Goal: Information Seeking & Learning: Learn about a topic

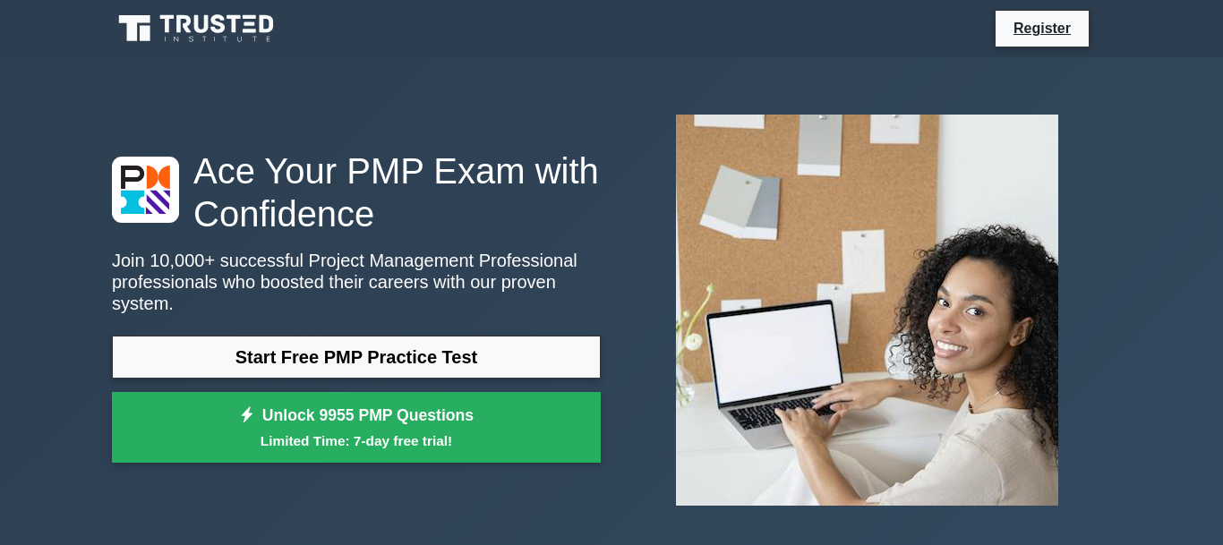
click at [407, 349] on link "Start Free PMP Practice Test" at bounding box center [356, 357] width 489 height 43
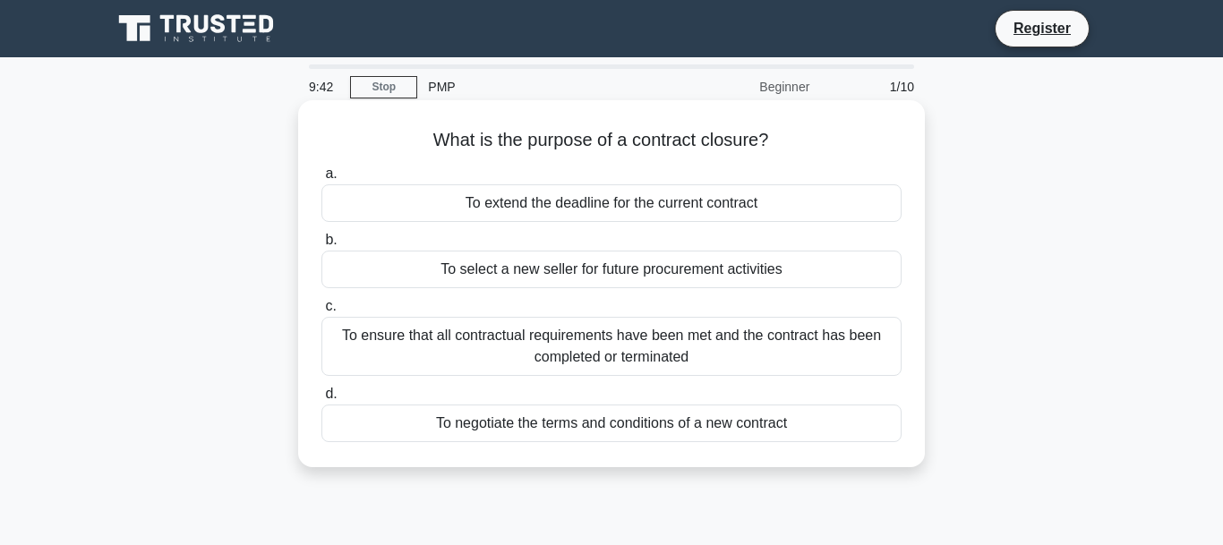
click at [689, 347] on div "To ensure that all contractual requirements have been met and the contract has …" at bounding box center [611, 346] width 580 height 59
click at [321, 312] on input "c. To ensure that all contractual requirements have been met and the contract h…" at bounding box center [321, 307] width 0 height 12
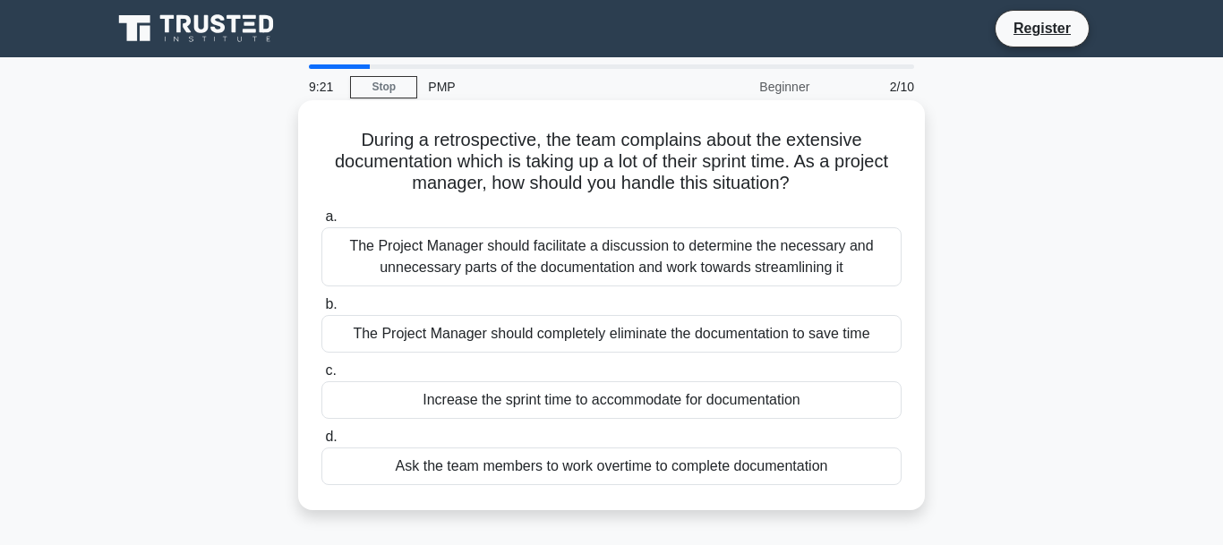
click at [659, 261] on div "The Project Manager should facilitate a discussion to determine the necessary a…" at bounding box center [611, 256] width 580 height 59
click at [321, 223] on input "a. The Project Manager should facilitate a discussion to determine the necessar…" at bounding box center [321, 217] width 0 height 12
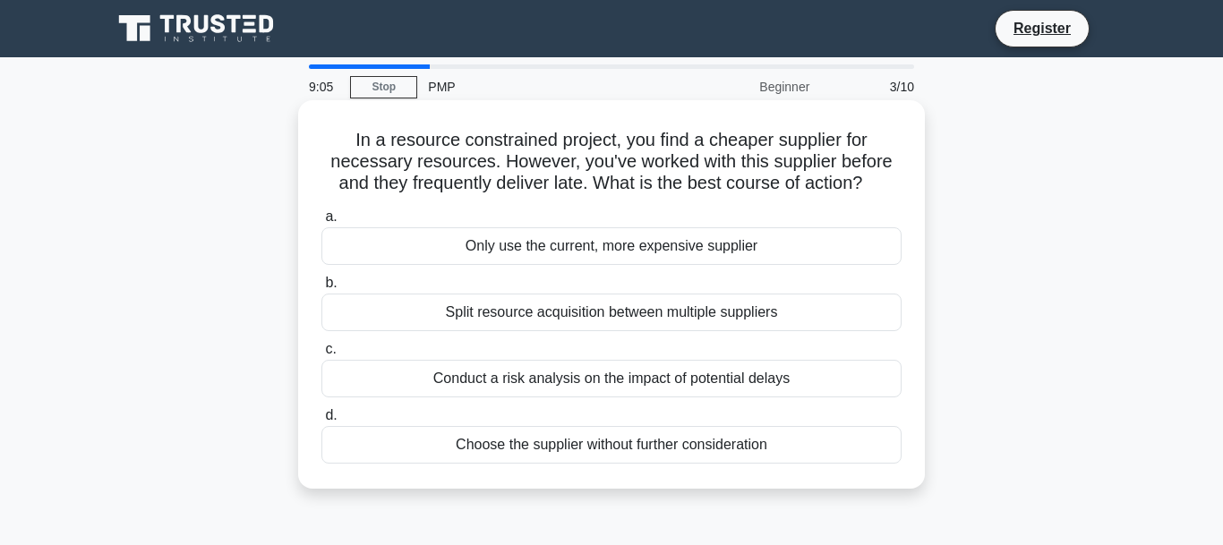
click at [580, 321] on div "Split resource acquisition between multiple suppliers" at bounding box center [611, 313] width 580 height 38
click at [321, 289] on input "b. Split resource acquisition between multiple suppliers" at bounding box center [321, 284] width 0 height 12
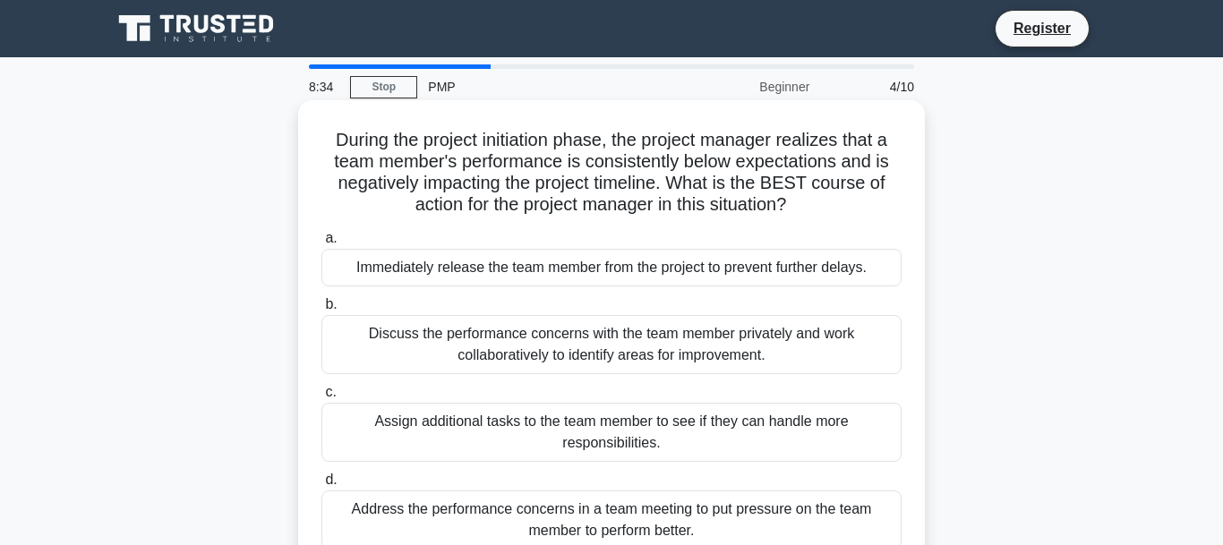
click at [655, 348] on div "Discuss the performance concerns with the team member privately and work collab…" at bounding box center [611, 344] width 580 height 59
click at [321, 311] on input "b. Discuss the performance concerns with the team member privately and work col…" at bounding box center [321, 305] width 0 height 12
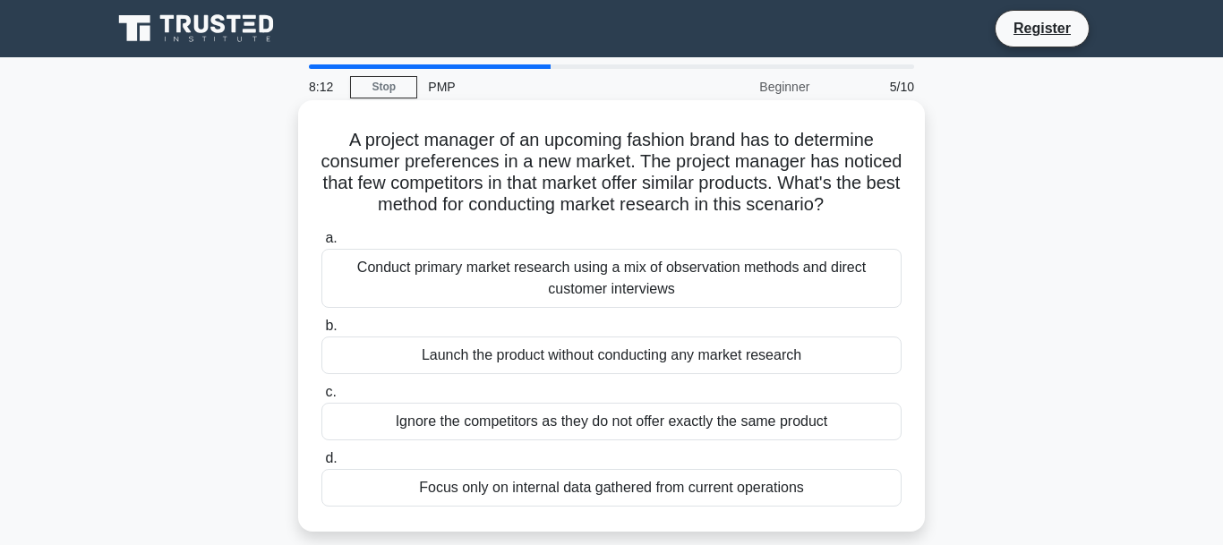
click at [525, 281] on div "Conduct primary market research using a mix of observation methods and direct c…" at bounding box center [611, 278] width 580 height 59
click at [321, 244] on input "a. Conduct primary market research using a mix of observation methods and direc…" at bounding box center [321, 239] width 0 height 12
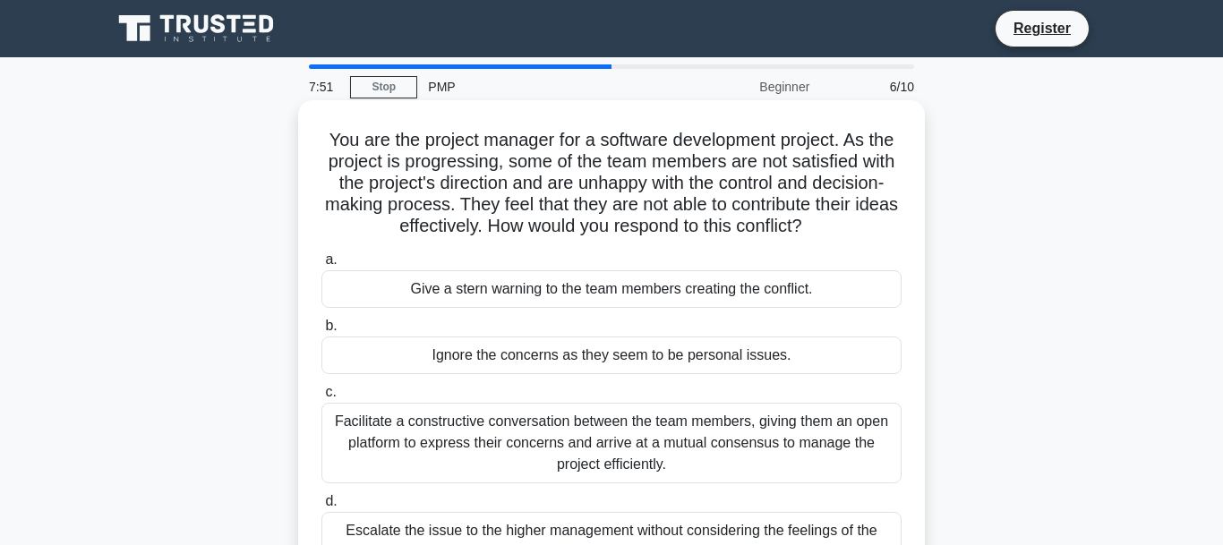
click at [540, 430] on div "Facilitate a constructive conversation between the team members, giving them an…" at bounding box center [611, 443] width 580 height 81
click at [321, 398] on input "c. Facilitate a constructive conversation between the team members, giving them…" at bounding box center [321, 393] width 0 height 12
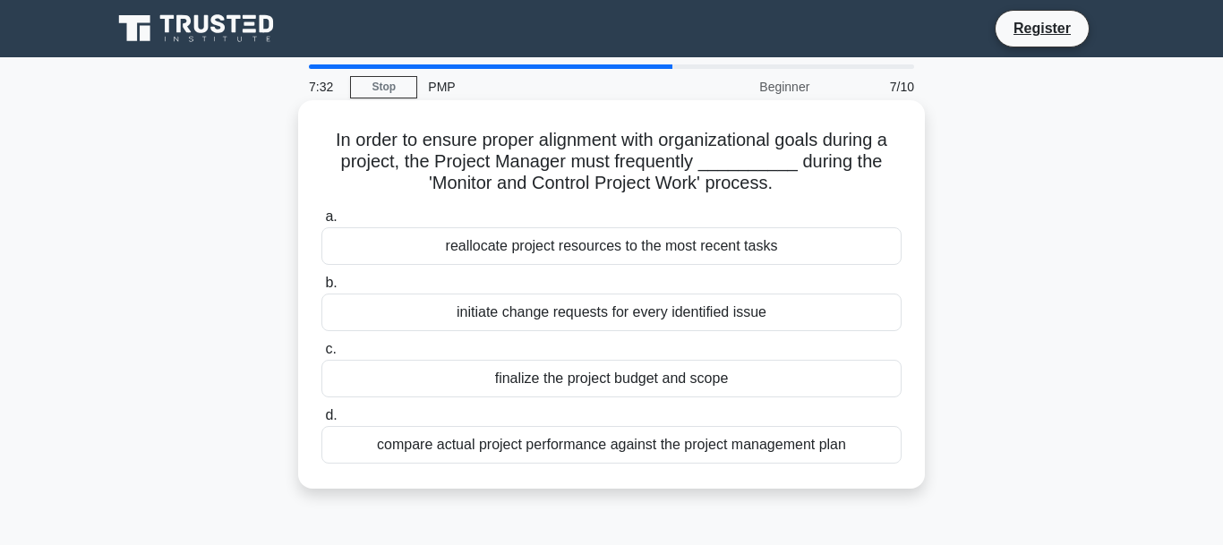
click at [597, 443] on div "compare actual project performance against the project management plan" at bounding box center [611, 445] width 580 height 38
click at [321, 422] on input "d. compare actual project performance against the project management plan" at bounding box center [321, 416] width 0 height 12
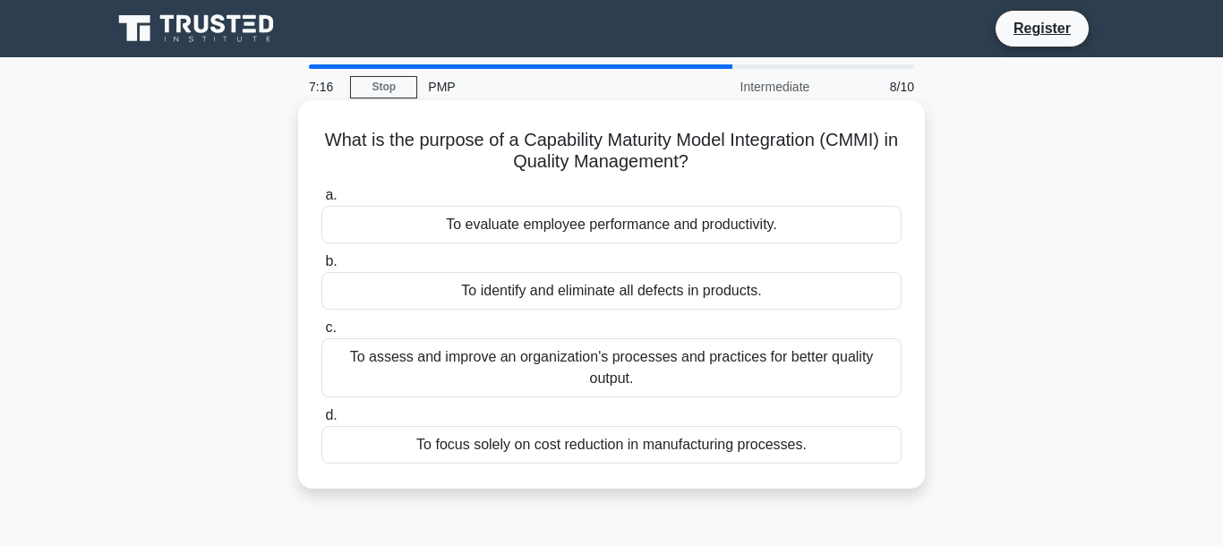
click at [724, 377] on div "To assess and improve an organization's processes and practices for better qual…" at bounding box center [611, 367] width 580 height 59
click at [321, 334] on input "c. To assess and improve an organization's processes and practices for better q…" at bounding box center [321, 328] width 0 height 12
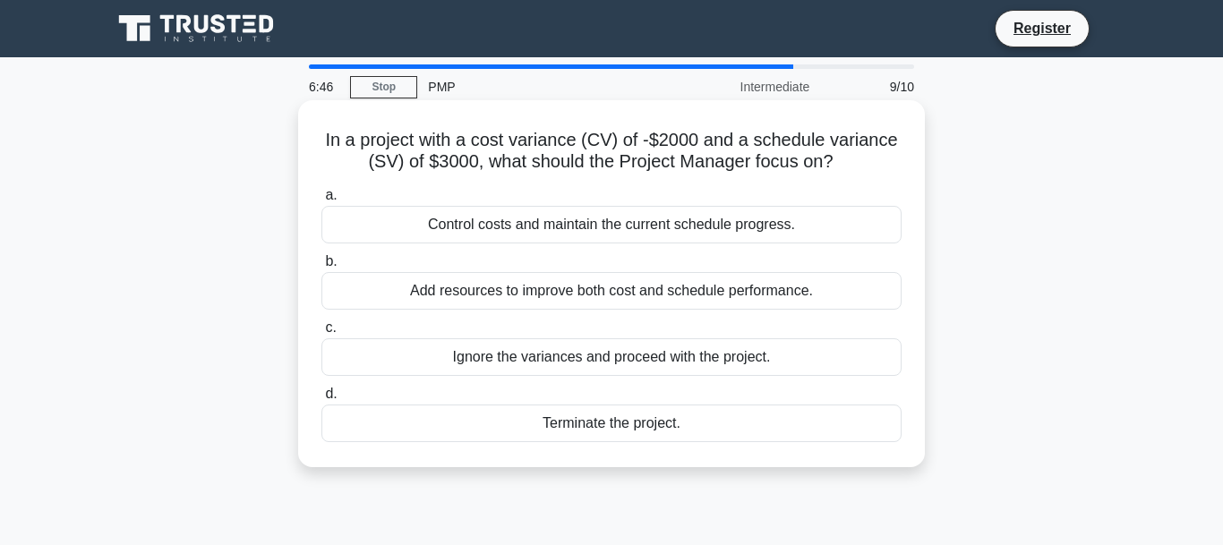
click at [637, 223] on div "Control costs and maintain the current schedule progress." at bounding box center [611, 225] width 580 height 38
click at [321, 201] on input "a. Control costs and maintain the current schedule progress." at bounding box center [321, 196] width 0 height 12
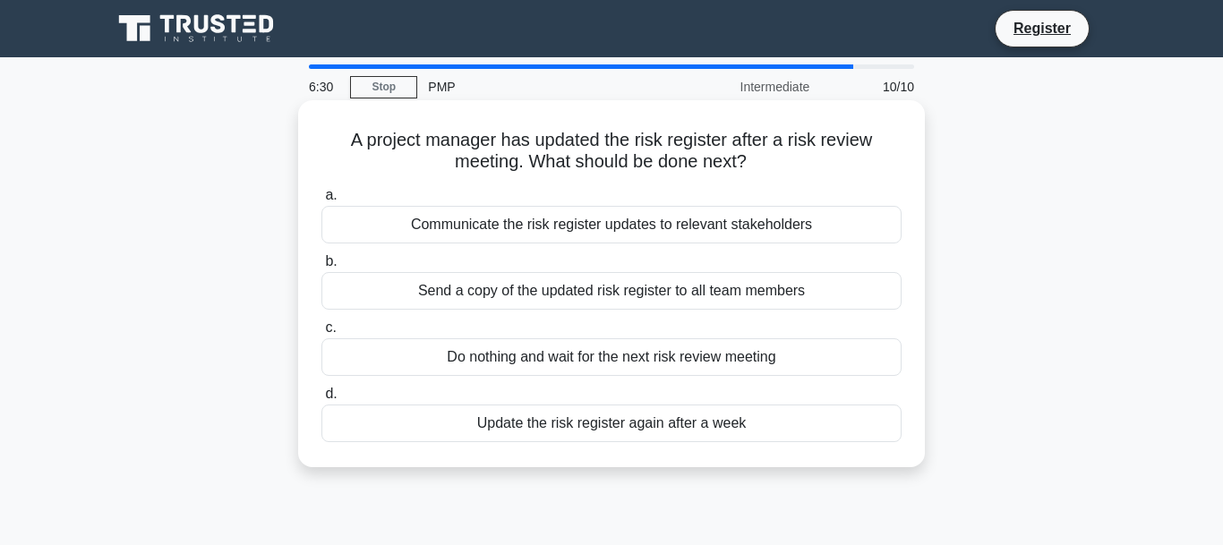
click at [762, 238] on div "Communicate the risk register updates to relevant stakeholders" at bounding box center [611, 225] width 580 height 38
click at [321, 201] on input "a. Communicate the risk register updates to relevant stakeholders" at bounding box center [321, 196] width 0 height 12
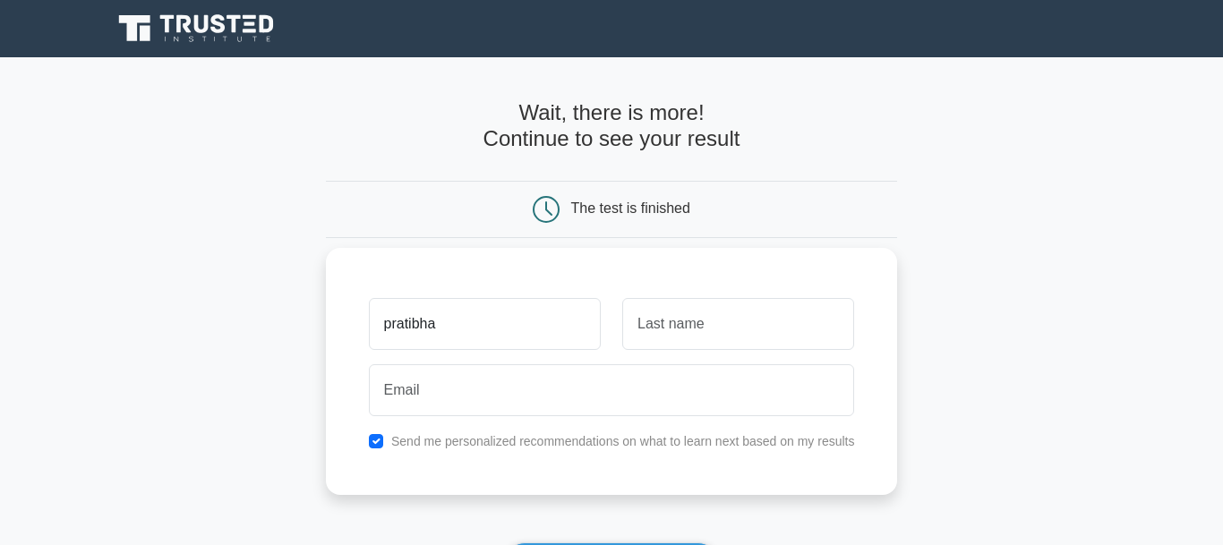
type input "pratibha"
click at [753, 320] on input "text" at bounding box center [738, 324] width 232 height 52
type input "datir"
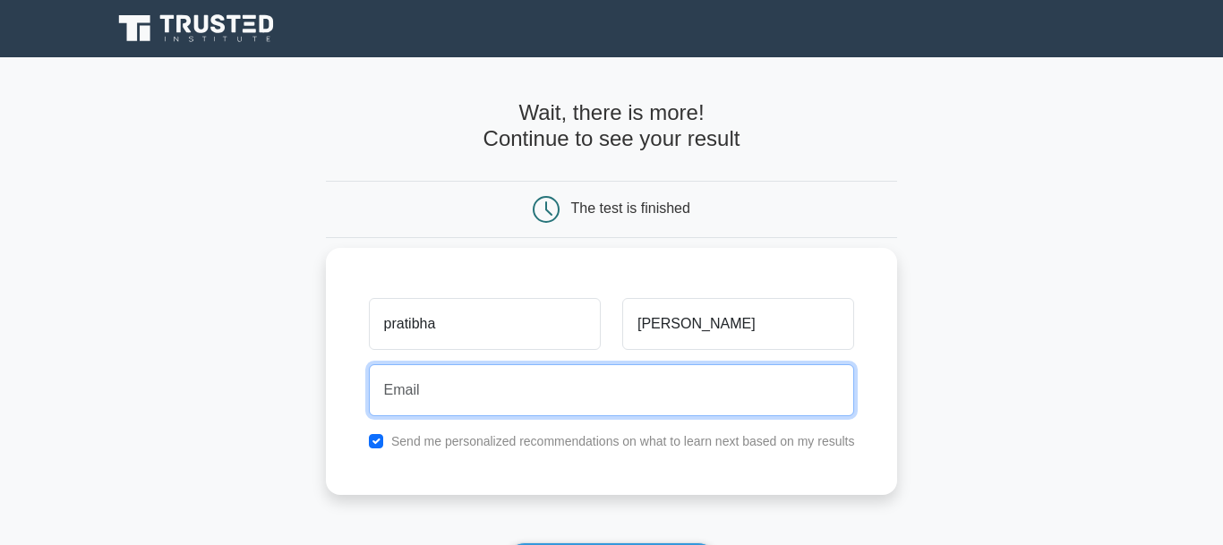
click at [638, 390] on input "email" at bounding box center [612, 390] width 486 height 52
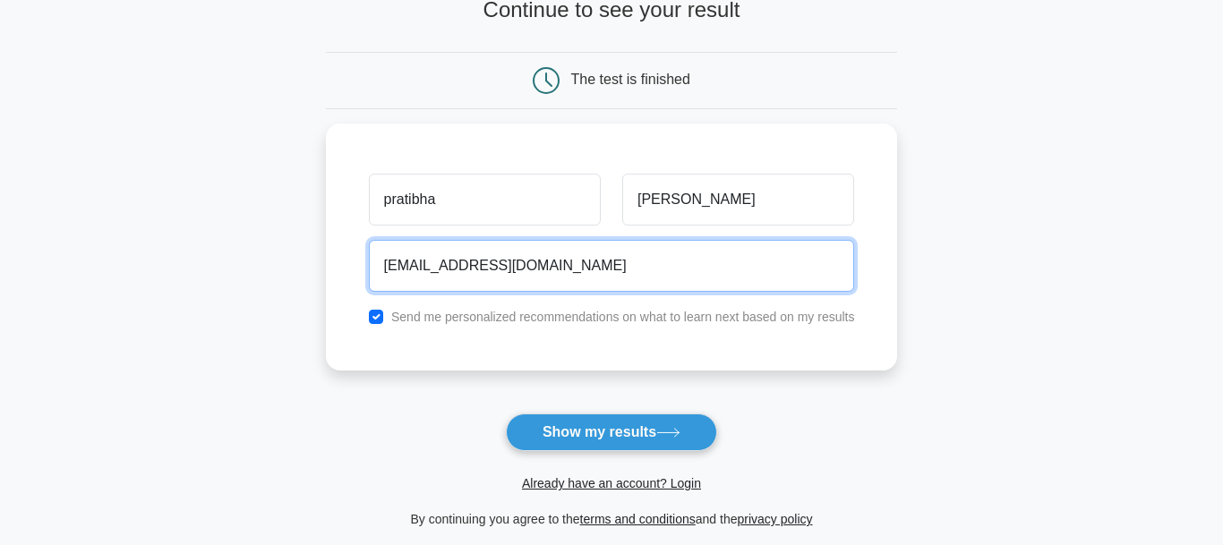
scroll to position [132, 0]
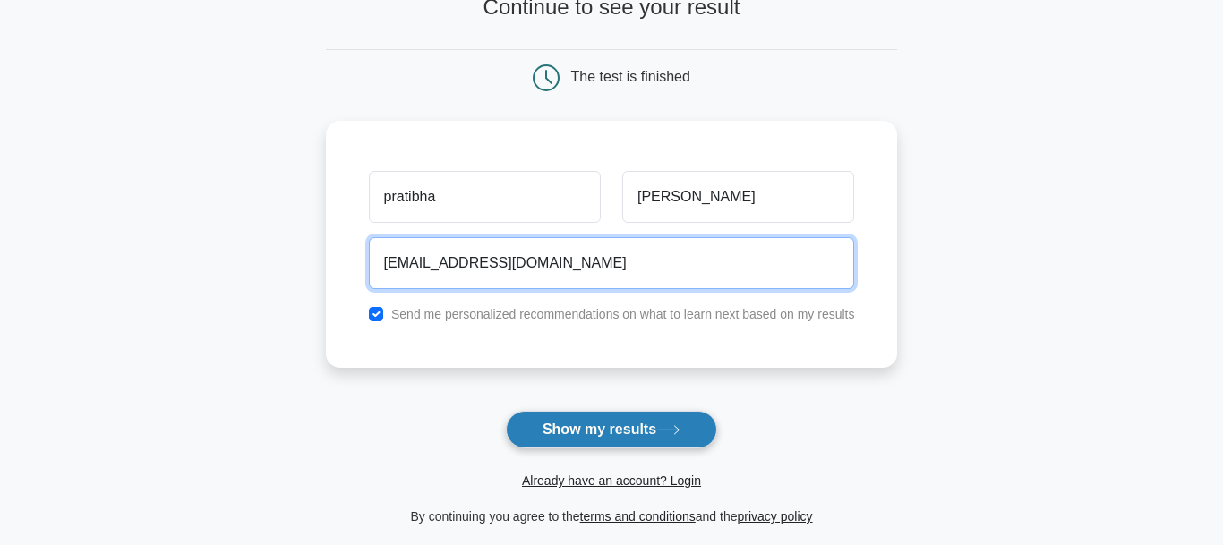
type input "pratibhadatir@gmail.com"
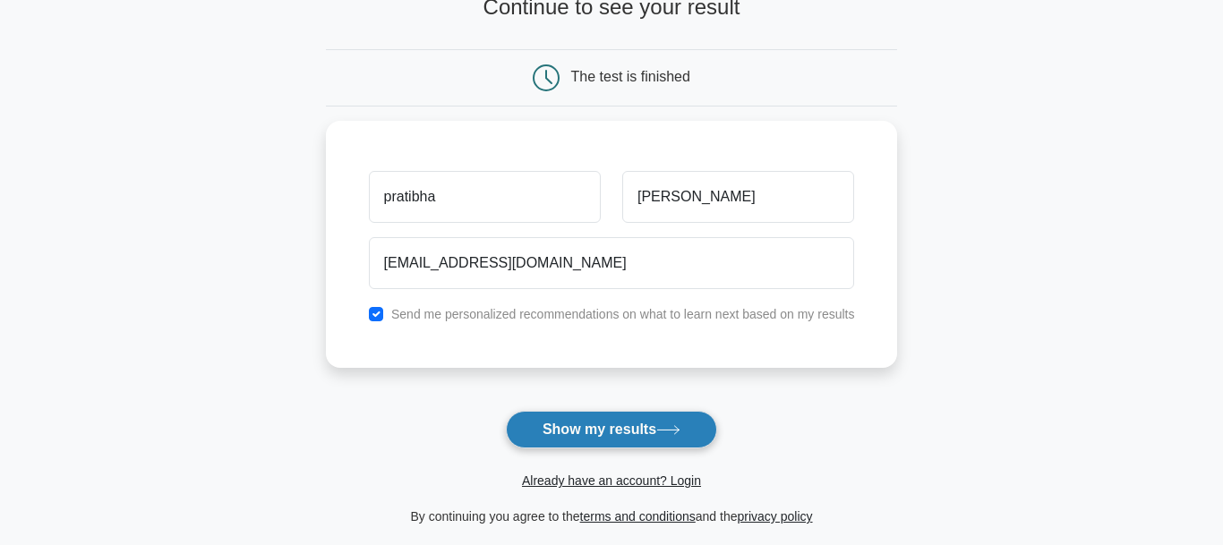
click at [586, 435] on button "Show my results" at bounding box center [611, 430] width 211 height 38
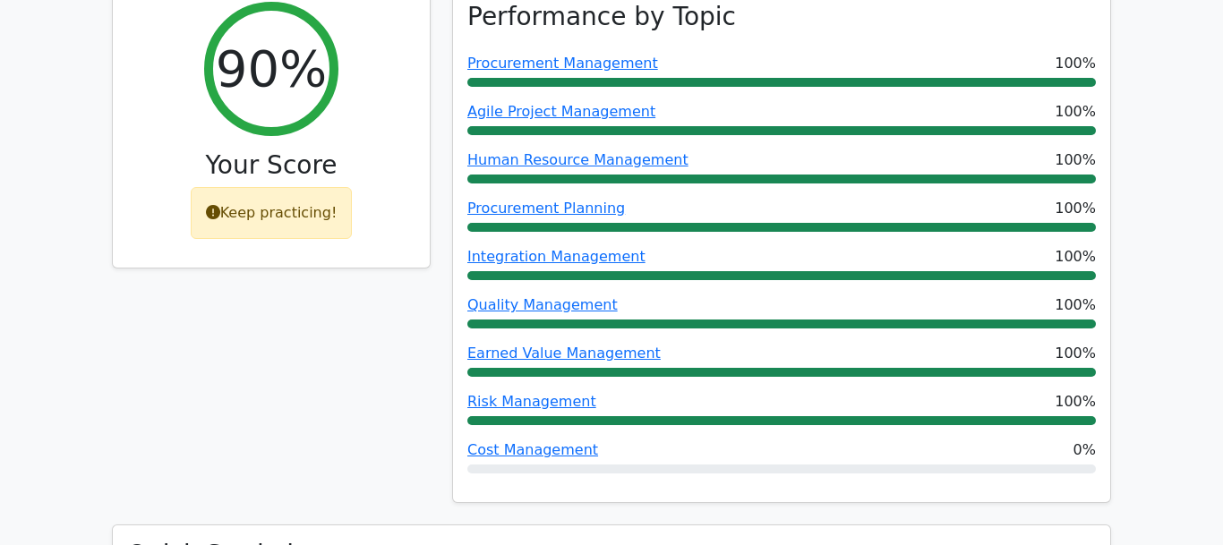
scroll to position [846, 0]
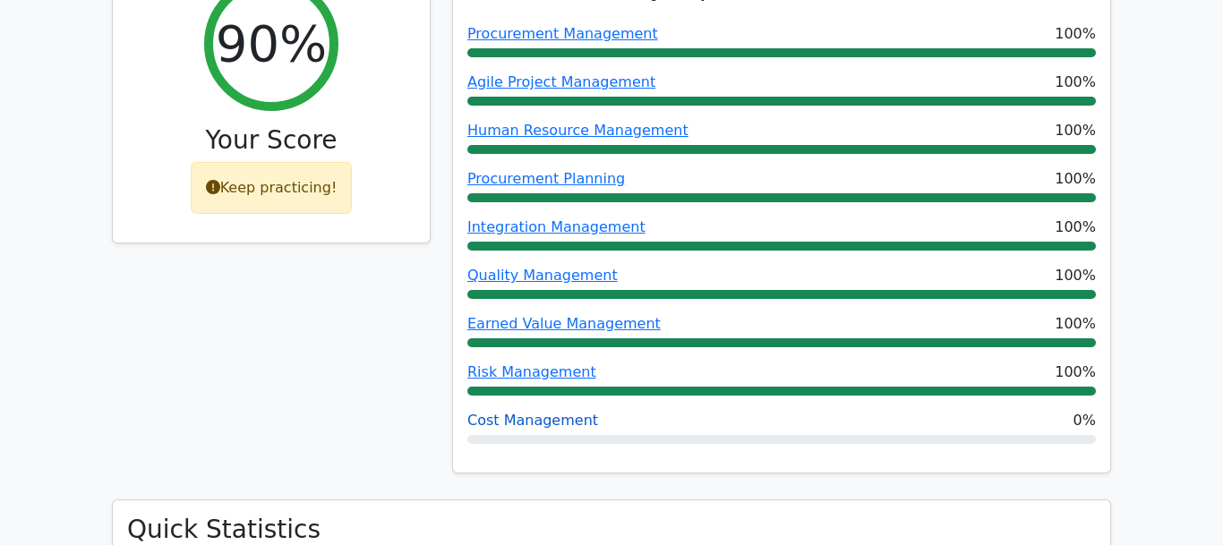
click at [551, 412] on link "Cost Management" at bounding box center [532, 420] width 131 height 17
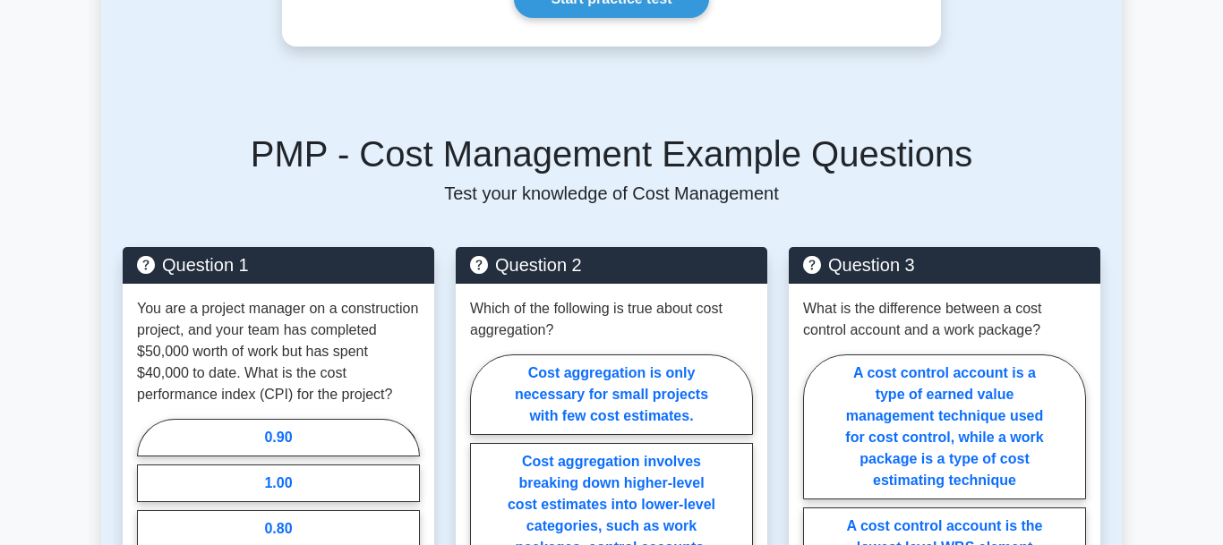
scroll to position [732, 0]
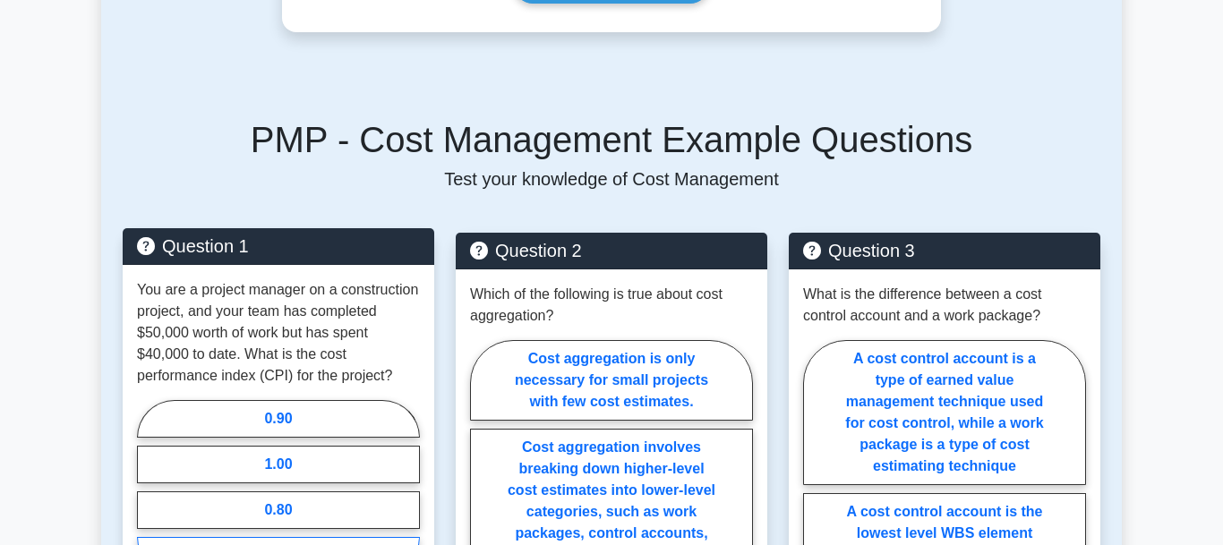
click at [149, 499] on input "1.25" at bounding box center [143, 493] width 12 height 12
radio input "true"
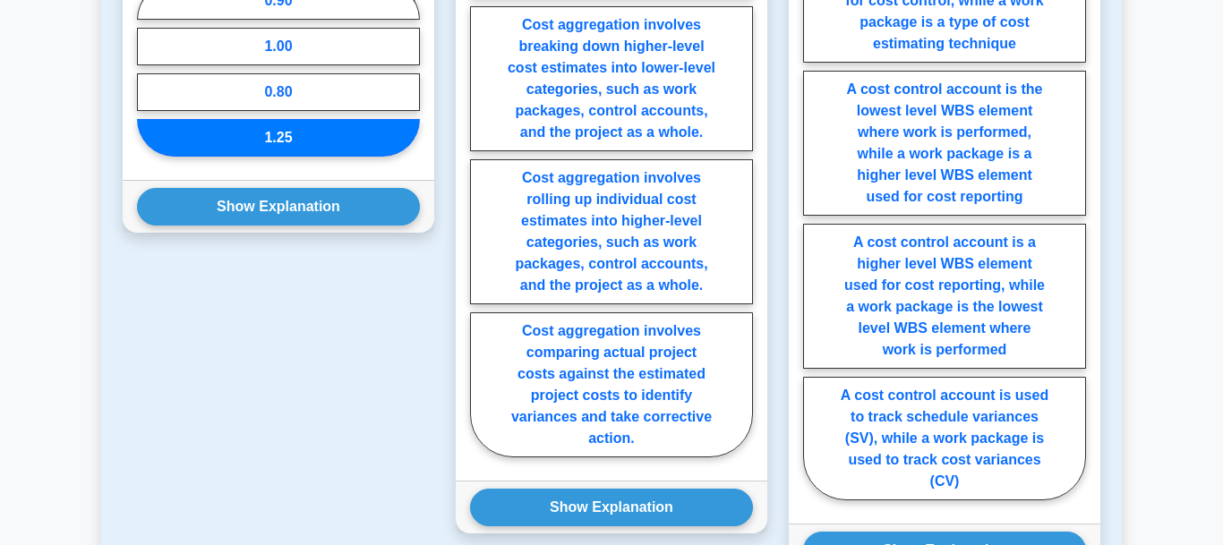
scroll to position [1160, 0]
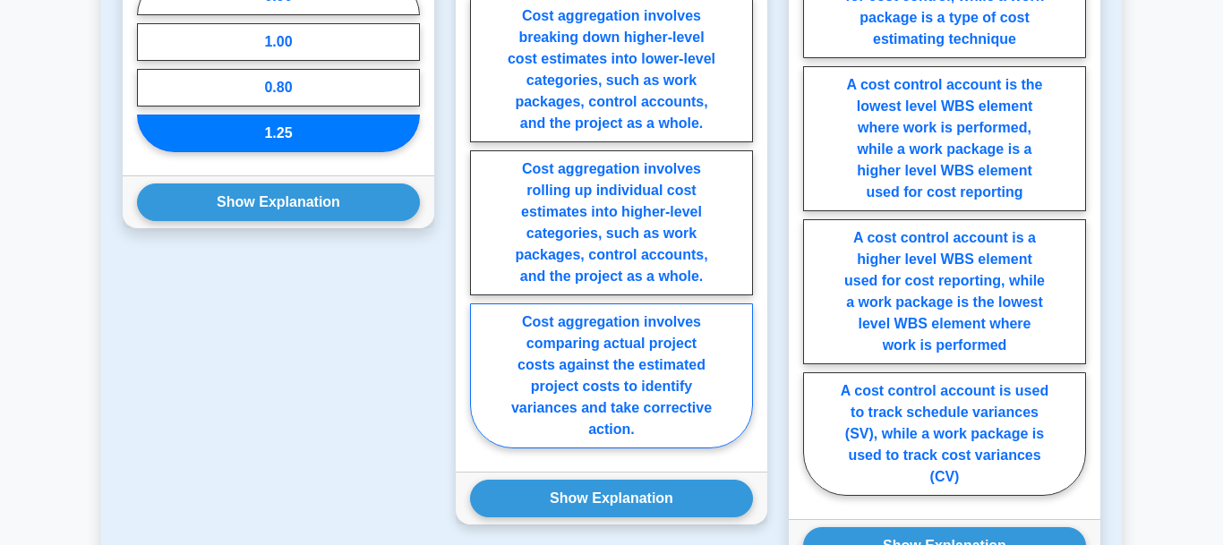
click at [643, 337] on label "Cost aggregation involves comparing actual project costs against the estimated …" at bounding box center [611, 376] width 283 height 145
click at [482, 190] on input "Cost aggregation involves comparing actual project costs against the estimated …" at bounding box center [476, 184] width 12 height 12
radio input "true"
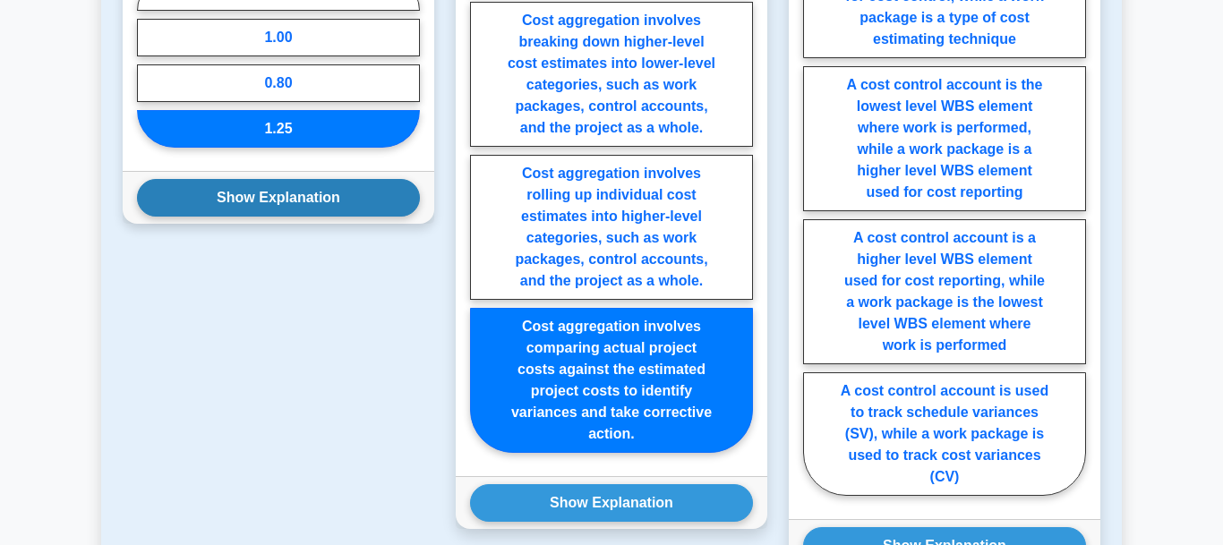
click at [354, 185] on button "Show Explanation" at bounding box center [278, 198] width 283 height 38
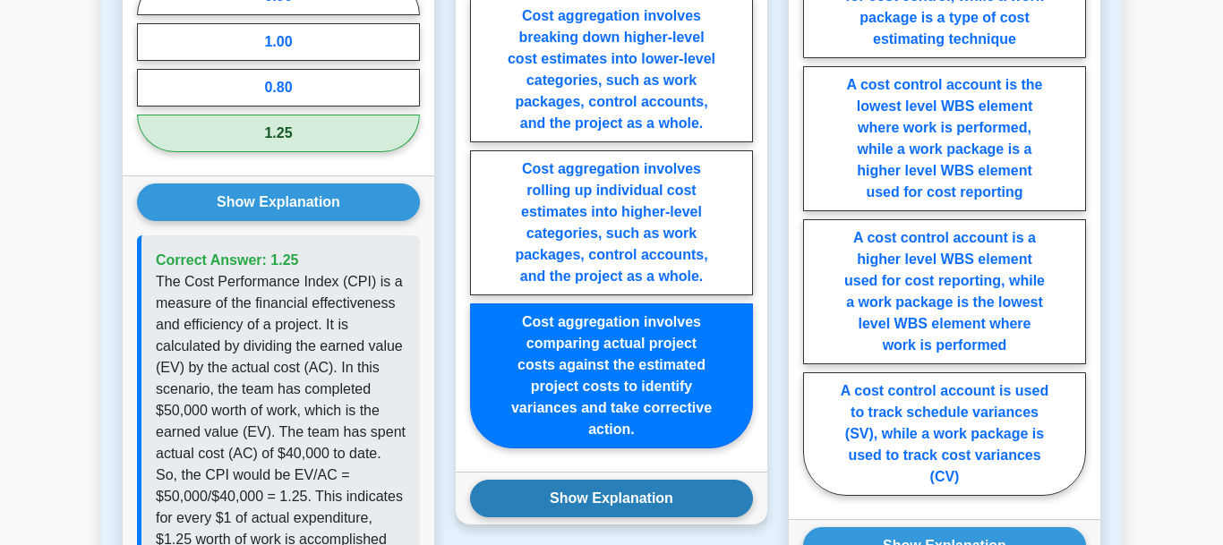
click at [571, 480] on button "Show Explanation" at bounding box center [611, 499] width 283 height 38
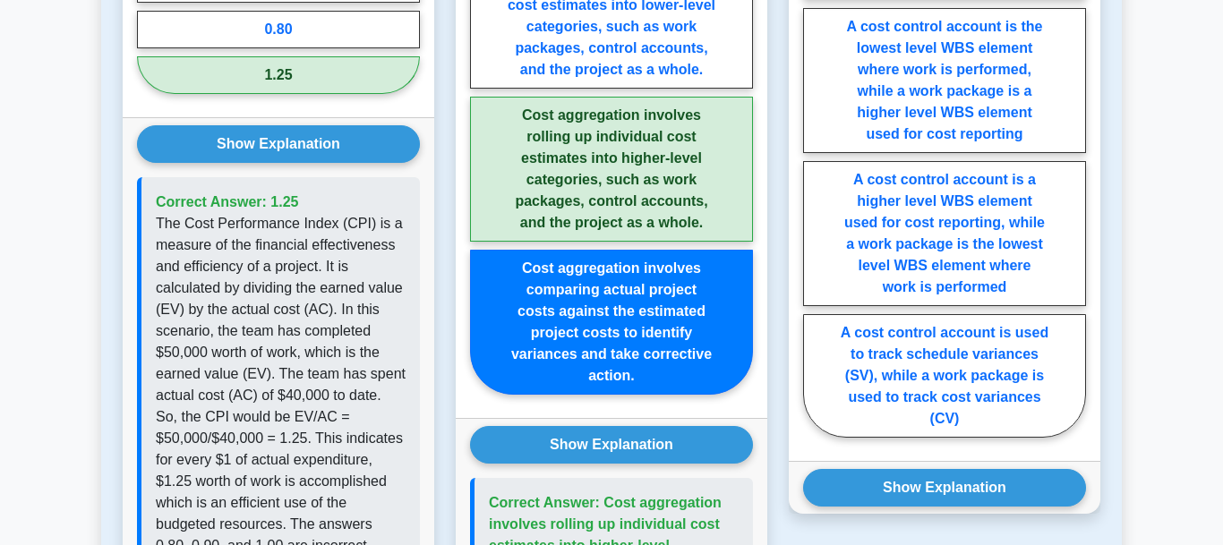
scroll to position [1211, 0]
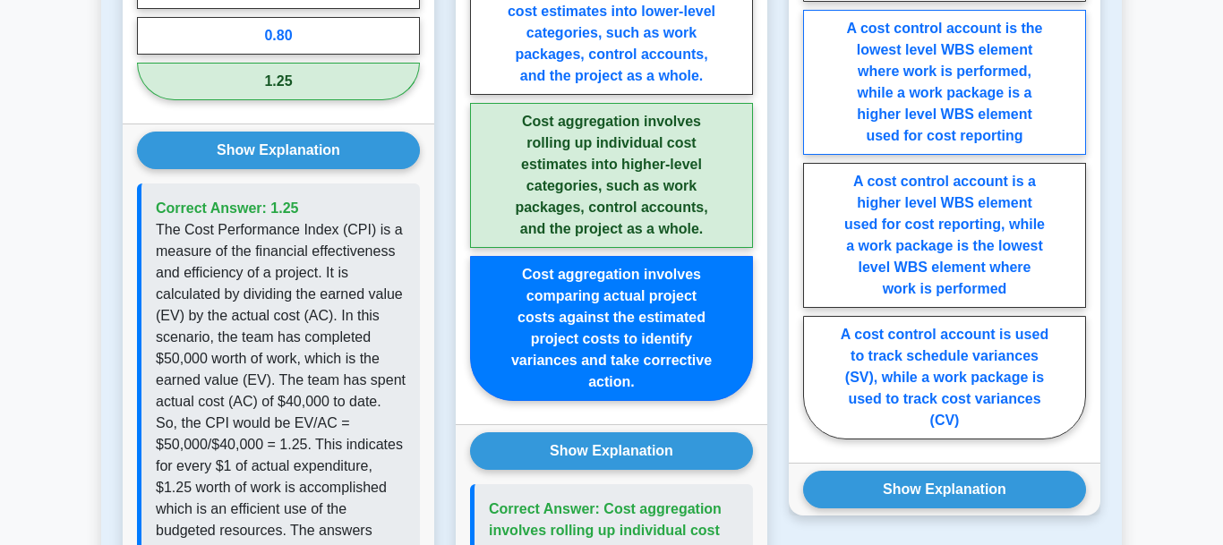
click at [1049, 83] on label "A cost control account is the lowest level WBS element where work is performed,…" at bounding box center [944, 82] width 283 height 145
click at [815, 148] on input "A cost control account is the lowest level WBS element where work is performed,…" at bounding box center [809, 154] width 12 height 12
radio input "true"
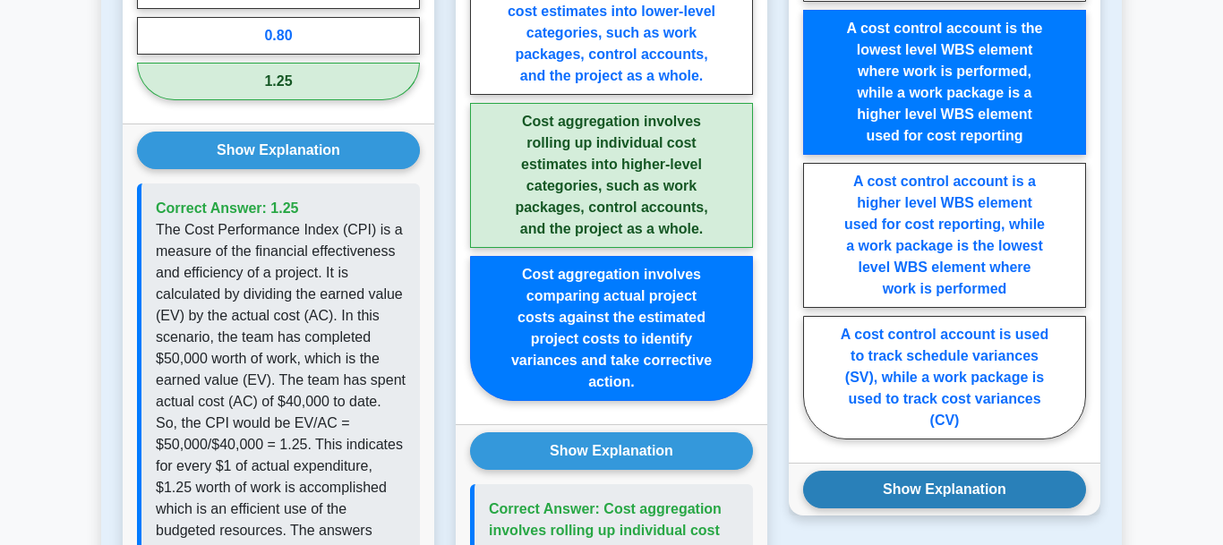
click at [1009, 475] on button "Show Explanation" at bounding box center [944, 490] width 283 height 38
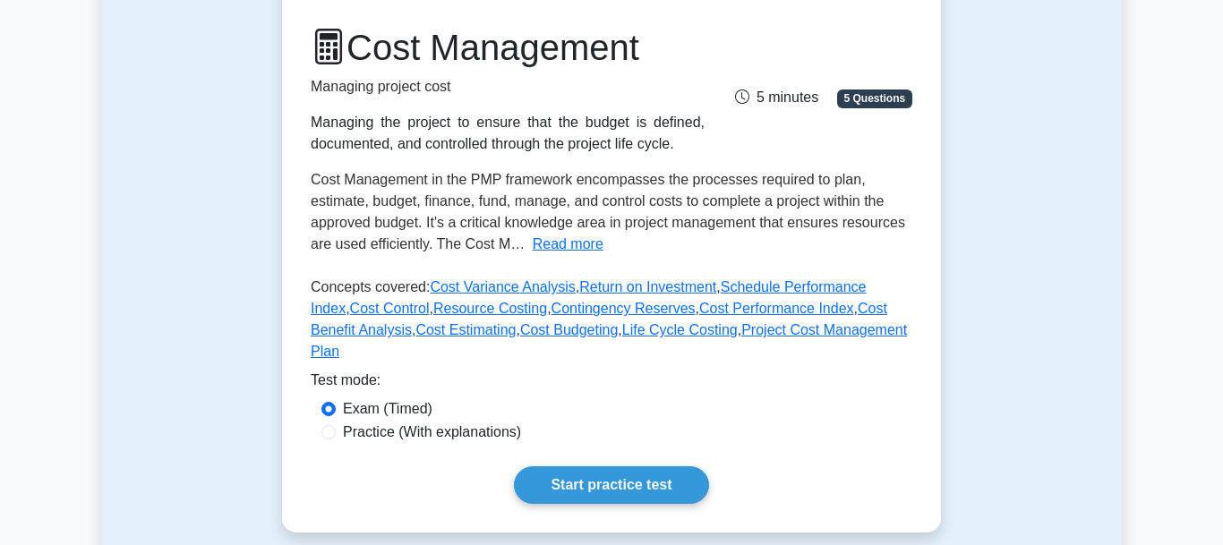
scroll to position [180, 0]
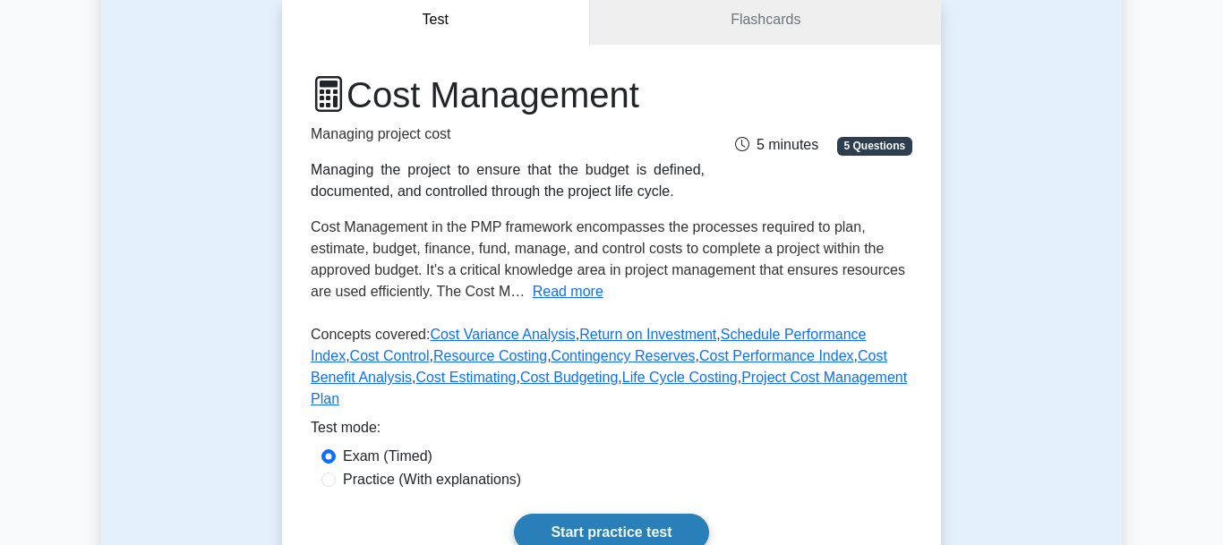
click at [651, 514] on link "Start practice test" at bounding box center [611, 533] width 194 height 38
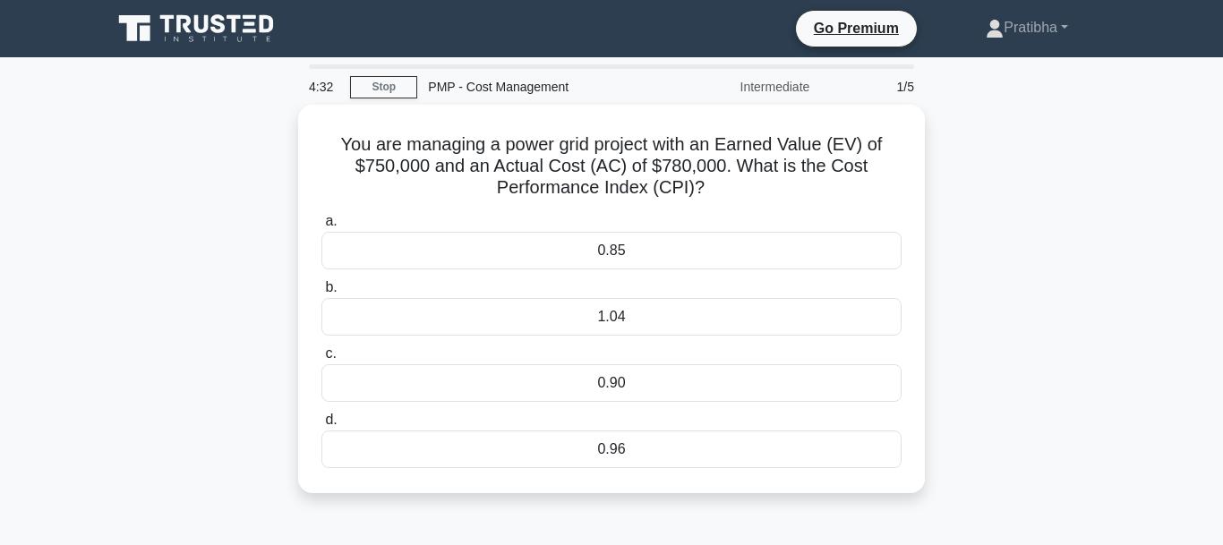
click at [1014, 195] on div "You are managing a power grid project with an Earned Value (EV) of $750,000 and…" at bounding box center [611, 310] width 1021 height 410
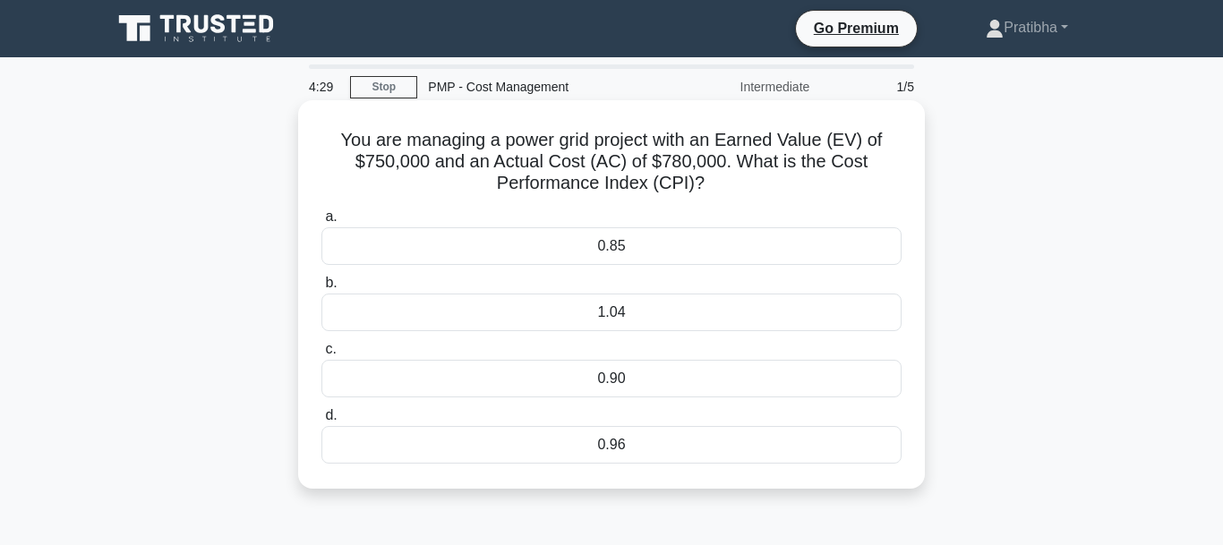
click at [593, 449] on div "0.96" at bounding box center [611, 445] width 580 height 38
click at [321, 422] on input "d. 0.96" at bounding box center [321, 416] width 0 height 12
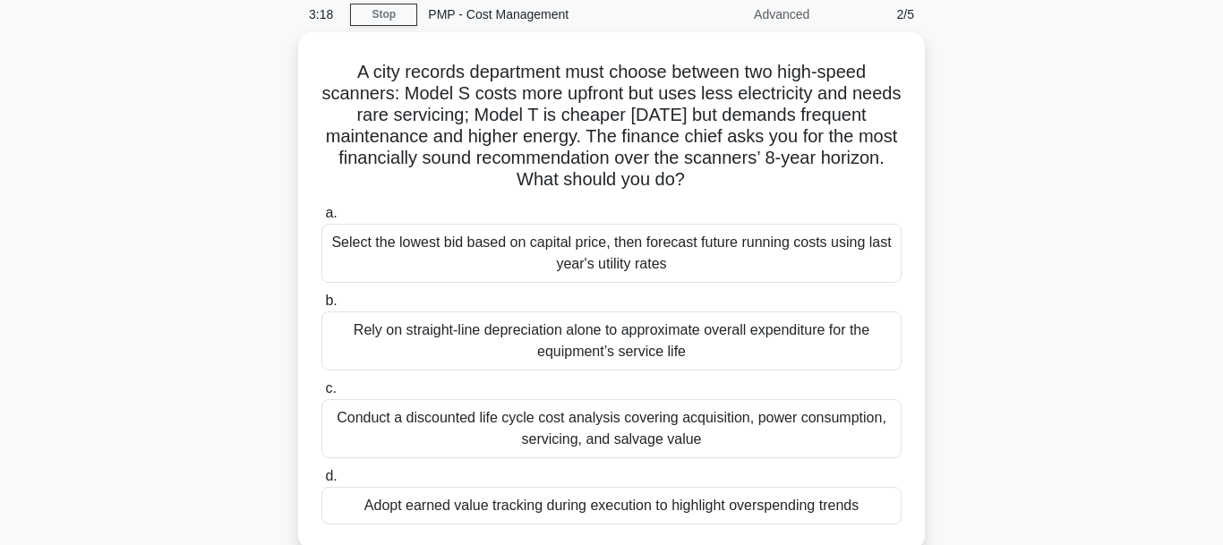
scroll to position [81, 0]
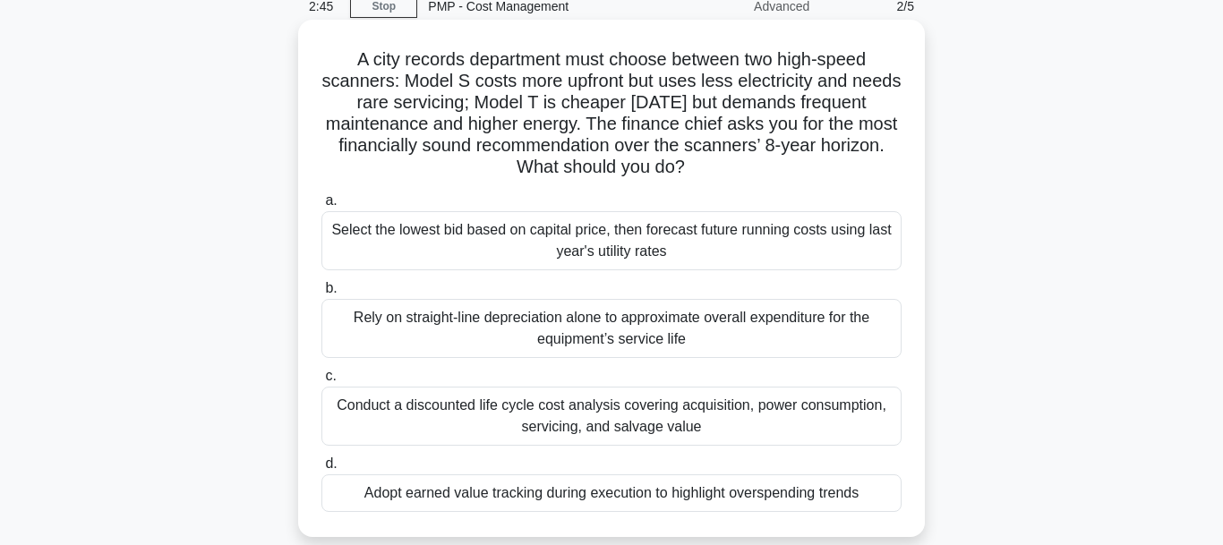
click at [557, 410] on div "Conduct a discounted life cycle cost analysis covering acquisition, power consu…" at bounding box center [611, 416] width 580 height 59
click at [321, 382] on input "c. Conduct a discounted life cycle cost analysis covering acquisition, power co…" at bounding box center [321, 377] width 0 height 12
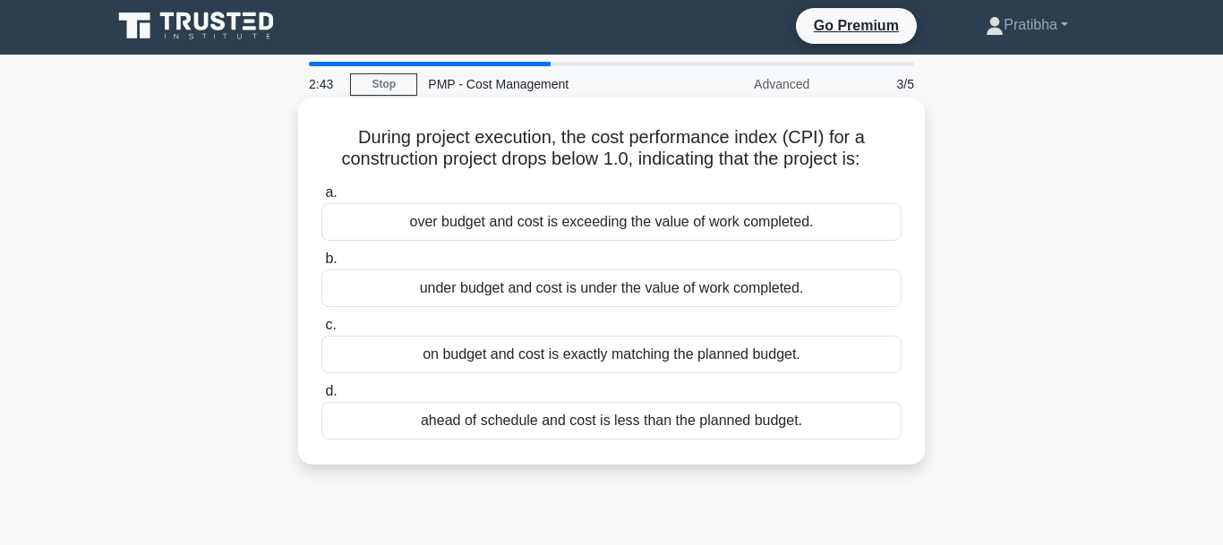
scroll to position [0, 0]
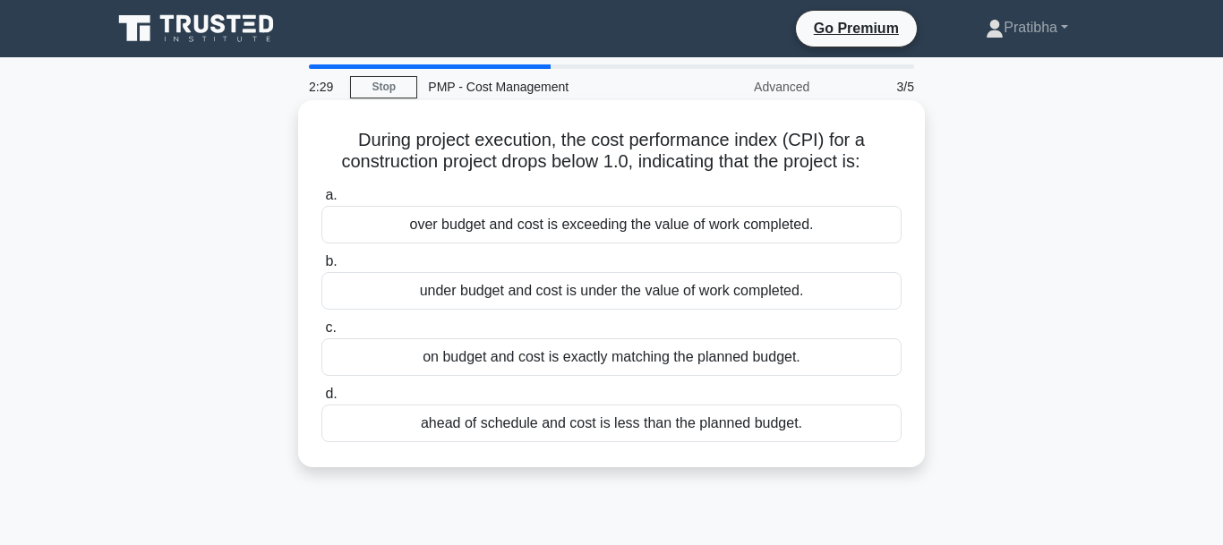
click at [540, 239] on div "over budget and cost is exceeding the value of work completed." at bounding box center [611, 225] width 580 height 38
click at [321, 201] on input "a. over budget and cost is exceeding the value of work completed." at bounding box center [321, 196] width 0 height 12
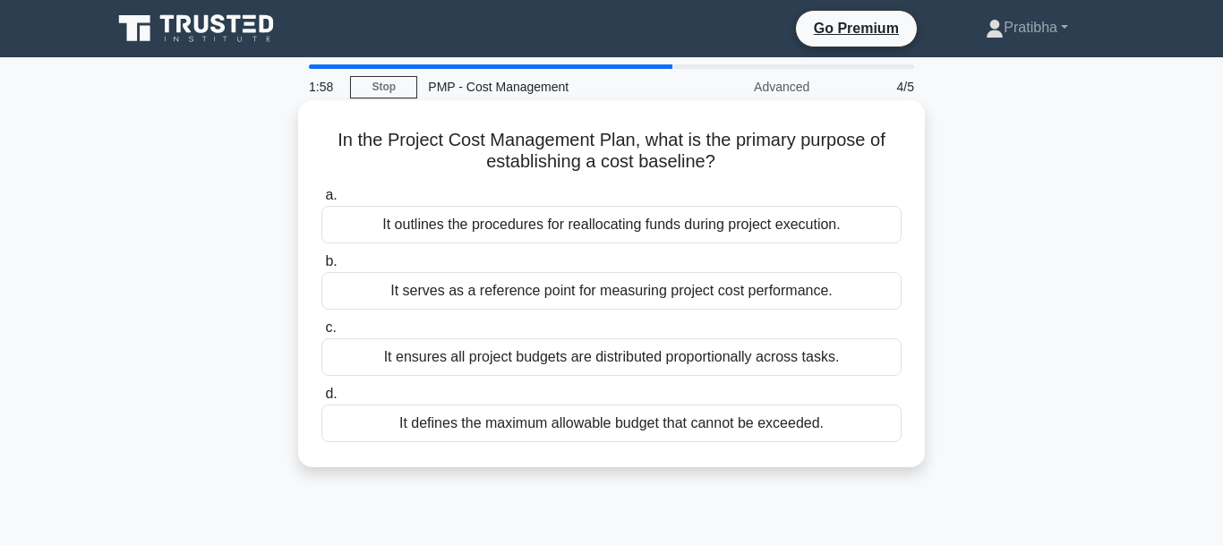
click at [594, 430] on div "It defines the maximum allowable budget that cannot be exceeded." at bounding box center [611, 424] width 580 height 38
click at [321, 400] on input "d. It defines the maximum allowable budget that cannot be exceeded." at bounding box center [321, 395] width 0 height 12
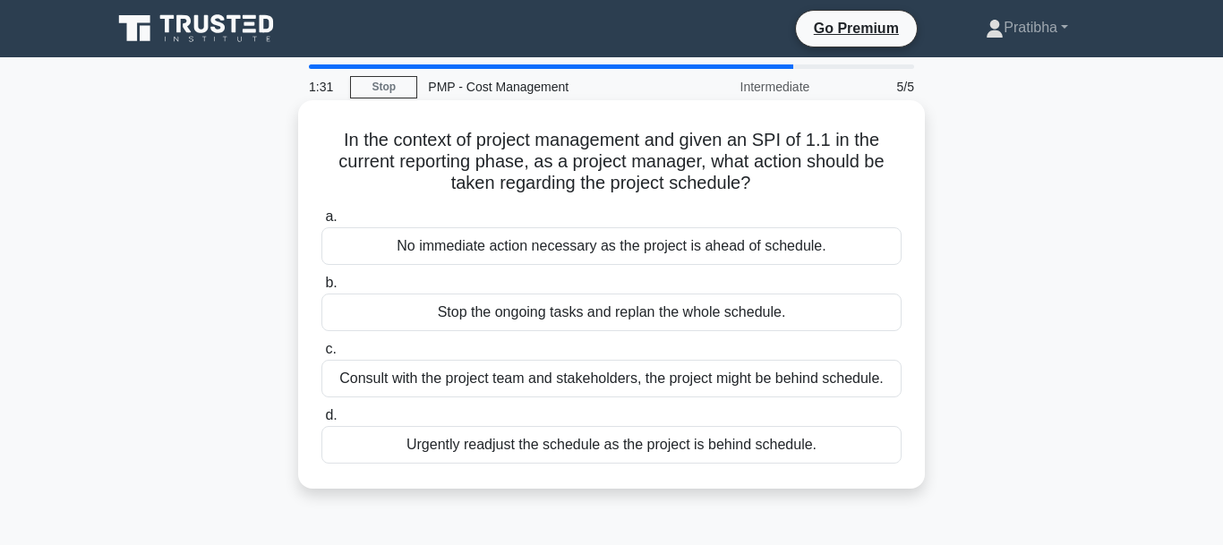
click at [554, 245] on div "No immediate action necessary as the project is ahead of schedule." at bounding box center [611, 246] width 580 height 38
click at [321, 223] on input "a. No immediate action necessary as the project is ahead of schedule." at bounding box center [321, 217] width 0 height 12
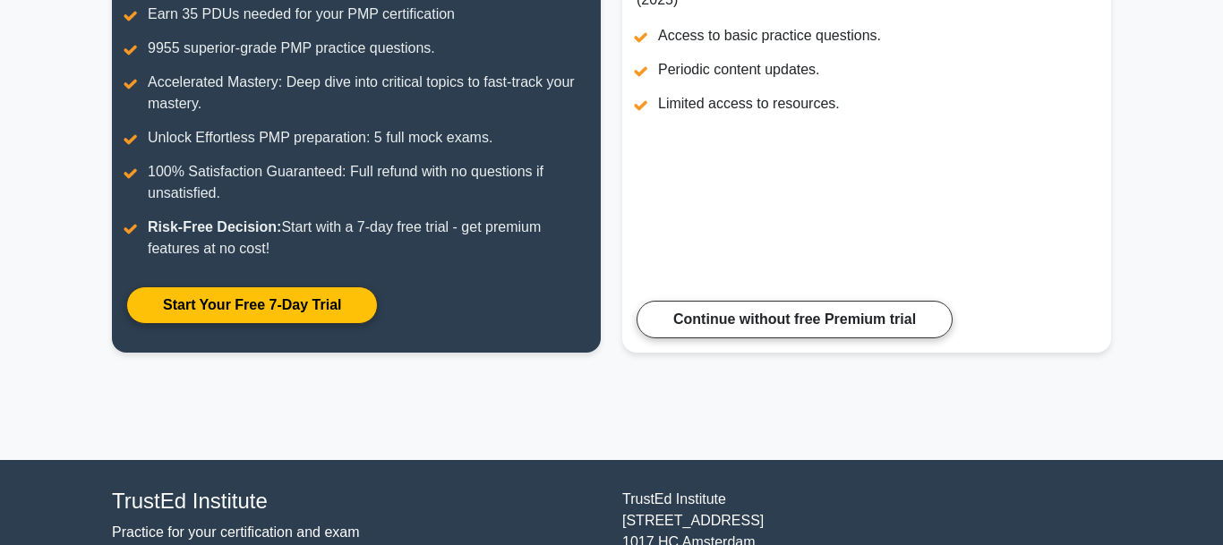
scroll to position [317, 0]
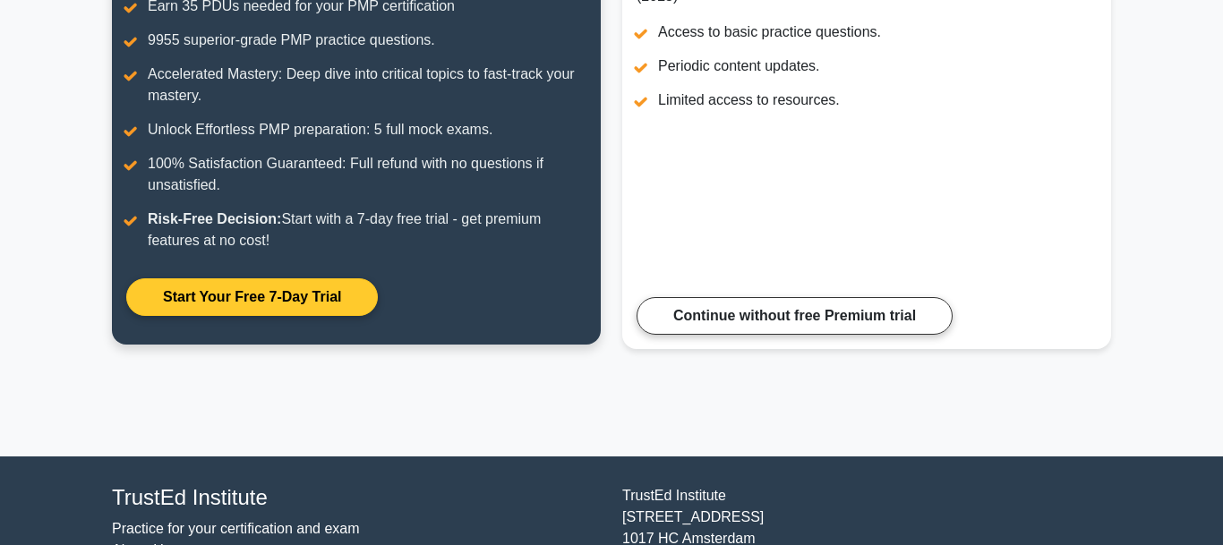
click at [305, 281] on link "Start Your Free 7-Day Trial" at bounding box center [252, 297] width 252 height 38
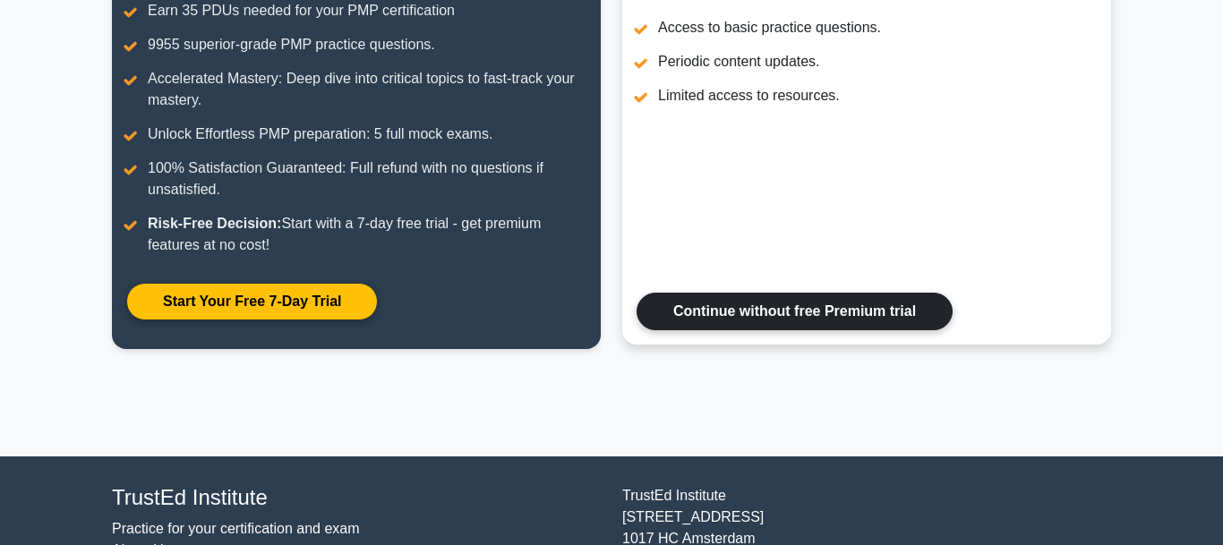
click at [820, 311] on link "Continue without free Premium trial" at bounding box center [795, 312] width 316 height 38
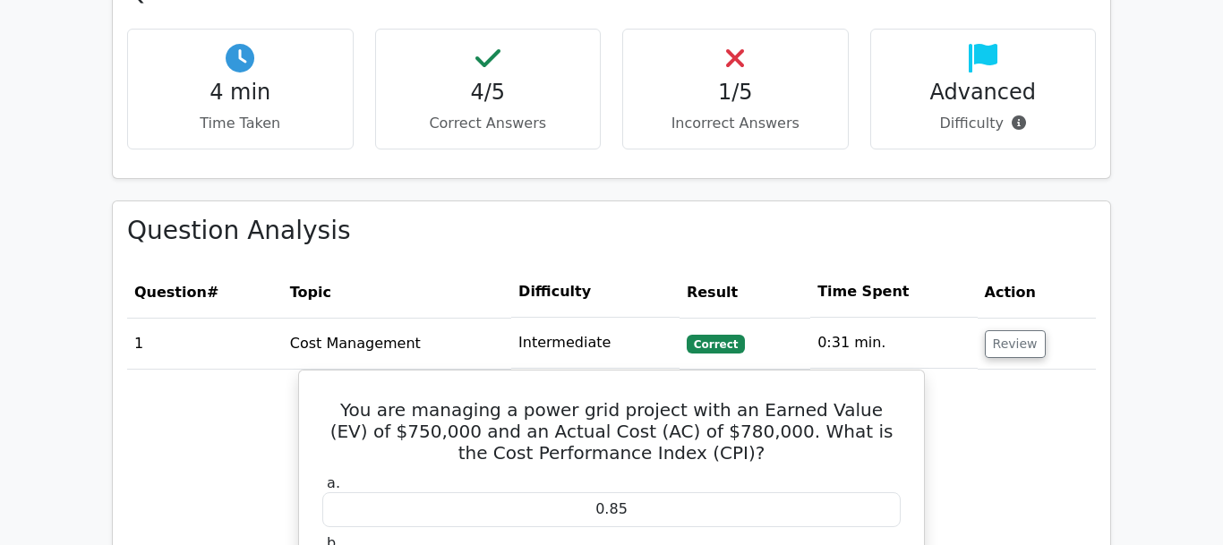
scroll to position [1166, 0]
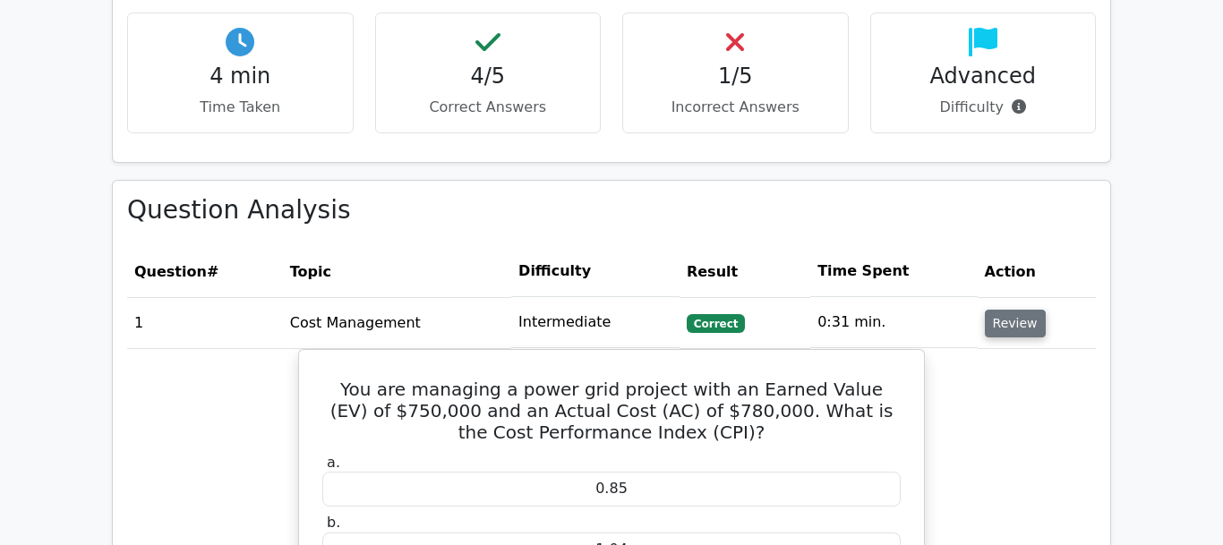
click at [1027, 310] on button "Review" at bounding box center [1015, 324] width 61 height 28
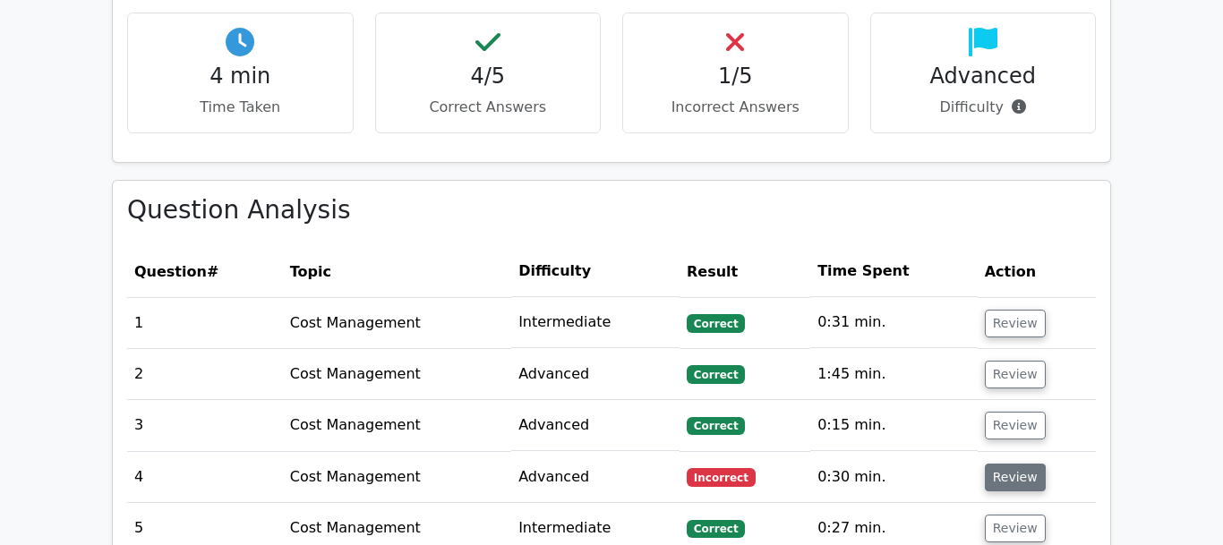
click at [1020, 464] on button "Review" at bounding box center [1015, 478] width 61 height 28
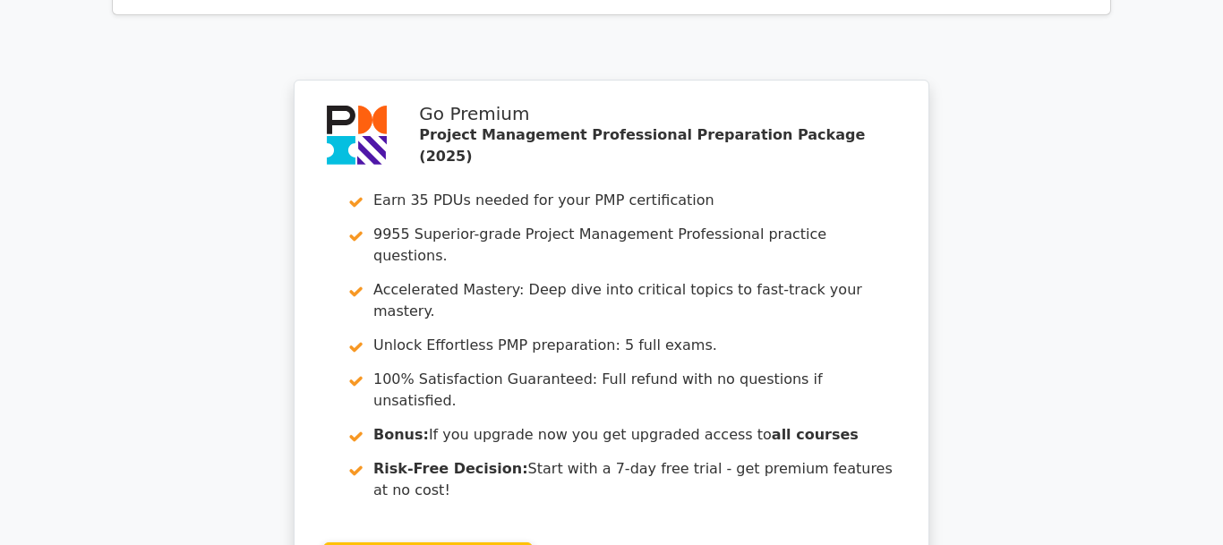
scroll to position [2456, 0]
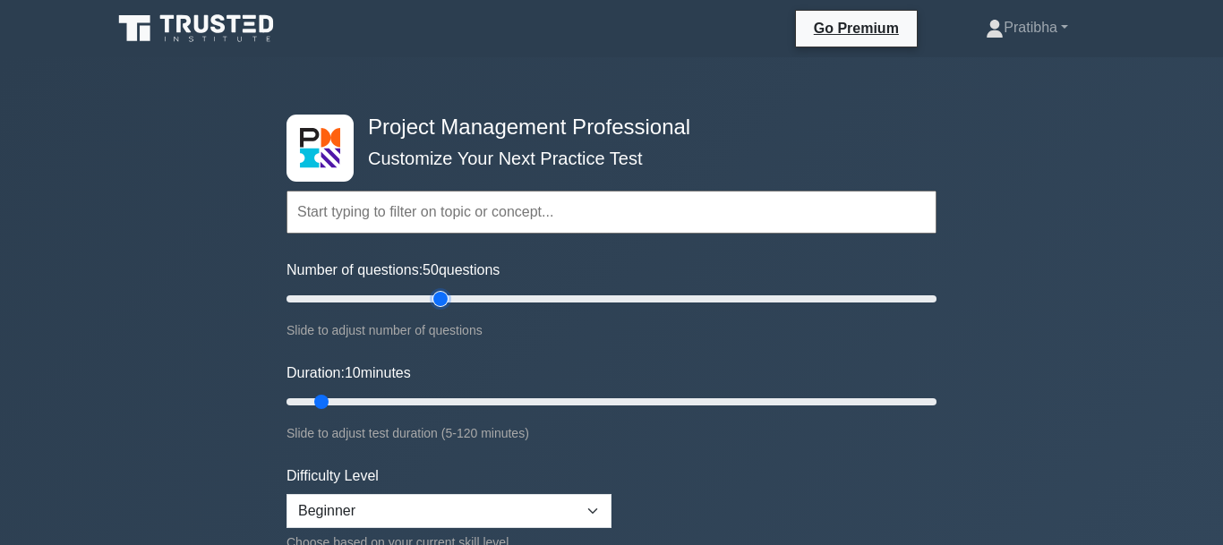
type input "50"
click at [441, 300] on input "Number of questions: 50 questions" at bounding box center [612, 298] width 650 height 21
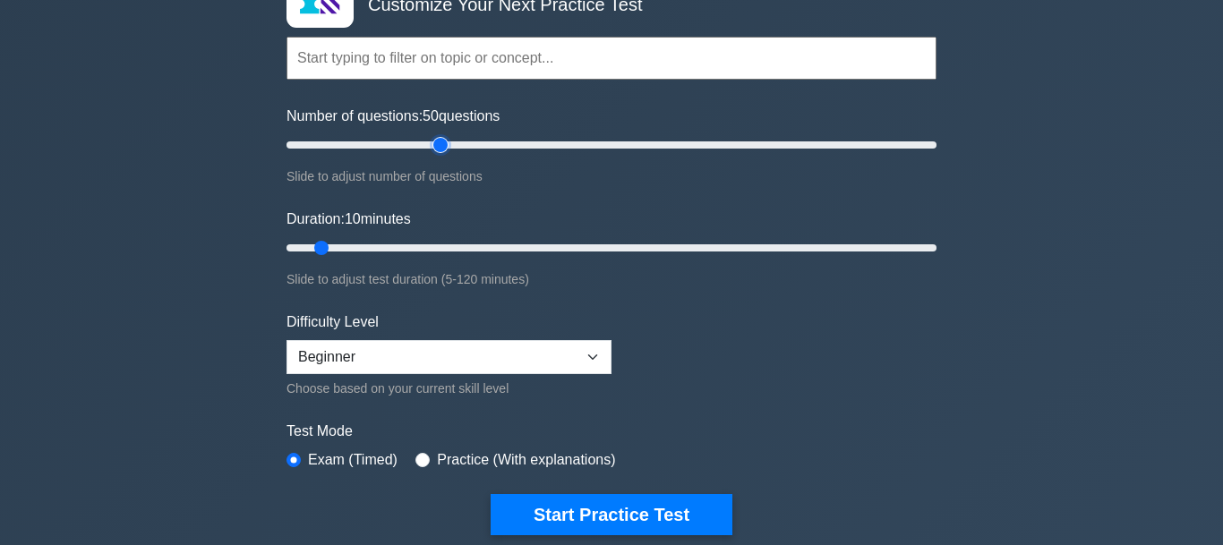
scroll to position [218, 0]
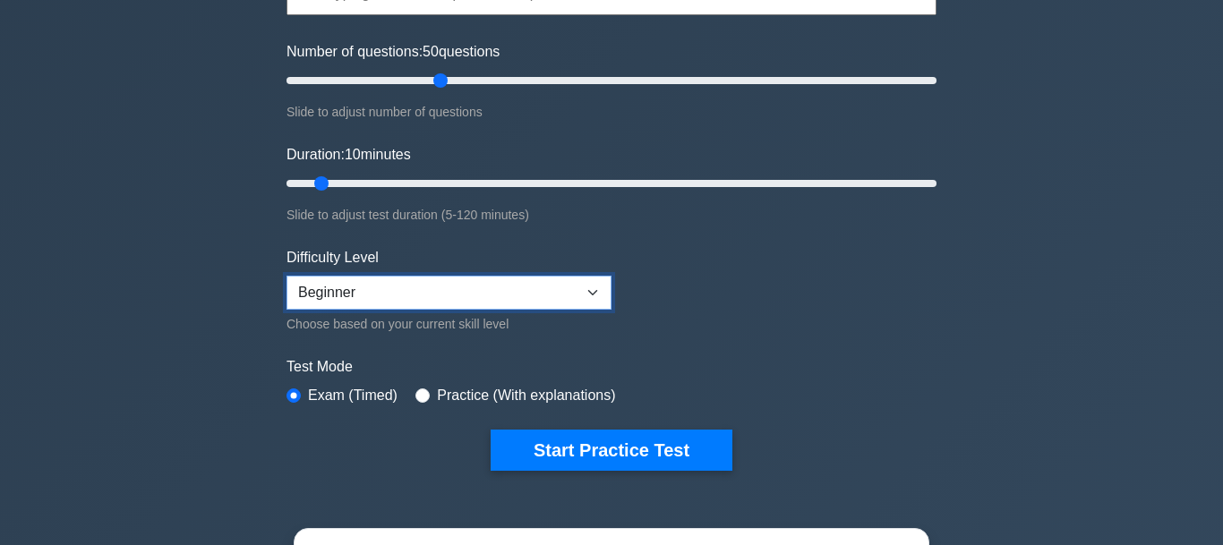
click at [287, 276] on select "Beginner Intermediate Expert" at bounding box center [449, 293] width 325 height 34
select select "intermediate"
click option "Intermediate" at bounding box center [0, 0] width 0 height 0
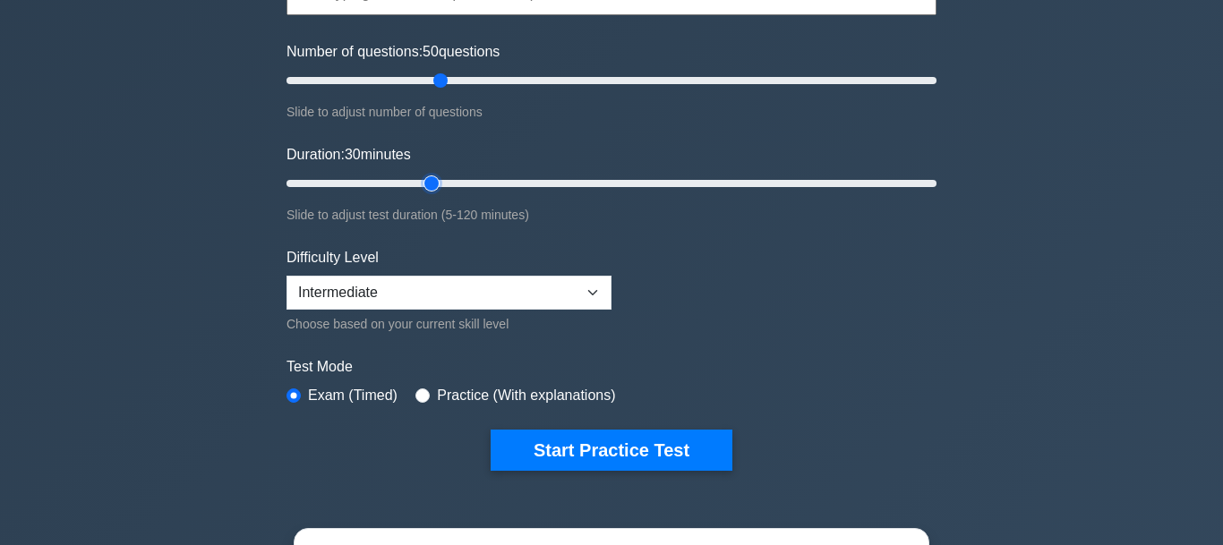
click at [444, 183] on input "Duration: 30 minutes" at bounding box center [612, 183] width 650 height 21
click at [462, 179] on input "Duration: 35 minutes" at bounding box center [612, 183] width 650 height 21
click at [506, 180] on input "Duration: 45 minutes" at bounding box center [612, 183] width 650 height 21
click at [565, 180] on input "Duration: 55 minutes" at bounding box center [612, 183] width 650 height 21
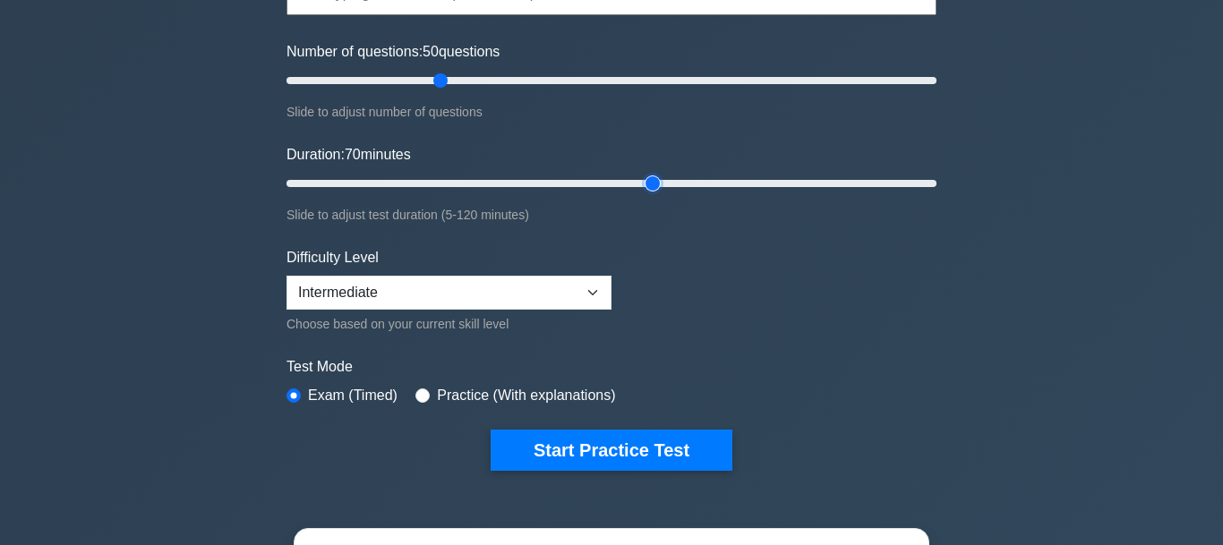
type input "70"
click at [657, 181] on input "Duration: 70 minutes" at bounding box center [612, 183] width 650 height 21
click at [643, 184] on input "Duration: 70 minutes" at bounding box center [612, 183] width 650 height 21
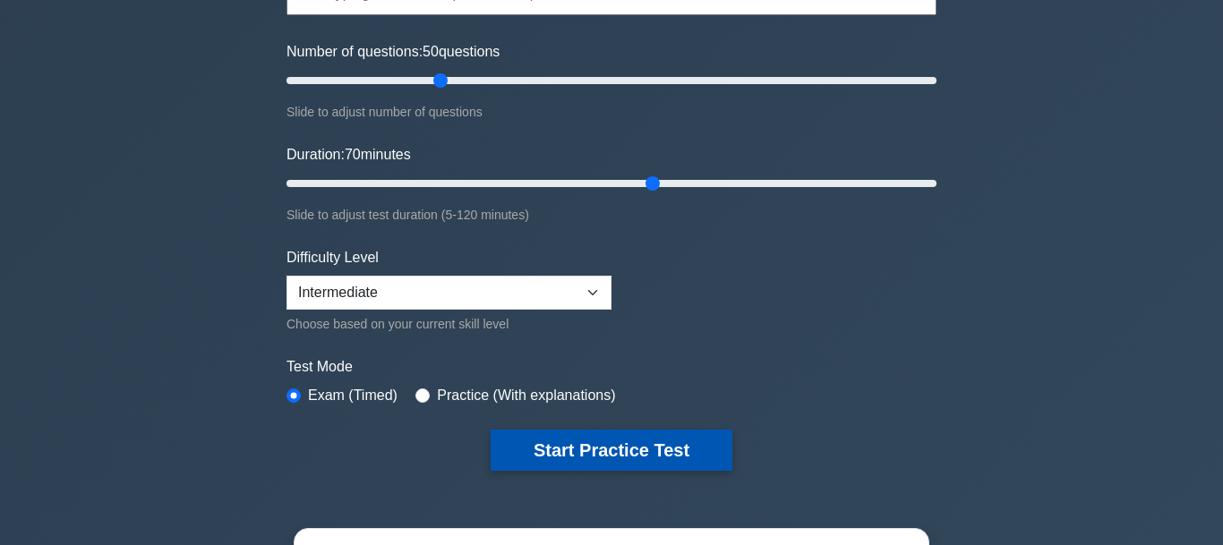
click at [567, 442] on button "Start Practice Test" at bounding box center [612, 450] width 242 height 41
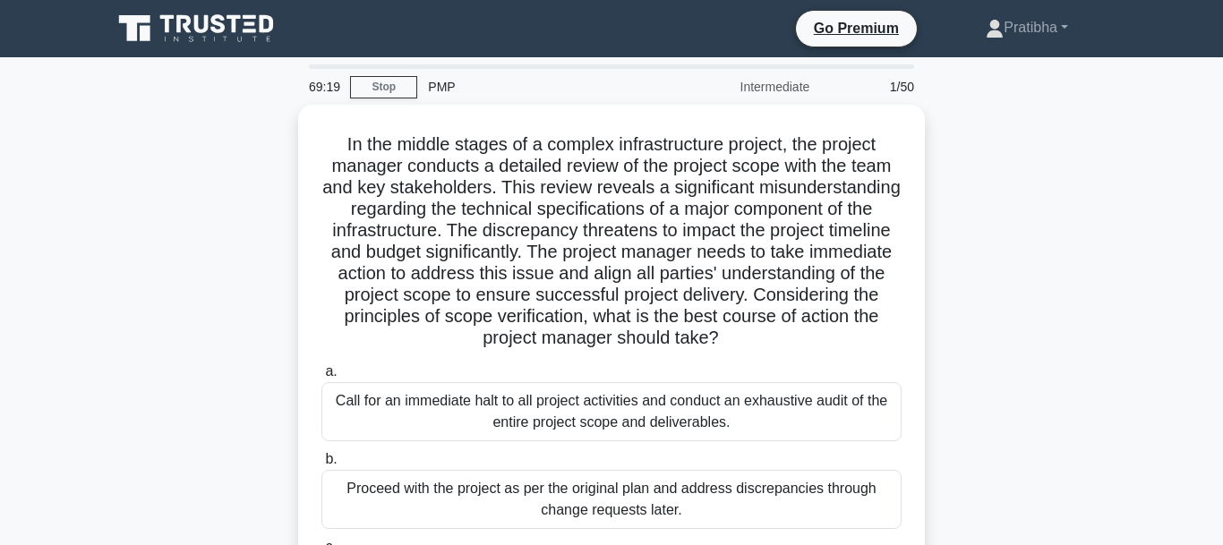
click at [980, 356] on div "In the middle stages of a complex infrastructure project, the project manager c…" at bounding box center [611, 428] width 1021 height 646
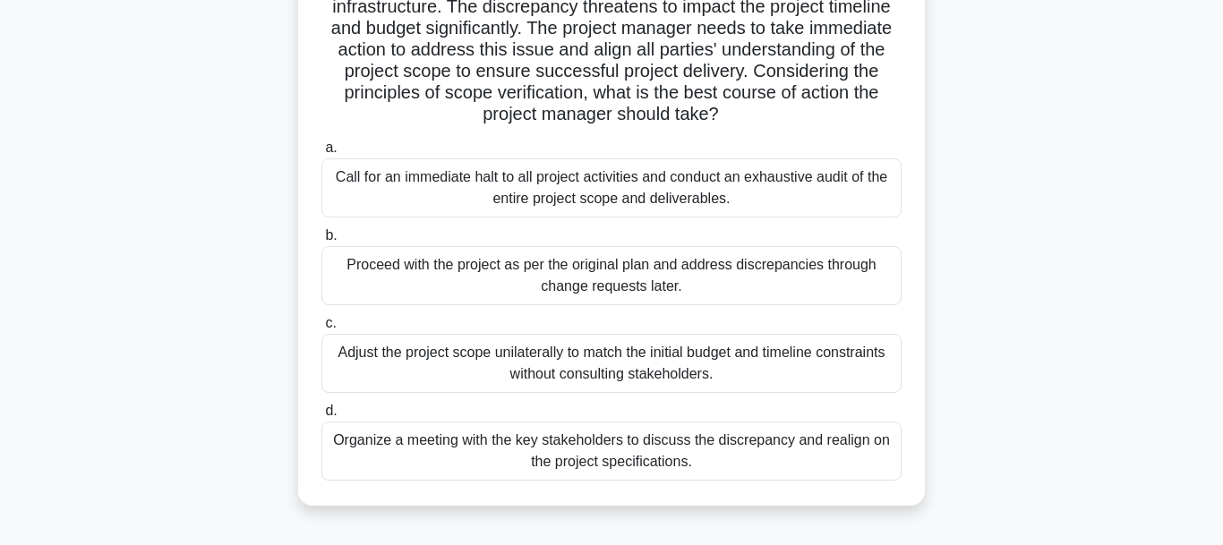
scroll to position [228, 0]
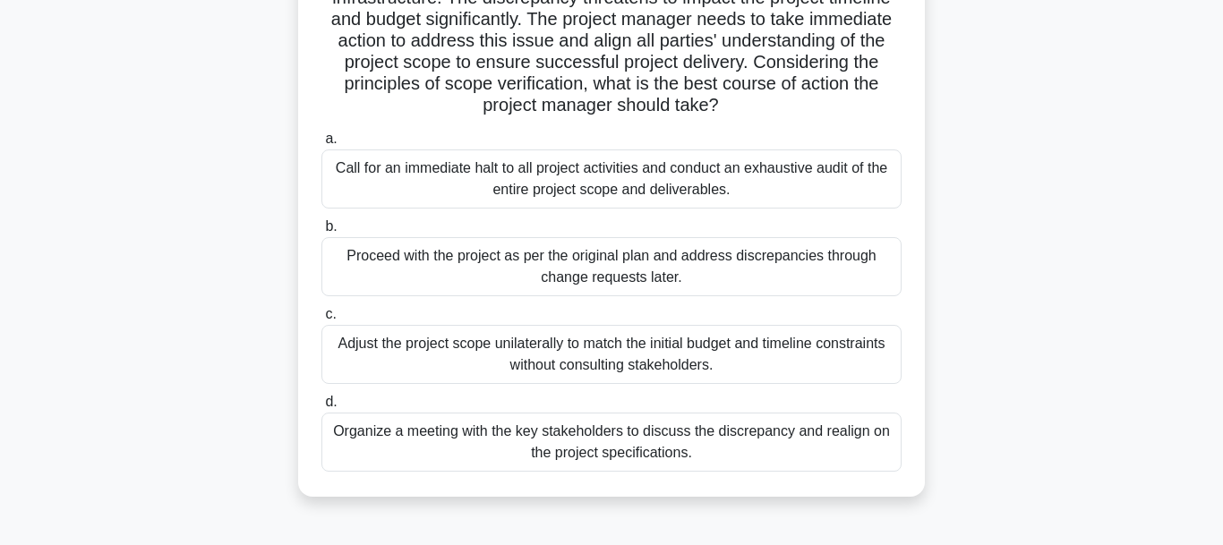
click at [516, 442] on div "Organize a meeting with the key stakeholders to discuss the discrepancy and rea…" at bounding box center [611, 442] width 580 height 59
click at [321, 408] on input "d. Organize a meeting with the key stakeholders to discuss the discrepancy and …" at bounding box center [321, 403] width 0 height 12
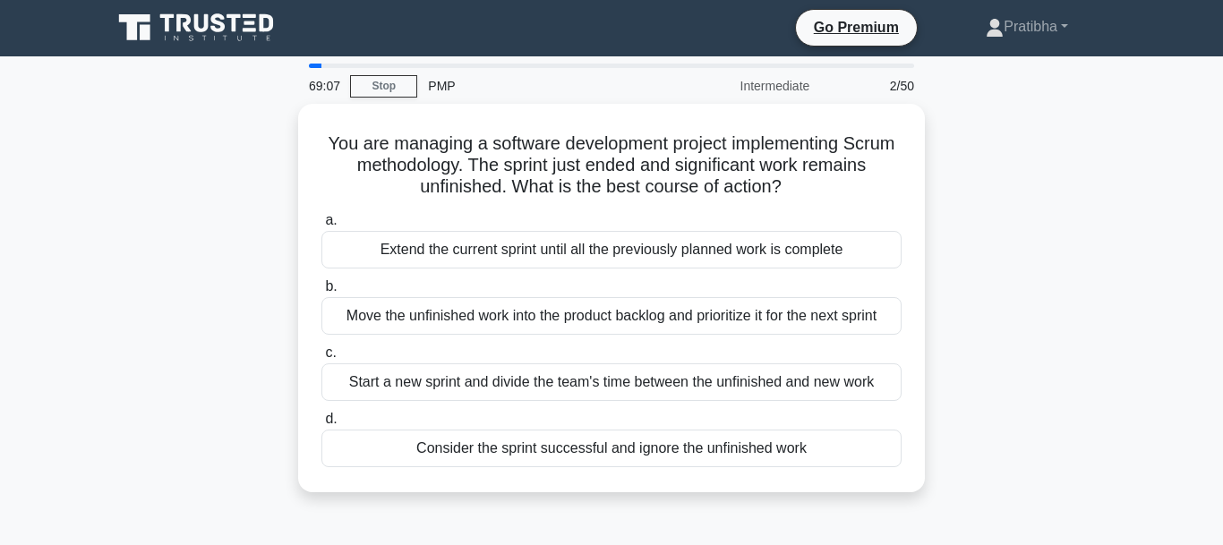
scroll to position [0, 0]
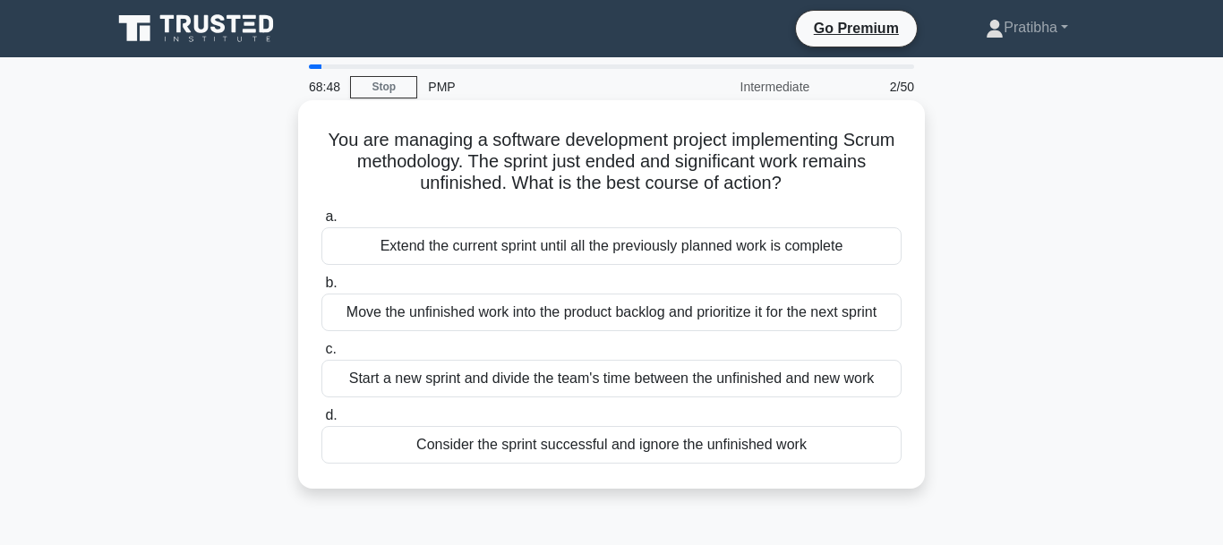
click at [663, 311] on div "Move the unfinished work into the product backlog and prioritize it for the nex…" at bounding box center [611, 313] width 580 height 38
click at [321, 289] on input "b. Move the unfinished work into the product backlog and prioritize it for the …" at bounding box center [321, 284] width 0 height 12
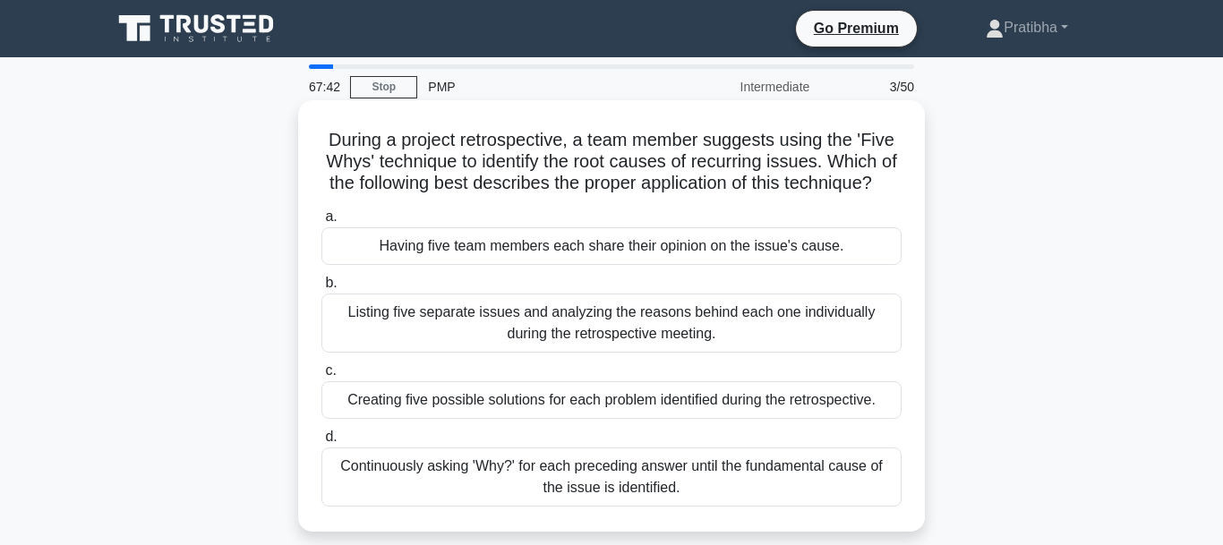
click at [601, 485] on div "Continuously asking 'Why?' for each preceding answer until the fundamental caus…" at bounding box center [611, 477] width 580 height 59
click at [321, 443] on input "d. Continuously asking 'Why?' for each preceding answer until the fundamental c…" at bounding box center [321, 438] width 0 height 12
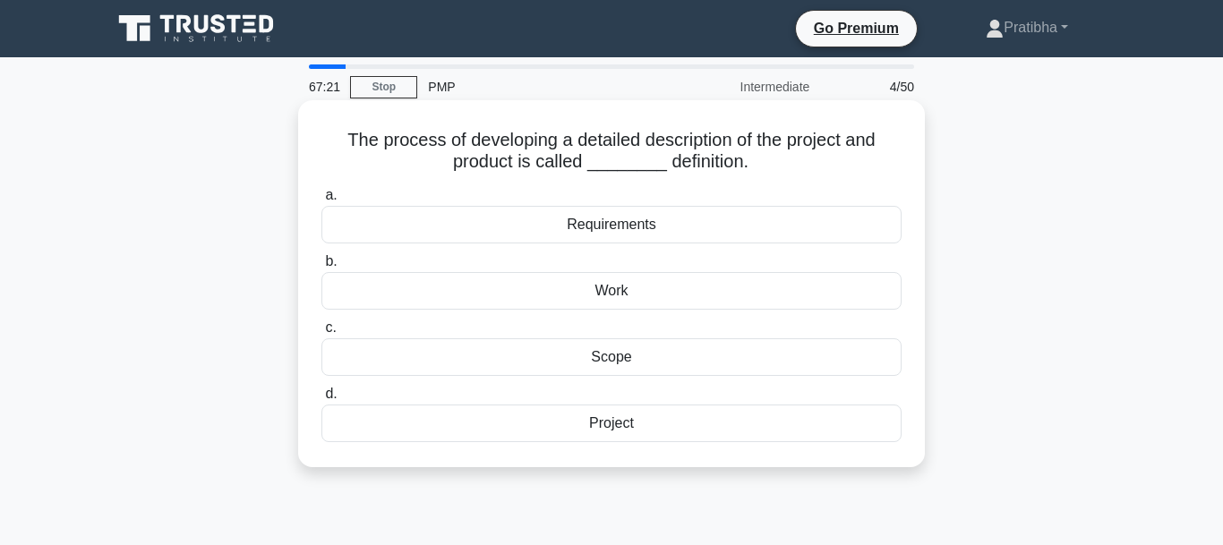
click at [658, 372] on div "Scope" at bounding box center [611, 357] width 580 height 38
click at [321, 334] on input "c. Scope" at bounding box center [321, 328] width 0 height 12
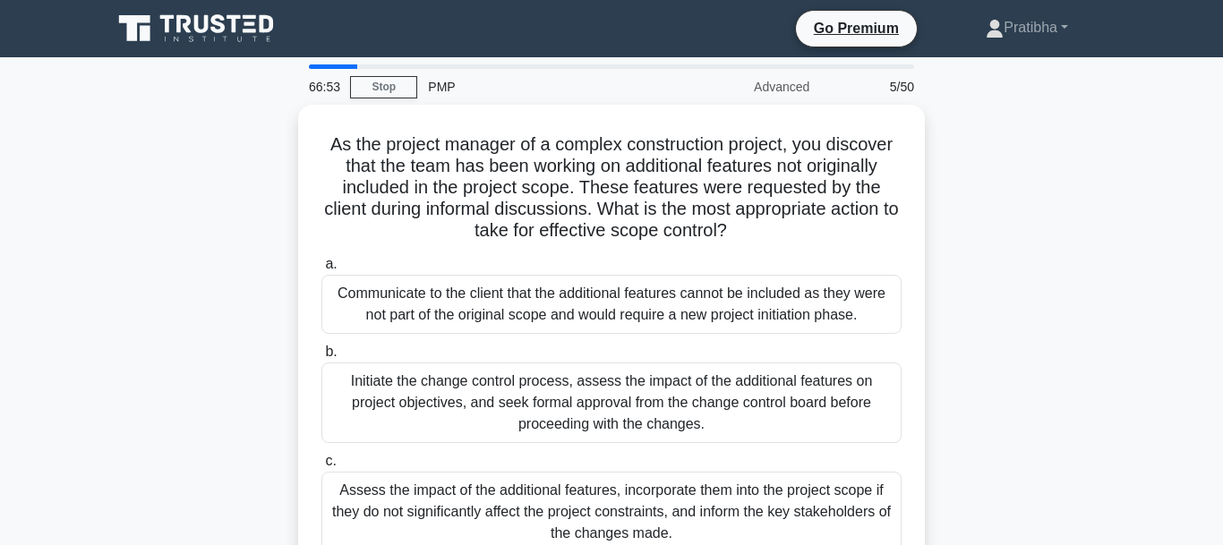
click at [1129, 182] on main "66:53 Stop PMP Advanced 5/50 As the project manager of a complex construction p…" at bounding box center [611, 512] width 1223 height 910
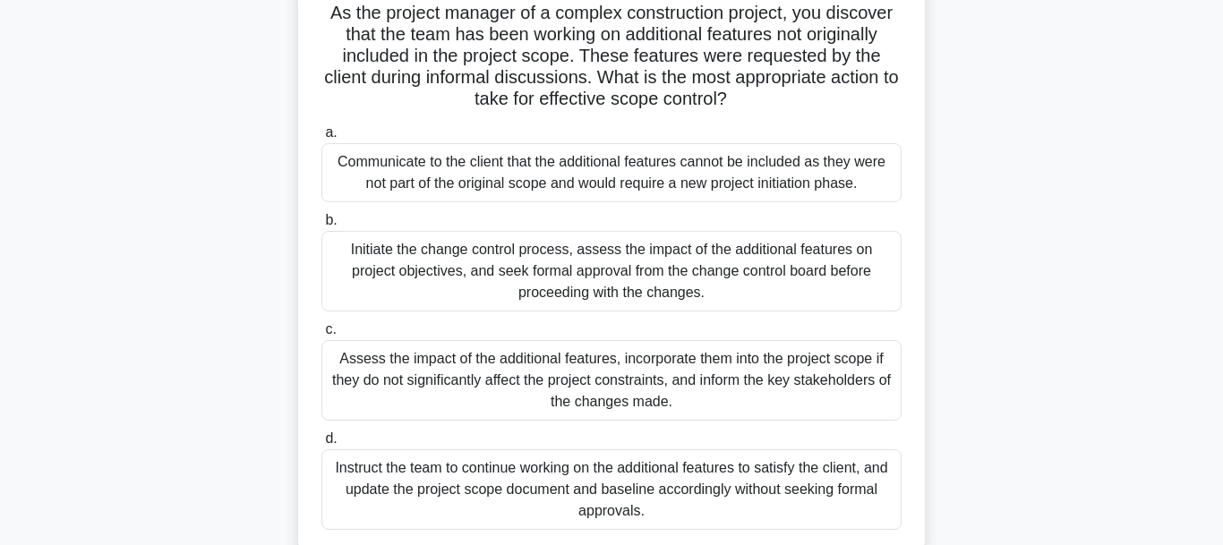
scroll to position [137, 0]
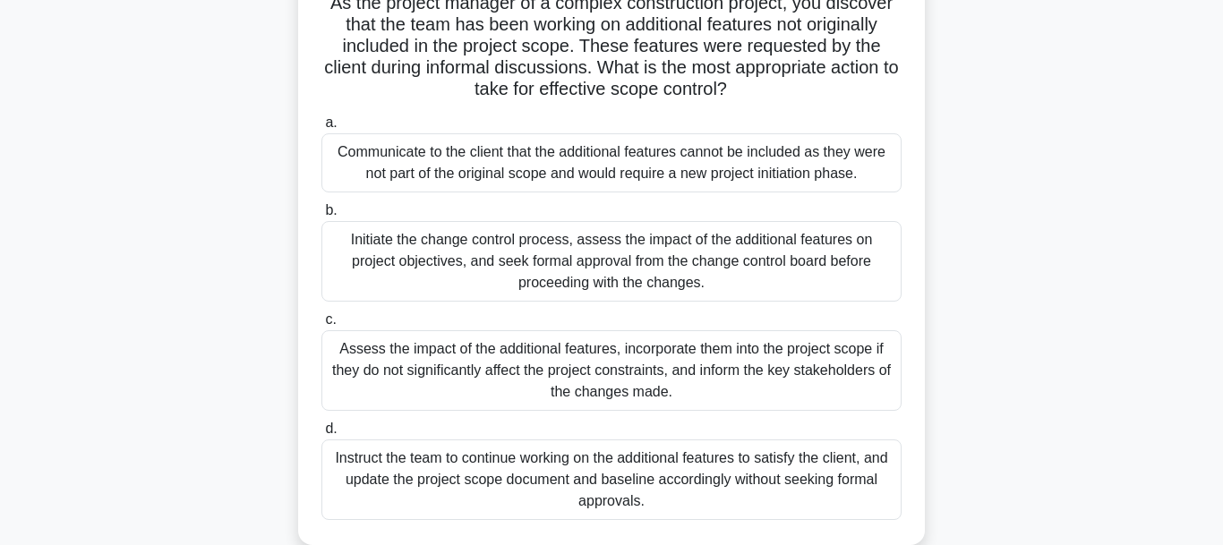
click at [525, 246] on div "Initiate the change control process, assess the impact of the additional featur…" at bounding box center [611, 261] width 580 height 81
click at [321, 217] on input "b. Initiate the change control process, assess the impact of the additional fea…" at bounding box center [321, 211] width 0 height 12
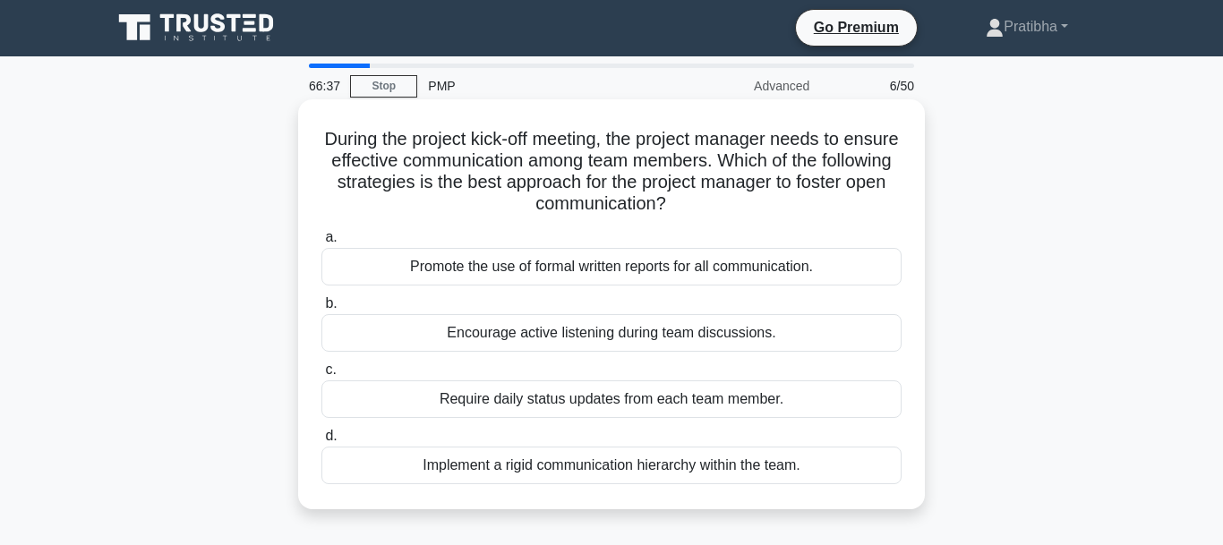
scroll to position [0, 0]
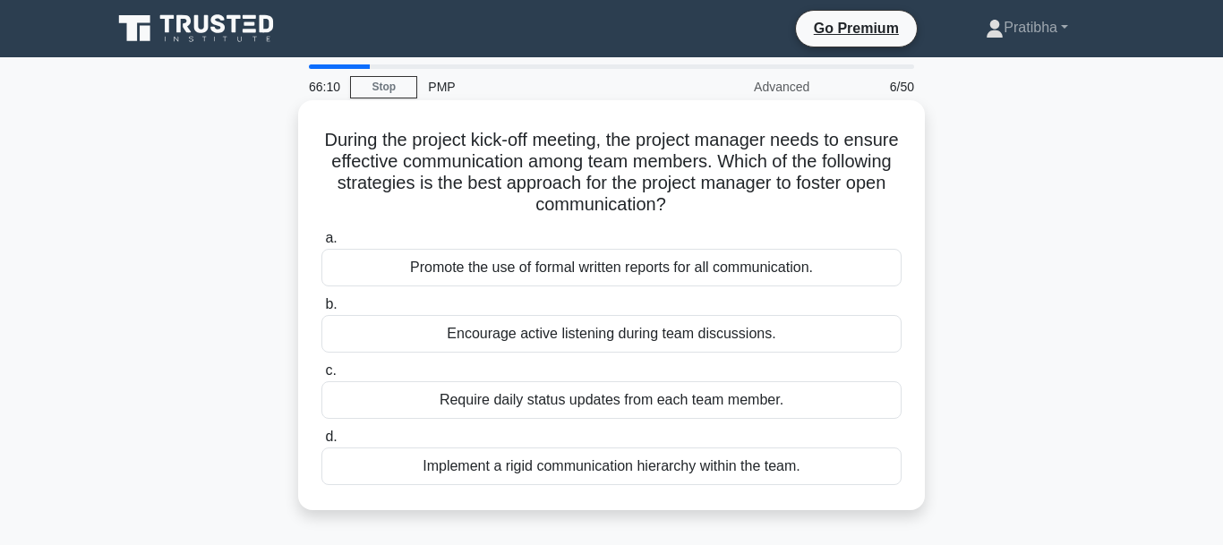
click at [559, 336] on div "Encourage active listening during team discussions." at bounding box center [611, 334] width 580 height 38
click at [321, 311] on input "b. Encourage active listening during team discussions." at bounding box center [321, 305] width 0 height 12
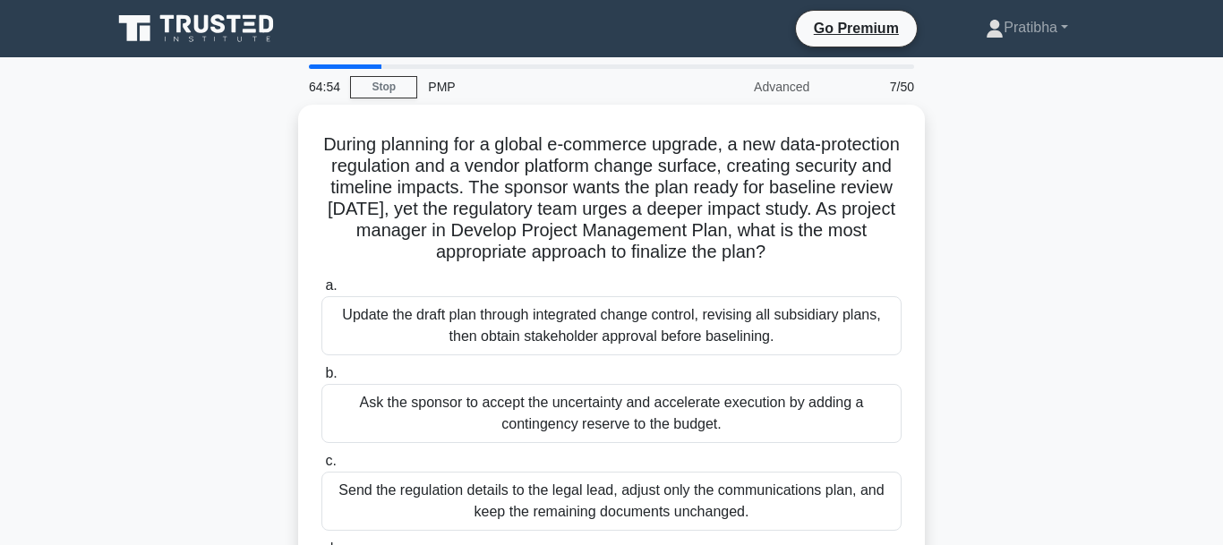
click at [1023, 391] on div "During planning for a global e-commerce upgrade, a new data-protection regulati…" at bounding box center [611, 385] width 1021 height 561
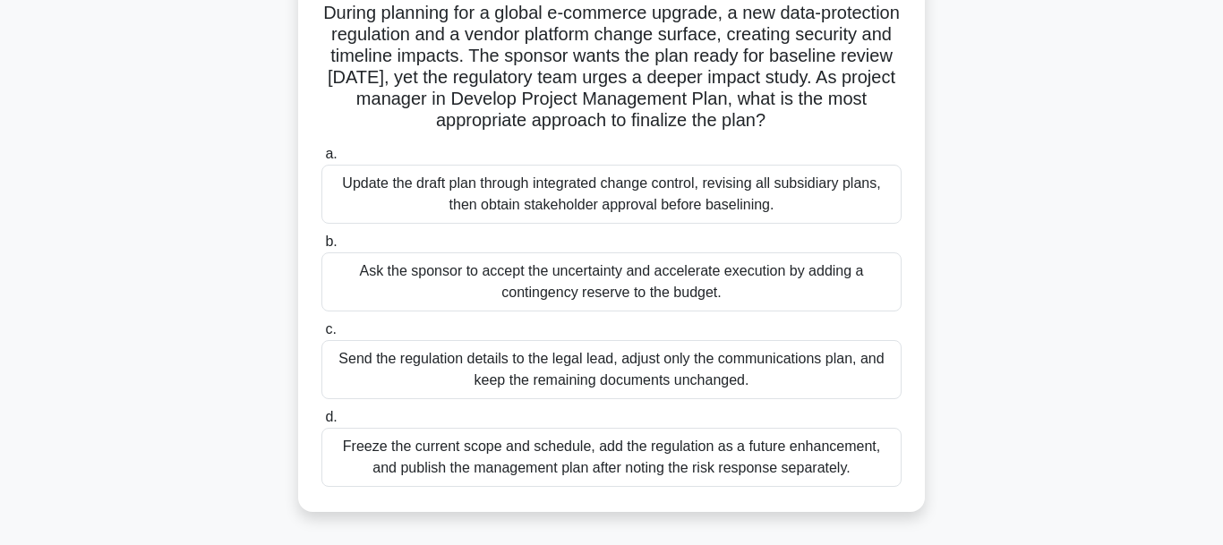
scroll to position [137, 0]
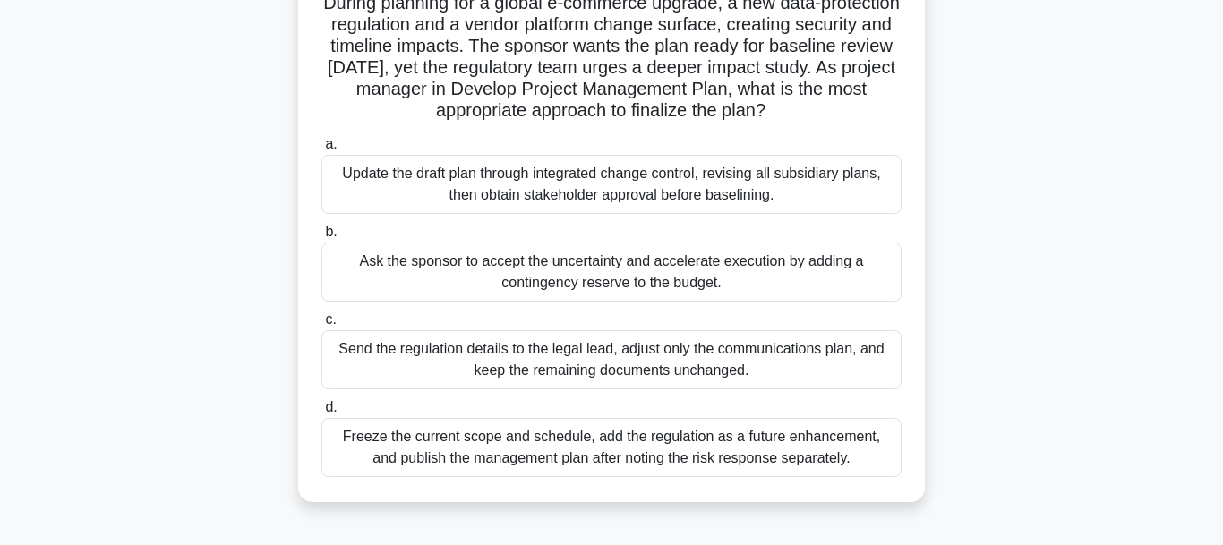
click at [668, 189] on div "Update the draft plan through integrated change control, revising all subsidiar…" at bounding box center [611, 184] width 580 height 59
click at [321, 150] on input "a. Update the draft plan through integrated change control, revising all subsid…" at bounding box center [321, 145] width 0 height 12
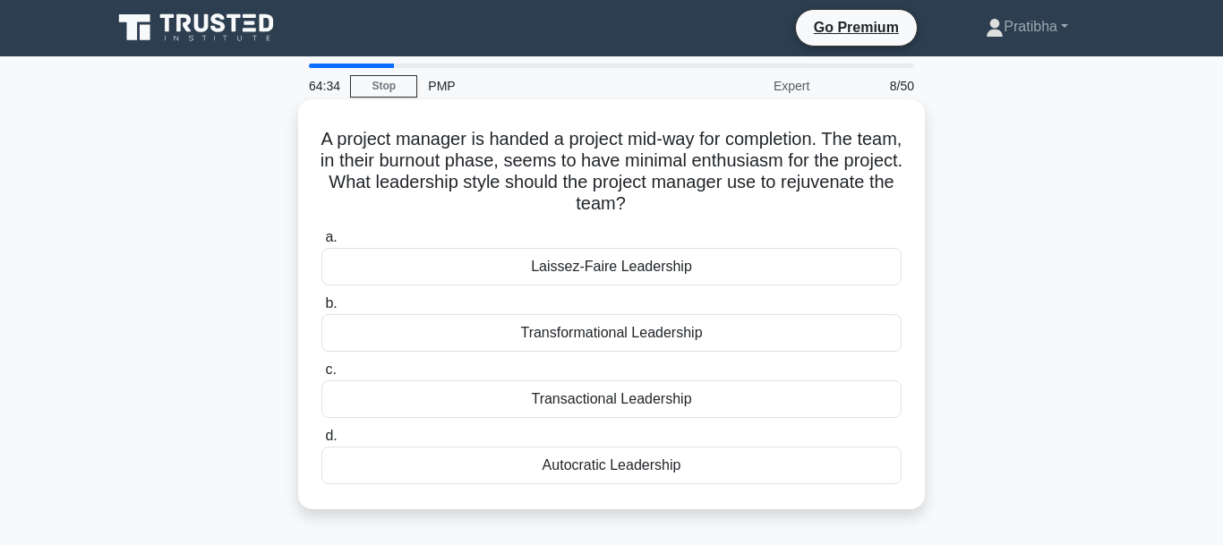
scroll to position [0, 0]
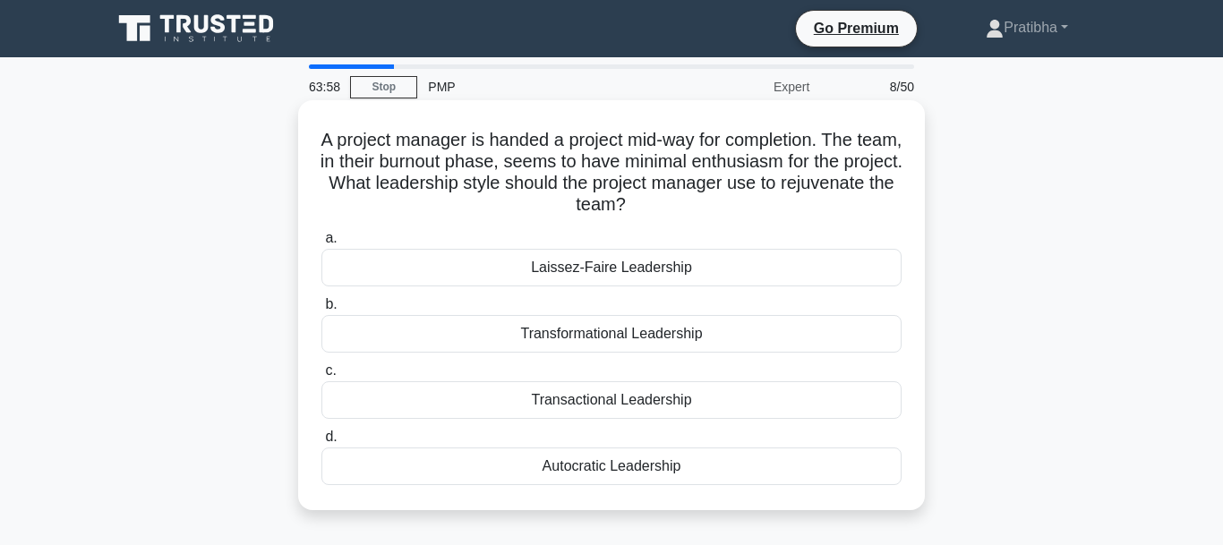
click at [667, 339] on div "Transformational Leadership" at bounding box center [611, 334] width 580 height 38
click at [321, 311] on input "b. Transformational Leadership" at bounding box center [321, 305] width 0 height 12
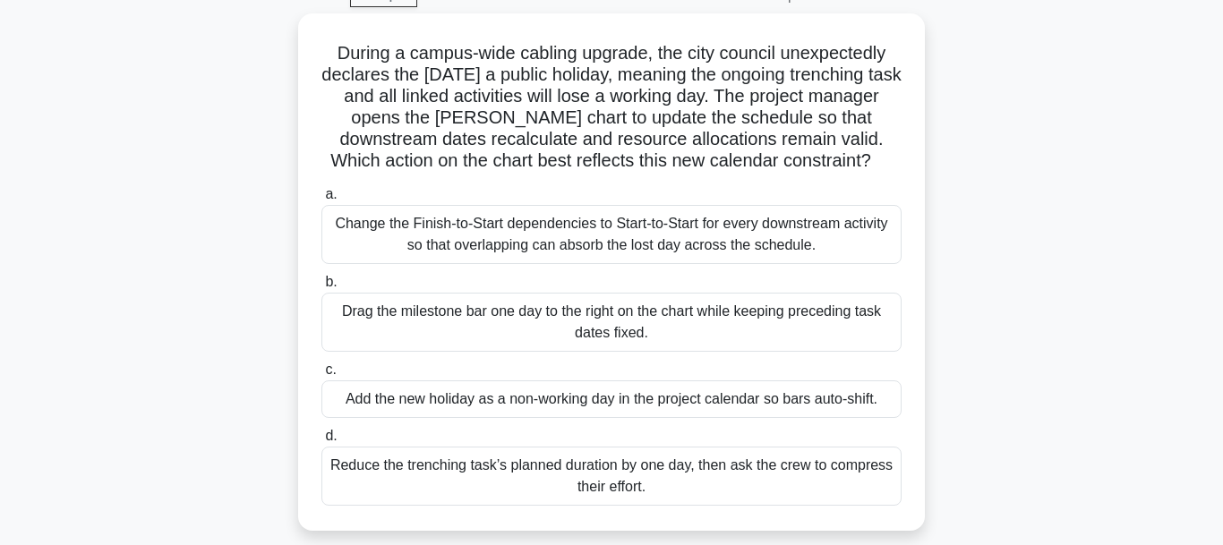
scroll to position [137, 0]
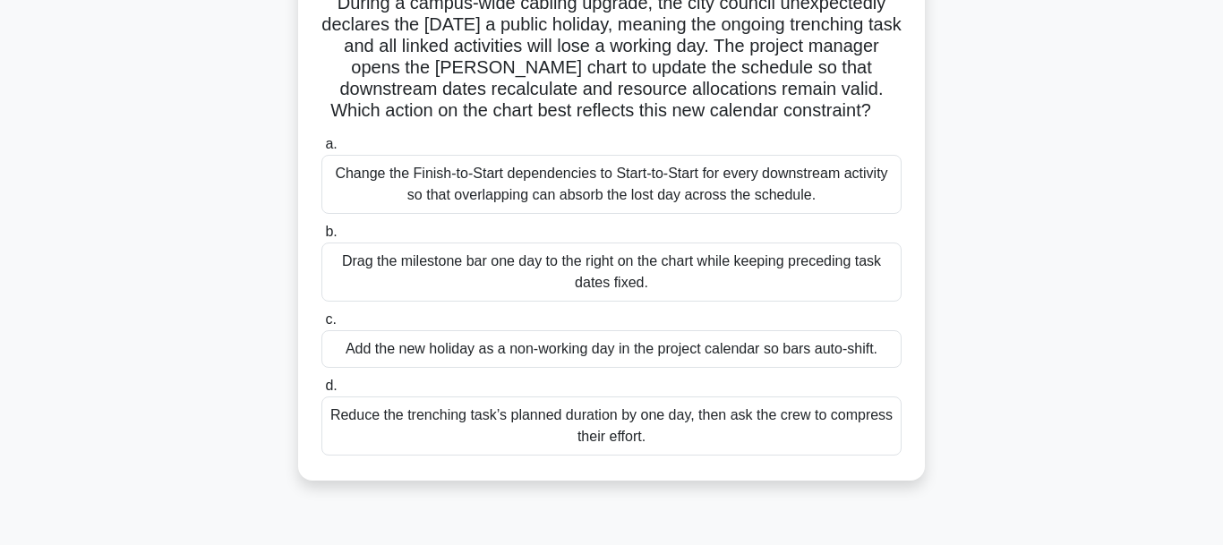
click at [644, 340] on div "Add the new holiday as a non-working day in the project calendar so bars auto-s…" at bounding box center [611, 349] width 580 height 38
click at [321, 326] on input "c. Add the new holiday as a non-working day in the project calendar so bars aut…" at bounding box center [321, 320] width 0 height 12
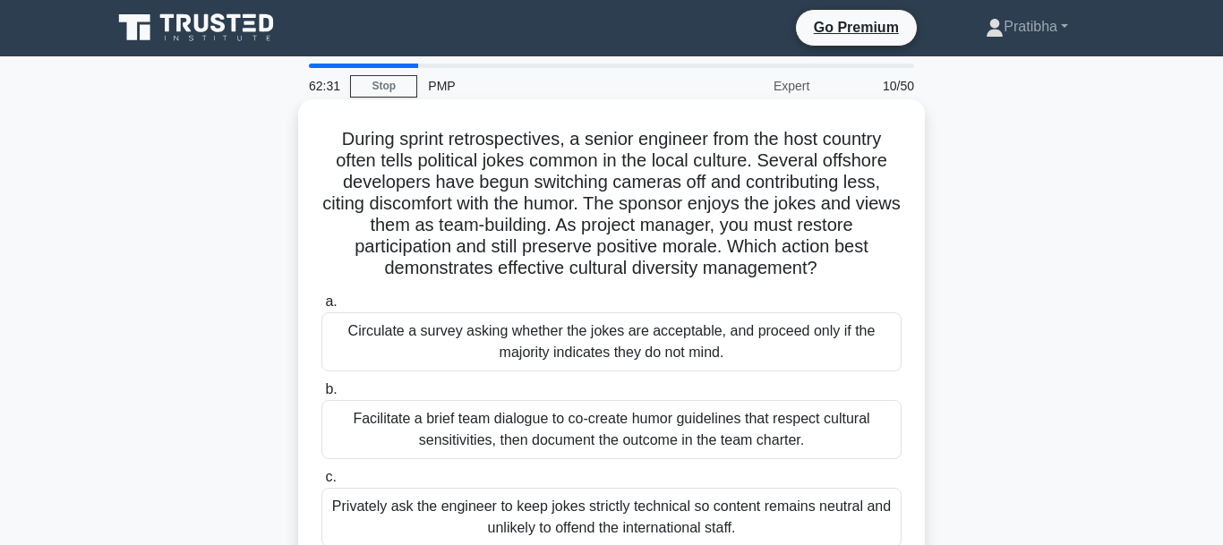
scroll to position [0, 0]
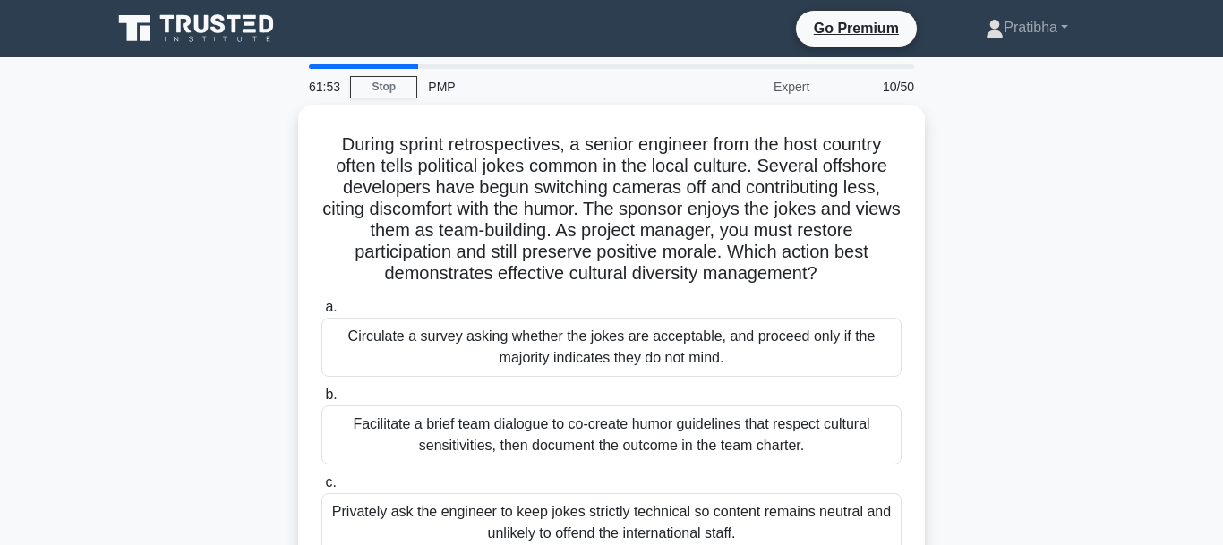
click at [1017, 385] on div "During sprint retrospectives, a senior engineer from the host country often tel…" at bounding box center [611, 406] width 1021 height 603
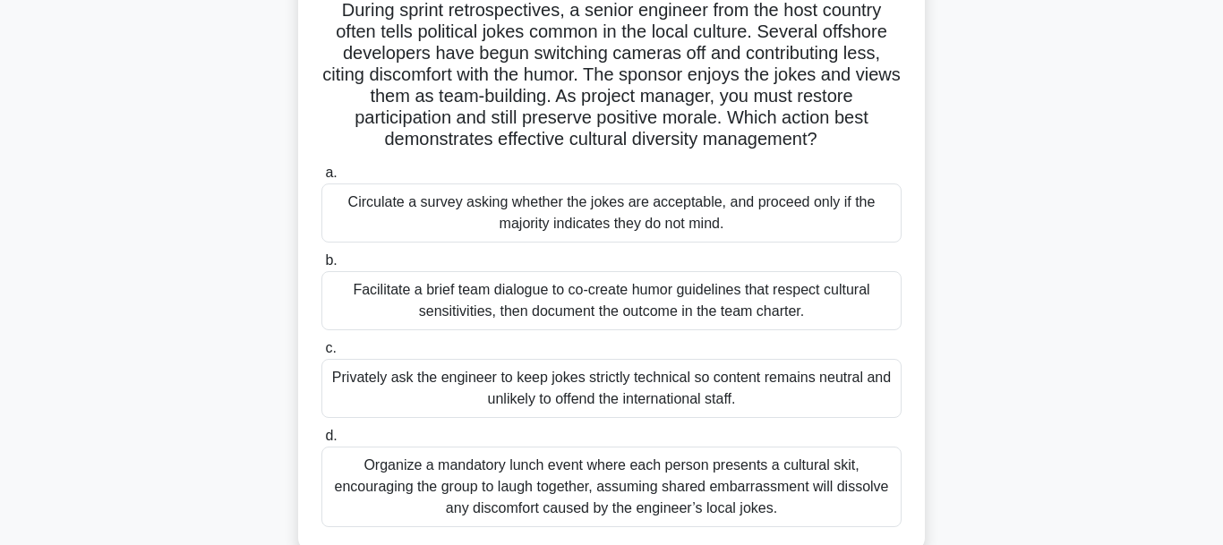
scroll to position [137, 0]
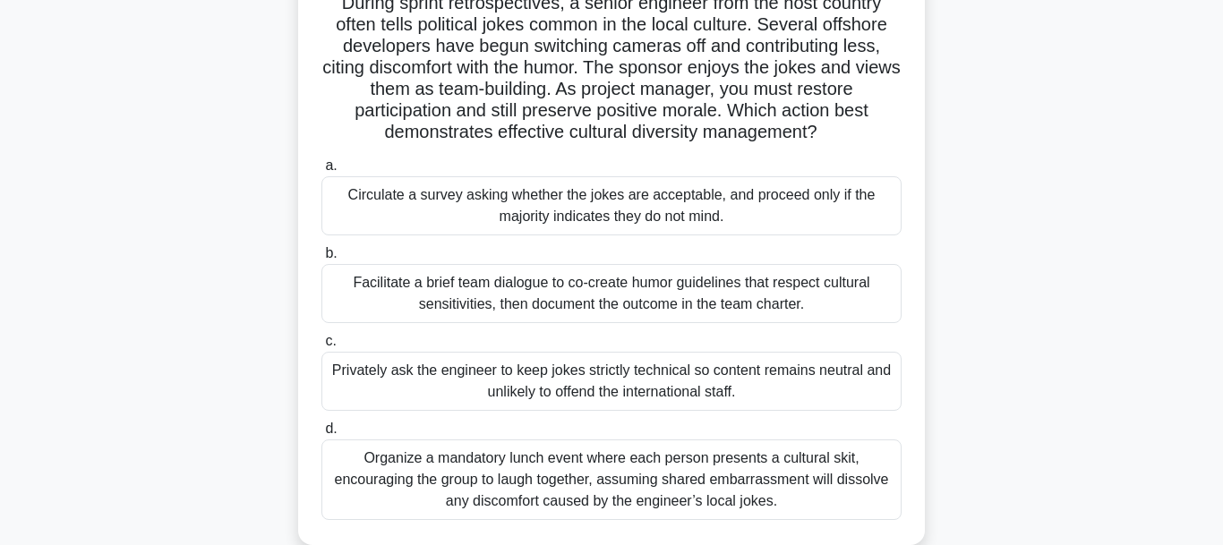
click at [330, 378] on div "Privately ask the engineer to keep jokes strictly technical so content remains …" at bounding box center [611, 381] width 580 height 59
click at [321, 347] on input "c. Privately ask the engineer to keep jokes strictly technical so content remai…" at bounding box center [321, 342] width 0 height 12
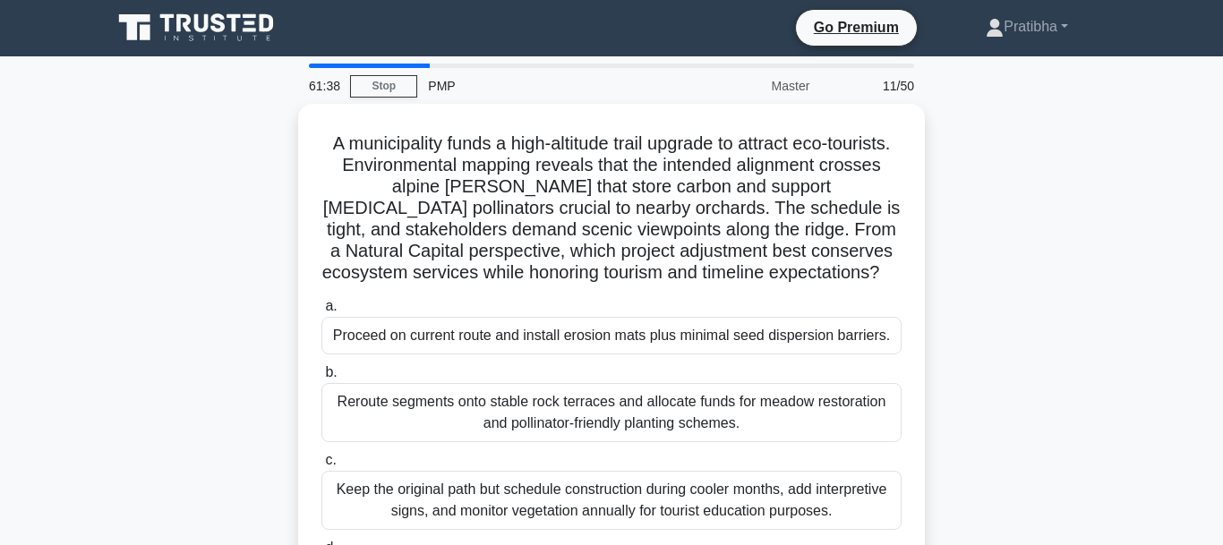
scroll to position [0, 0]
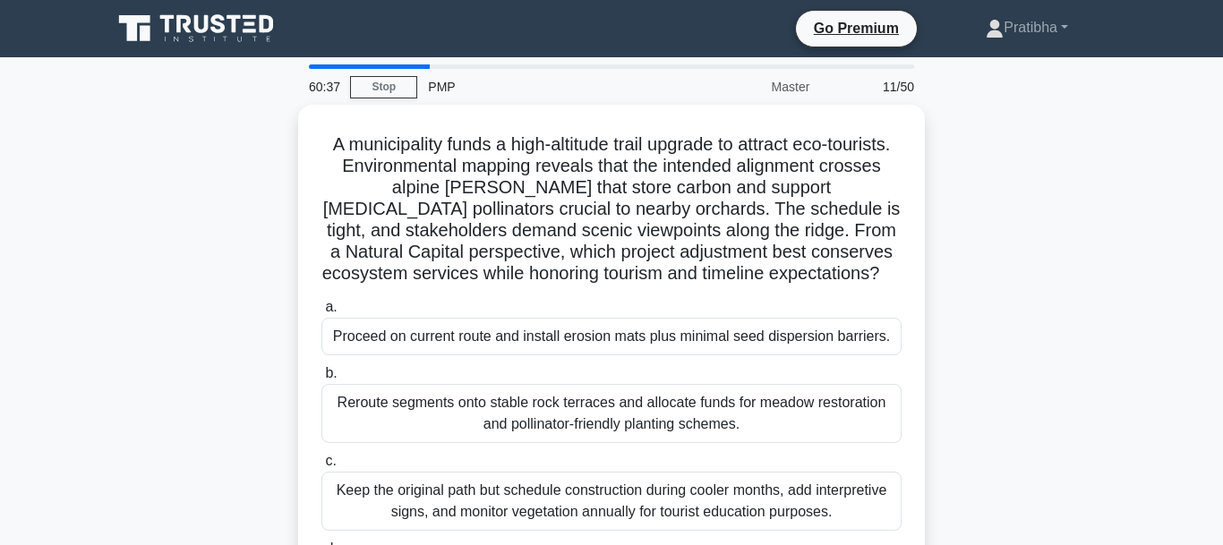
click at [1086, 410] on div "A municipality funds a high-altitude trail upgrade to attract eco-tourists. Env…" at bounding box center [611, 385] width 1021 height 561
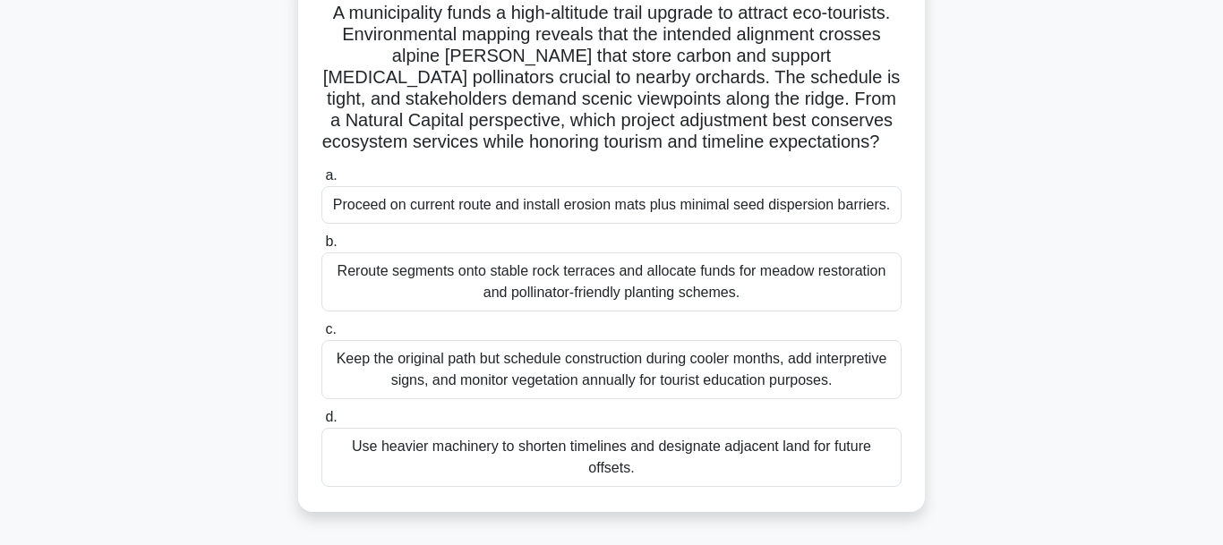
scroll to position [137, 0]
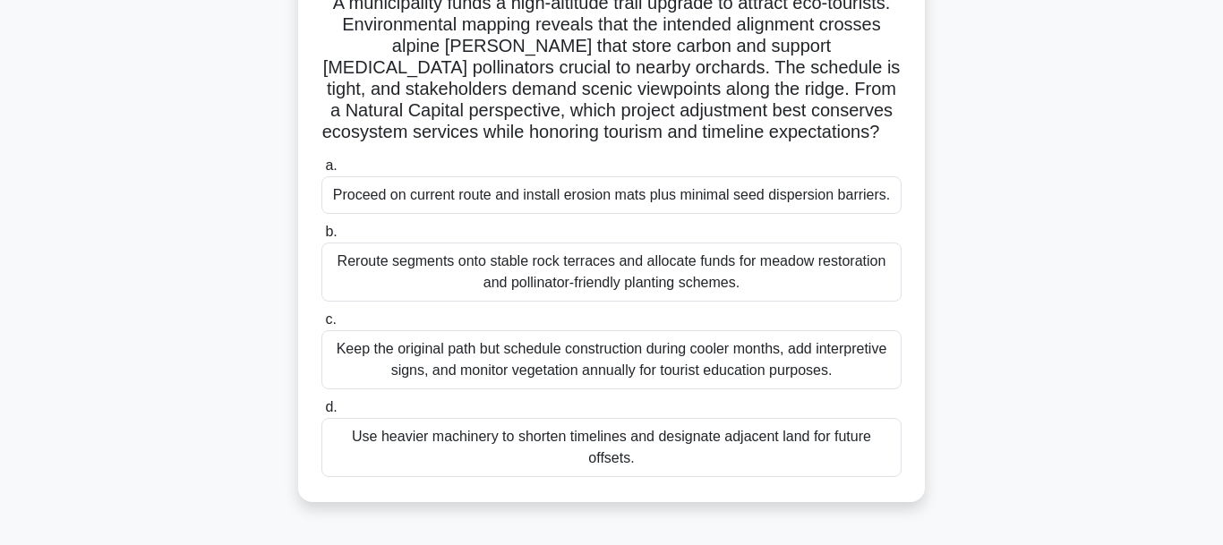
click at [521, 353] on div "Keep the original path but schedule construction during cooler months, add inte…" at bounding box center [611, 359] width 580 height 59
click at [321, 326] on input "c. Keep the original path but schedule construction during cooler months, add i…" at bounding box center [321, 320] width 0 height 12
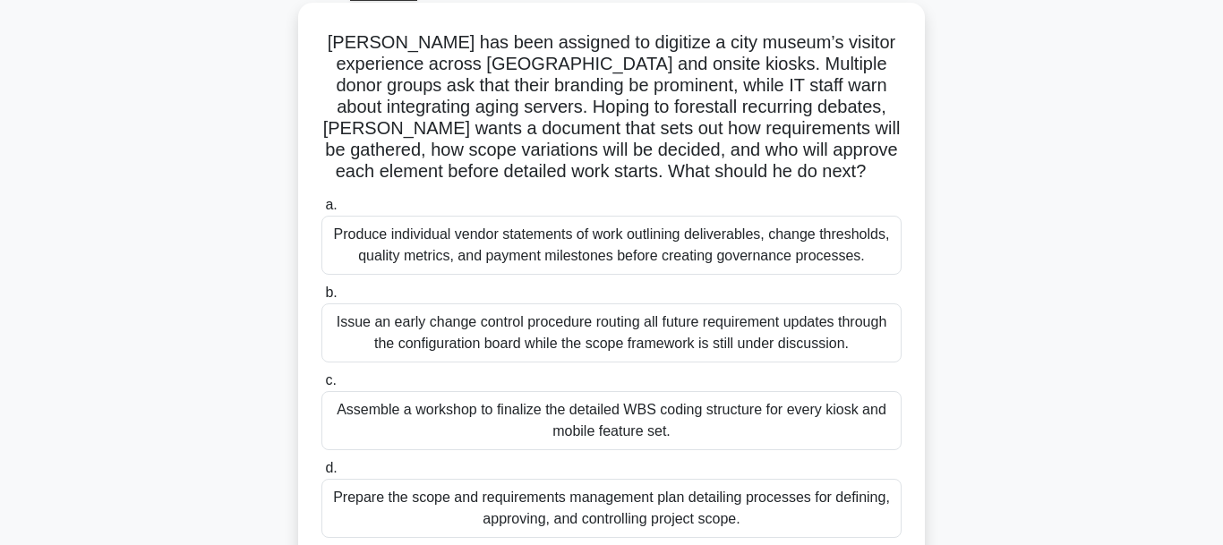
scroll to position [91, 0]
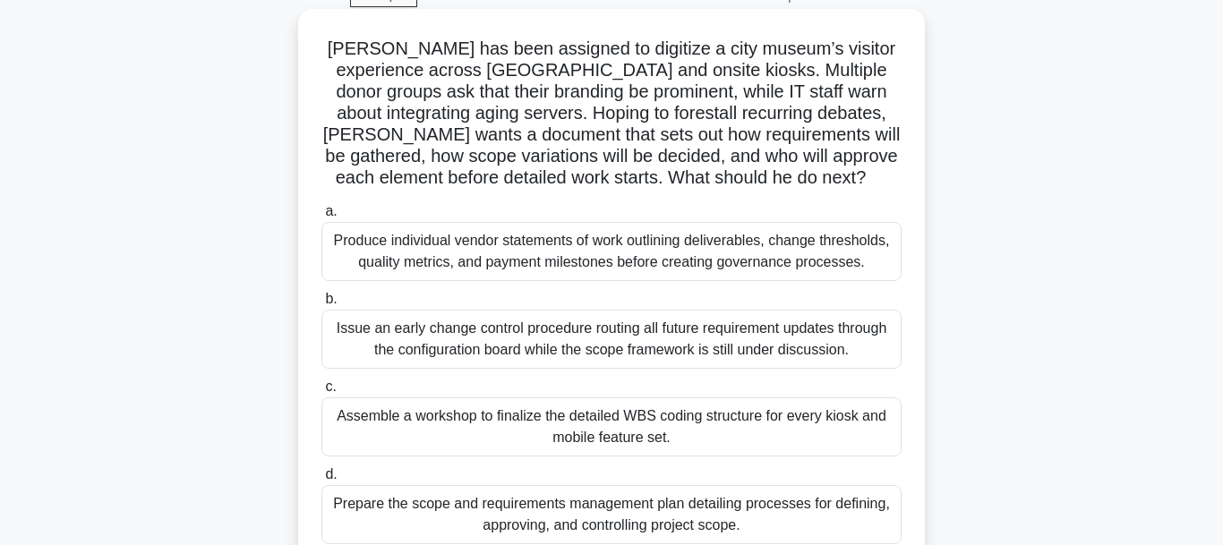
click at [456, 420] on div "Assemble a workshop to finalize the detailed WBS coding structure for every kio…" at bounding box center [611, 427] width 580 height 59
click at [321, 393] on input "c. Assemble a workshop to finalize the detailed WBS coding structure for every …" at bounding box center [321, 387] width 0 height 12
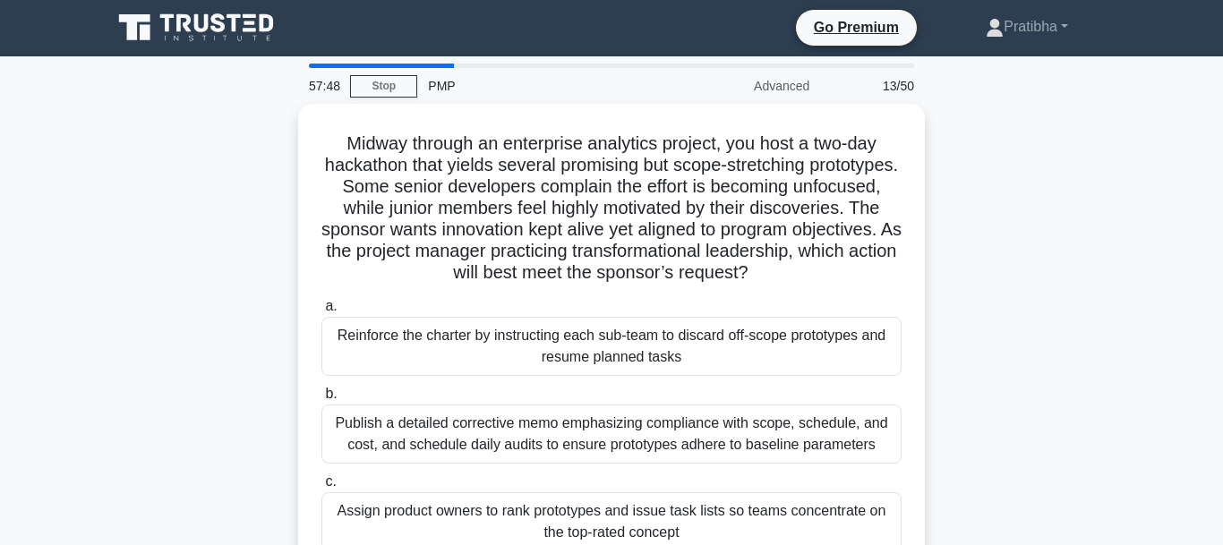
scroll to position [0, 0]
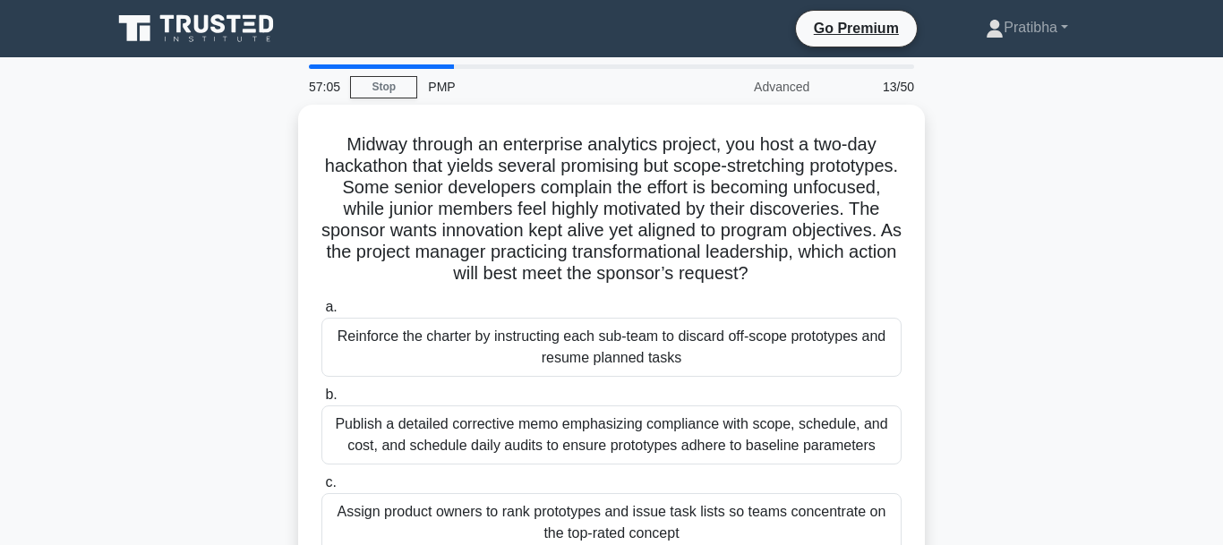
click at [1080, 398] on div "Midway through an enterprise analytics project, you host a two-day hackathon th…" at bounding box center [611, 396] width 1021 height 582
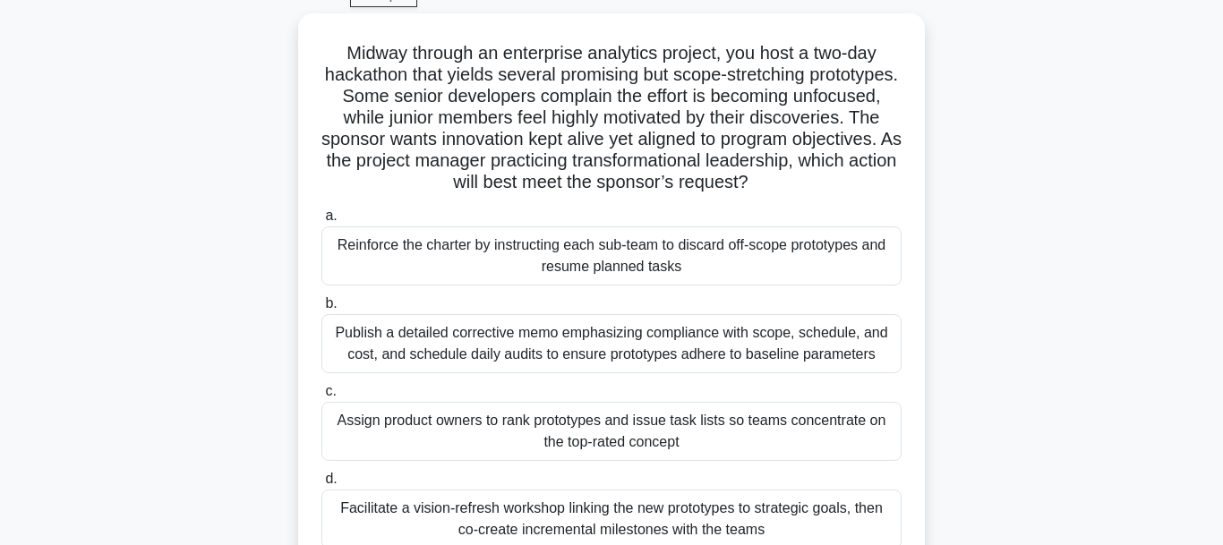
scroll to position [137, 0]
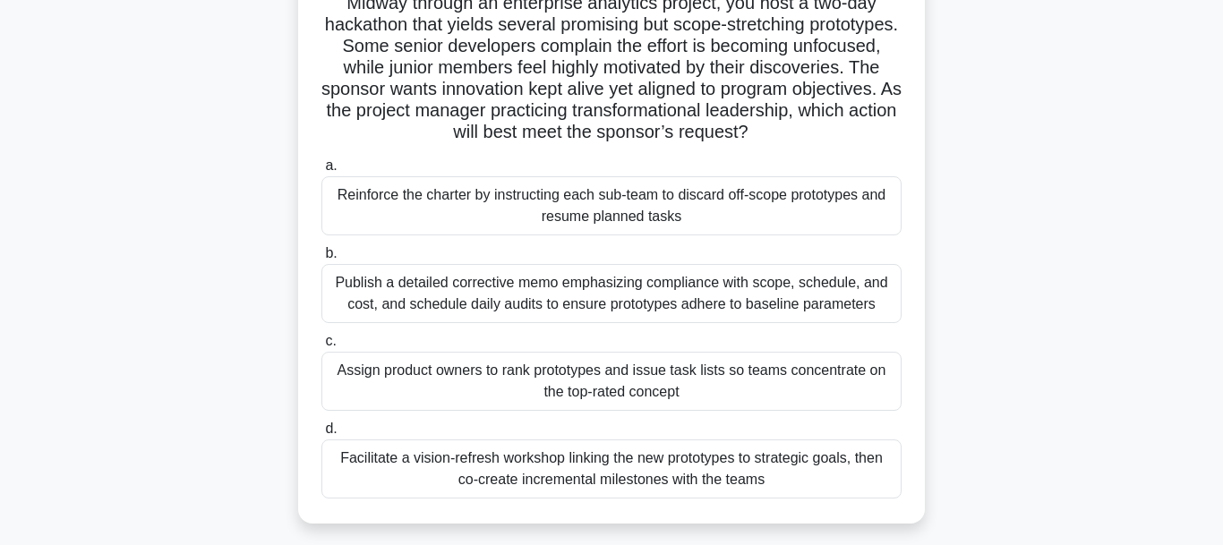
click at [623, 469] on div "Facilitate a vision-refresh workshop linking the new prototypes to strategic go…" at bounding box center [611, 469] width 580 height 59
click at [321, 435] on input "d. Facilitate a vision-refresh workshop linking the new prototypes to strategic…" at bounding box center [321, 430] width 0 height 12
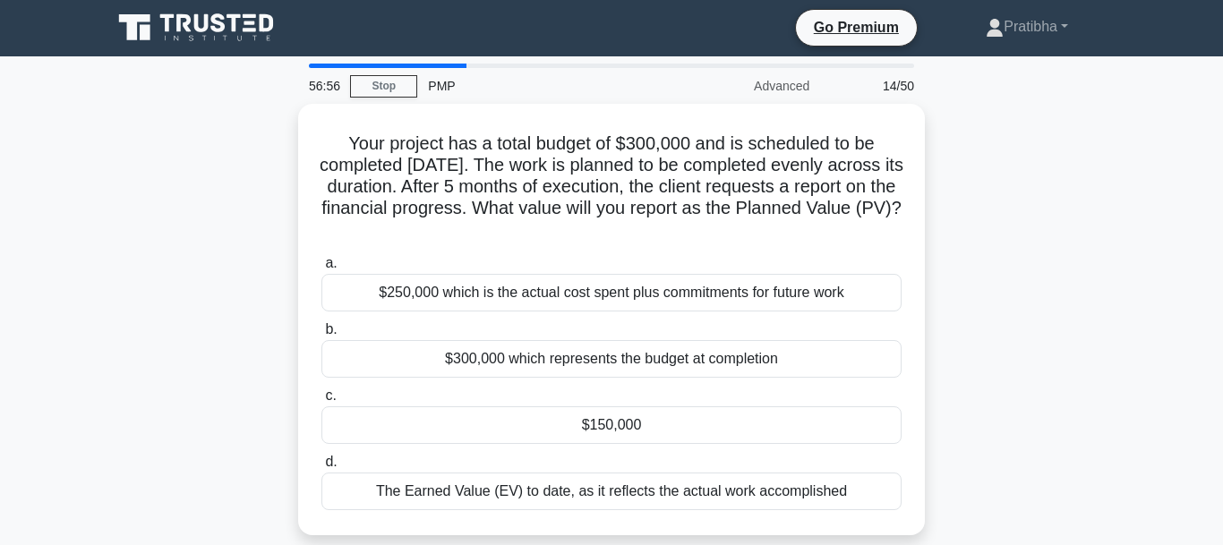
scroll to position [0, 0]
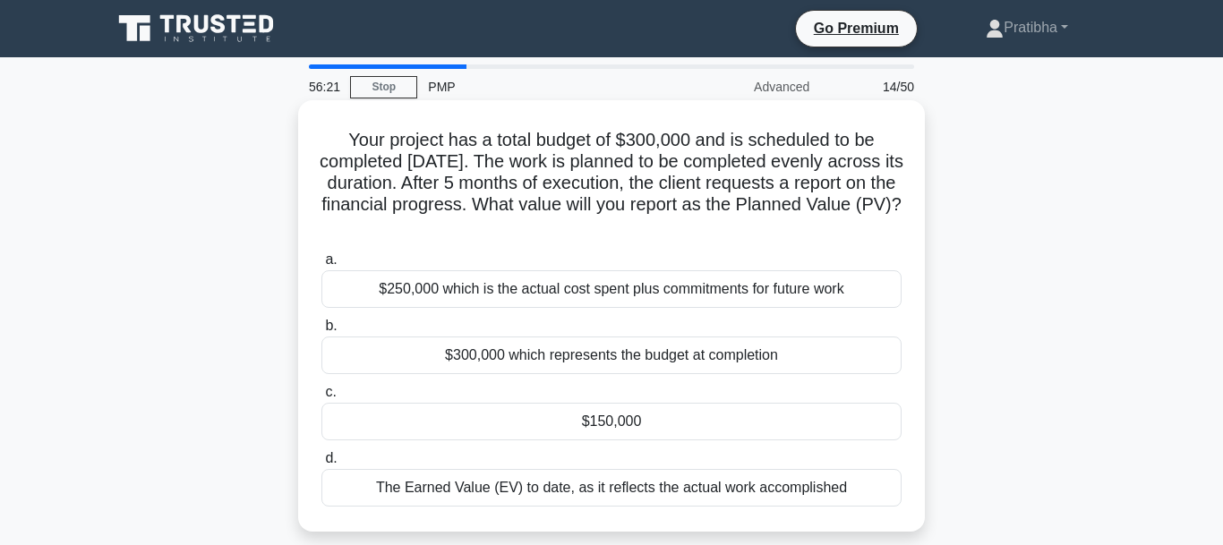
click at [659, 421] on div "$150,000" at bounding box center [611, 422] width 580 height 38
click at [321, 398] on input "c. $150,000" at bounding box center [321, 393] width 0 height 12
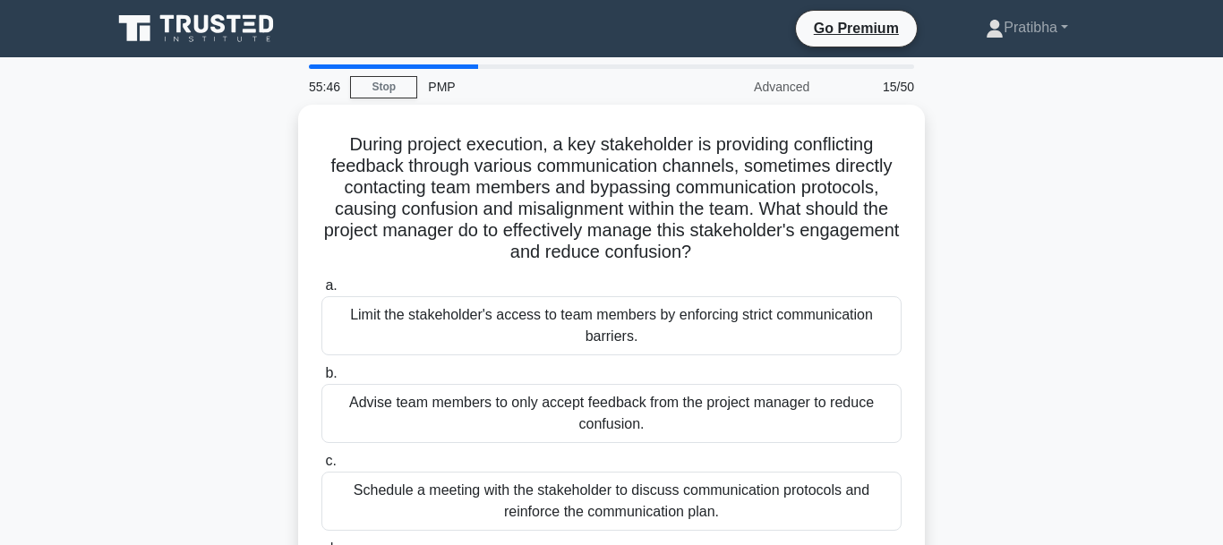
click at [1137, 380] on main "55:46 Stop PMP Advanced 15/50 During project execution, a key stakeholder is pr…" at bounding box center [611, 512] width 1223 height 910
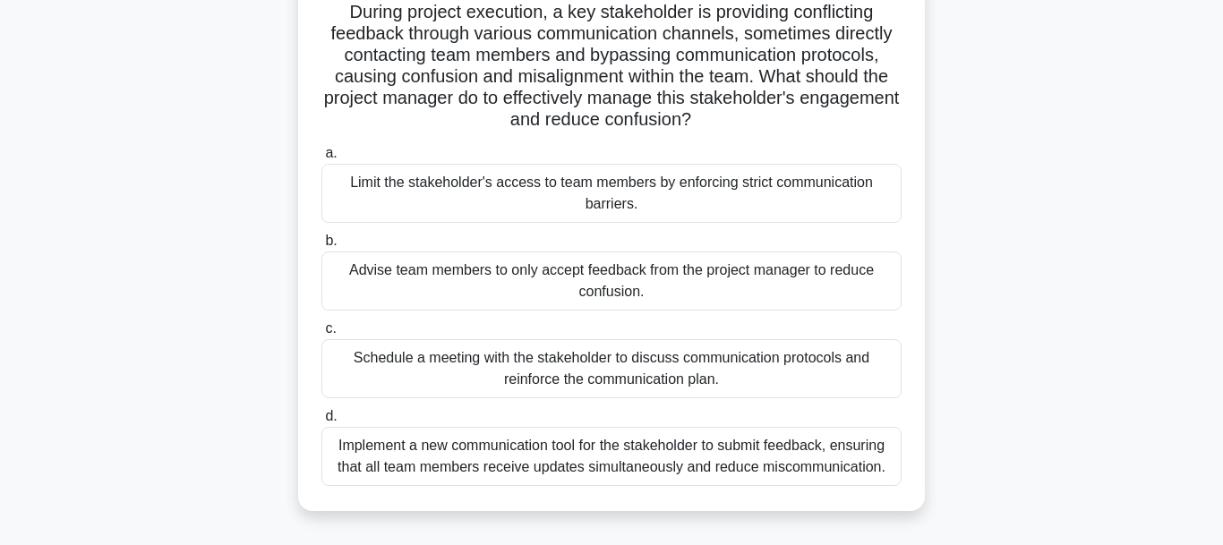
scroll to position [137, 0]
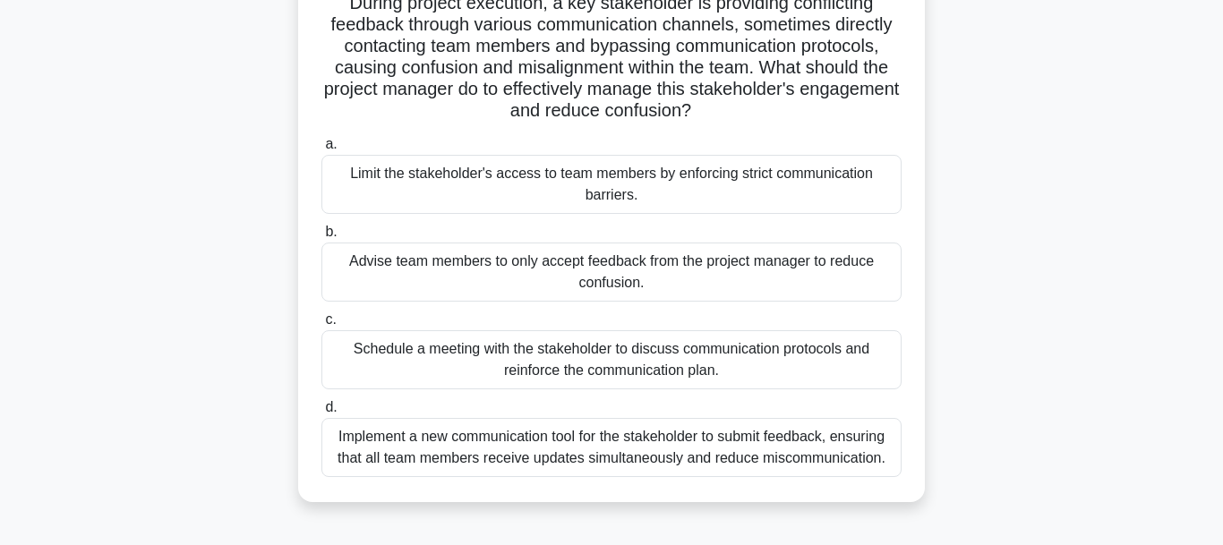
click at [865, 363] on div "Schedule a meeting with the stakeholder to discuss communication protocols and …" at bounding box center [611, 359] width 580 height 59
click at [321, 326] on input "c. Schedule a meeting with the stakeholder to discuss communication protocols a…" at bounding box center [321, 320] width 0 height 12
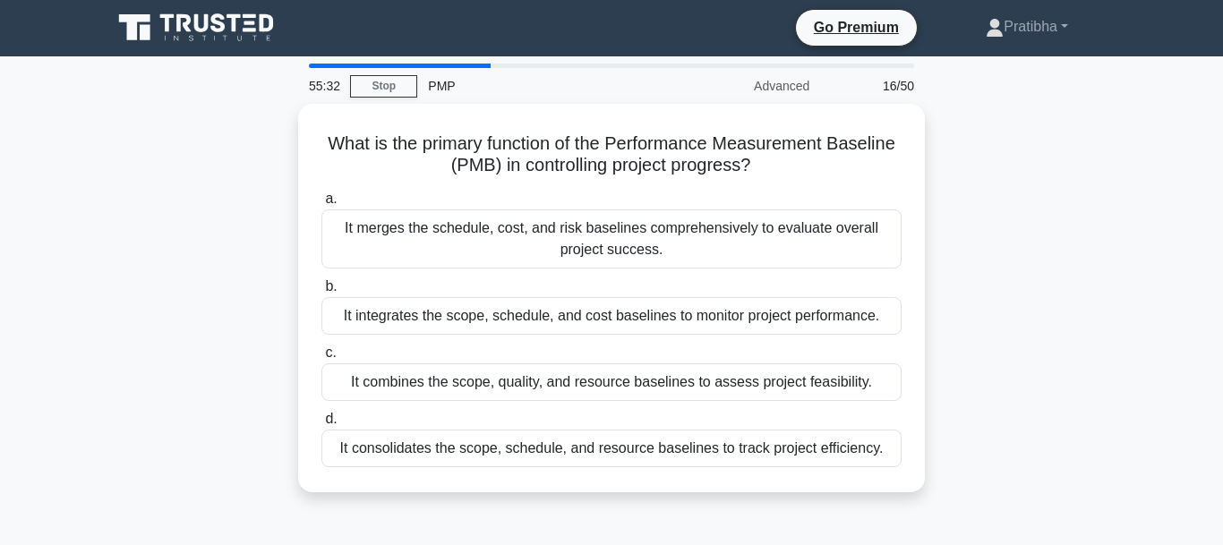
scroll to position [0, 0]
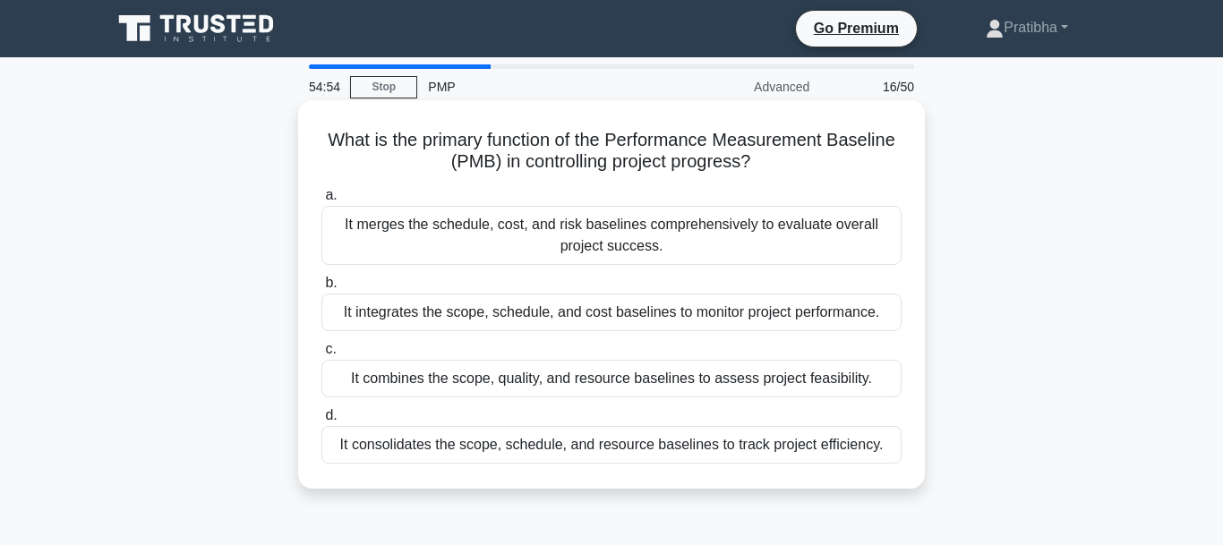
click at [636, 313] on div "It integrates the scope, schedule, and cost baselines to monitor project perfor…" at bounding box center [611, 313] width 580 height 38
click at [321, 289] on input "b. It integrates the scope, schedule, and cost baselines to monitor project per…" at bounding box center [321, 284] width 0 height 12
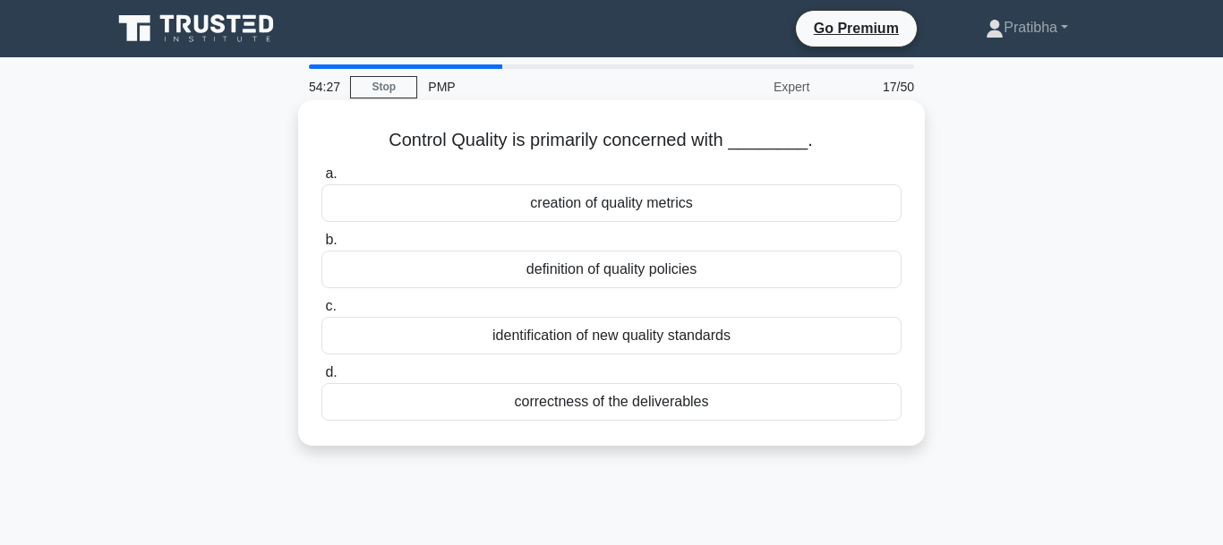
click at [585, 208] on div "creation of quality metrics" at bounding box center [611, 203] width 580 height 38
click at [321, 180] on input "a. creation of quality metrics" at bounding box center [321, 174] width 0 height 12
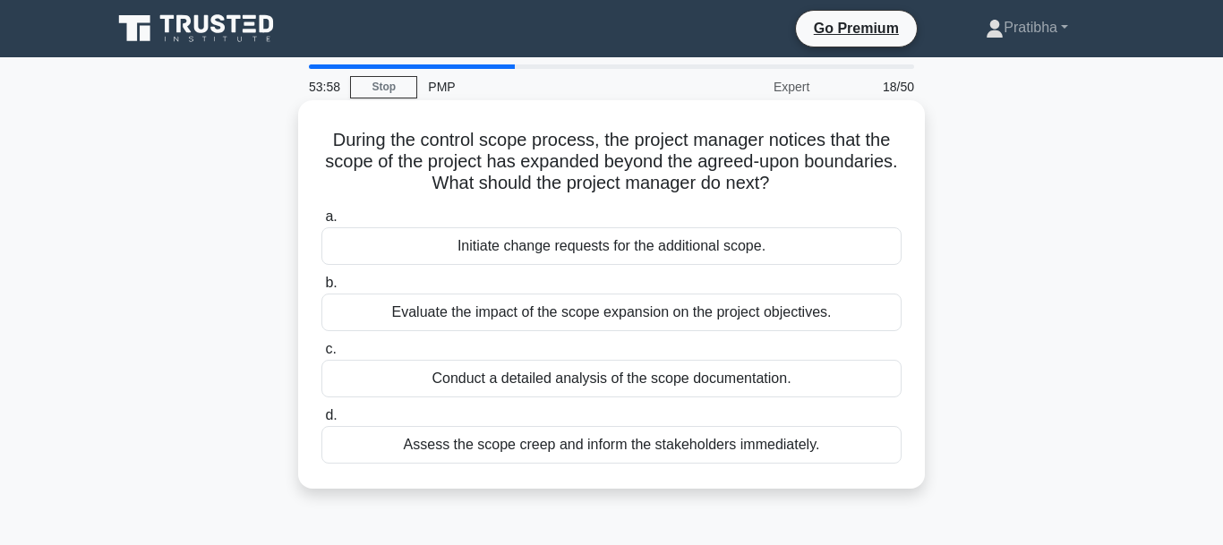
click at [418, 306] on div "Evaluate the impact of the scope expansion on the project objectives." at bounding box center [611, 313] width 580 height 38
click at [321, 289] on input "b. Evaluate the impact of the scope expansion on the project objectives." at bounding box center [321, 284] width 0 height 12
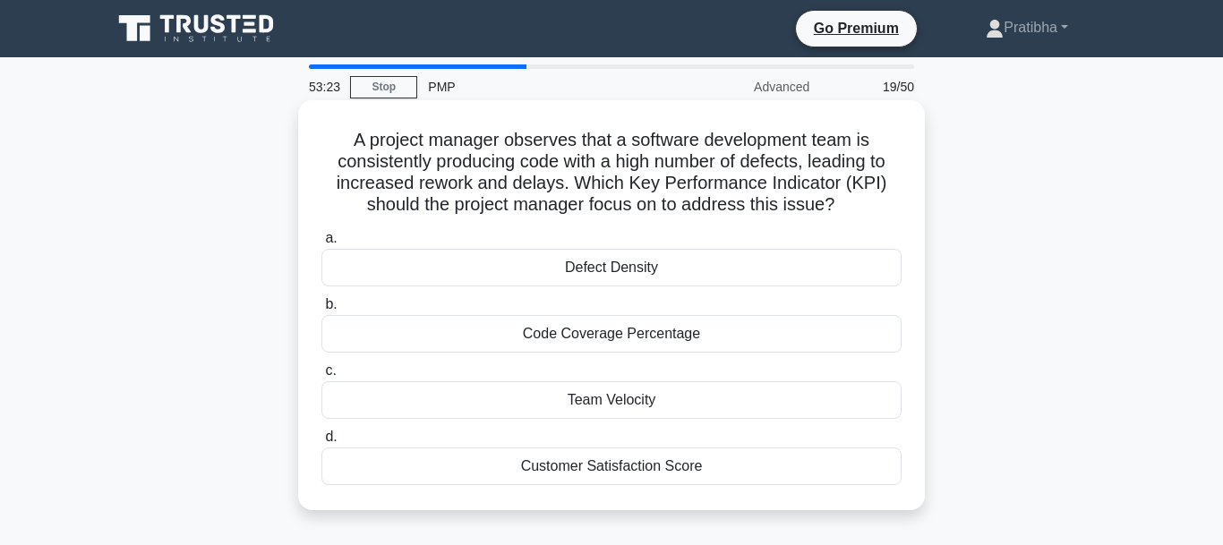
click at [636, 400] on div "Team Velocity" at bounding box center [611, 400] width 580 height 38
click at [321, 377] on input "c. Team Velocity" at bounding box center [321, 371] width 0 height 12
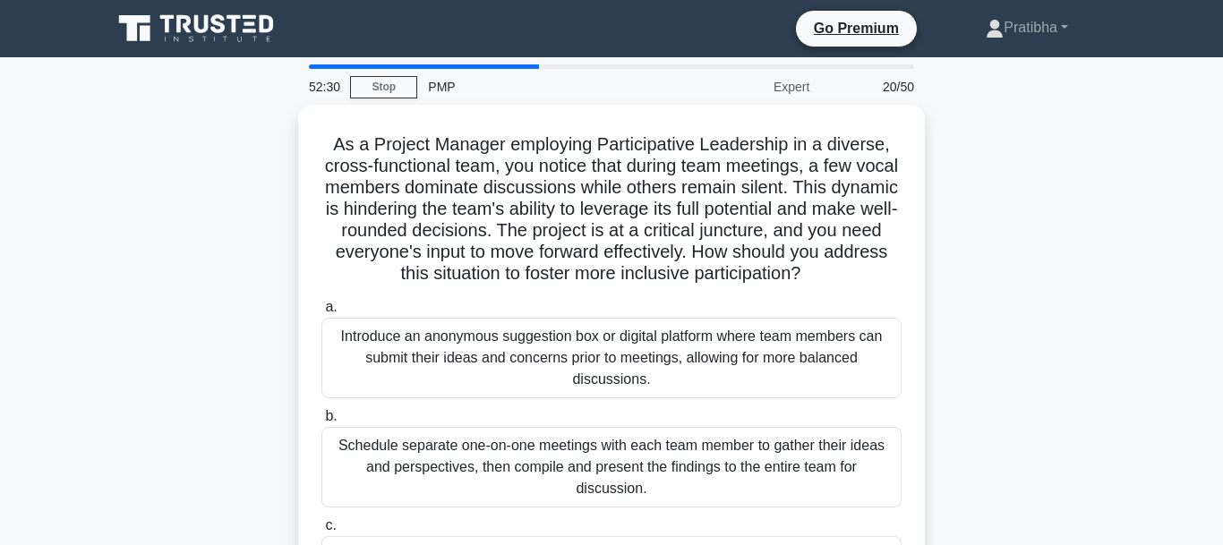
click at [976, 401] on div "As a Project Manager employing Participative Leadership in a diverse, cross-fun…" at bounding box center [611, 428] width 1021 height 646
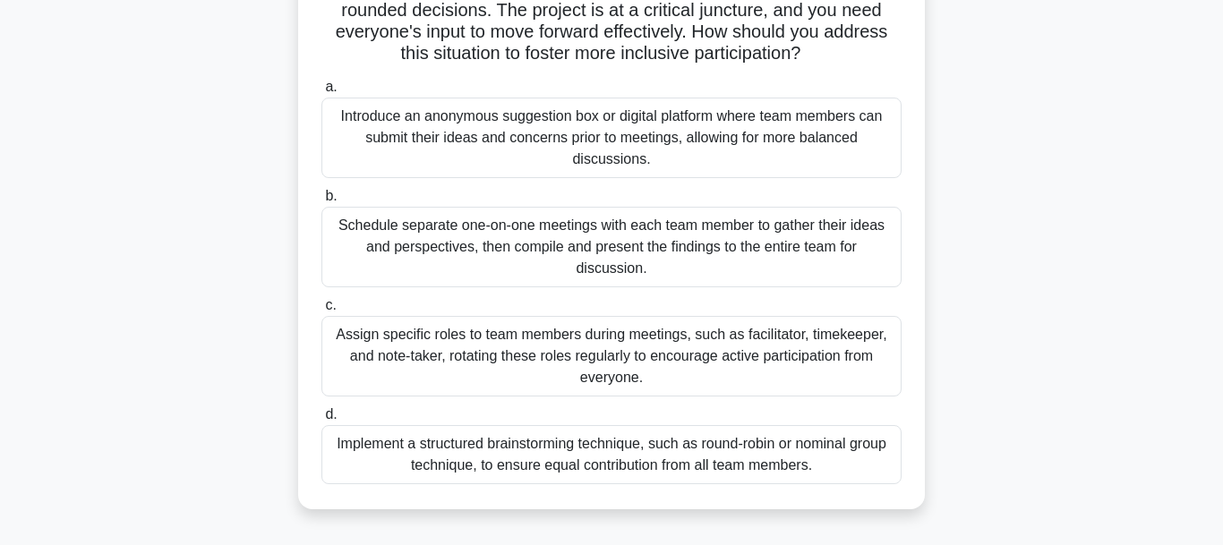
scroll to position [228, 0]
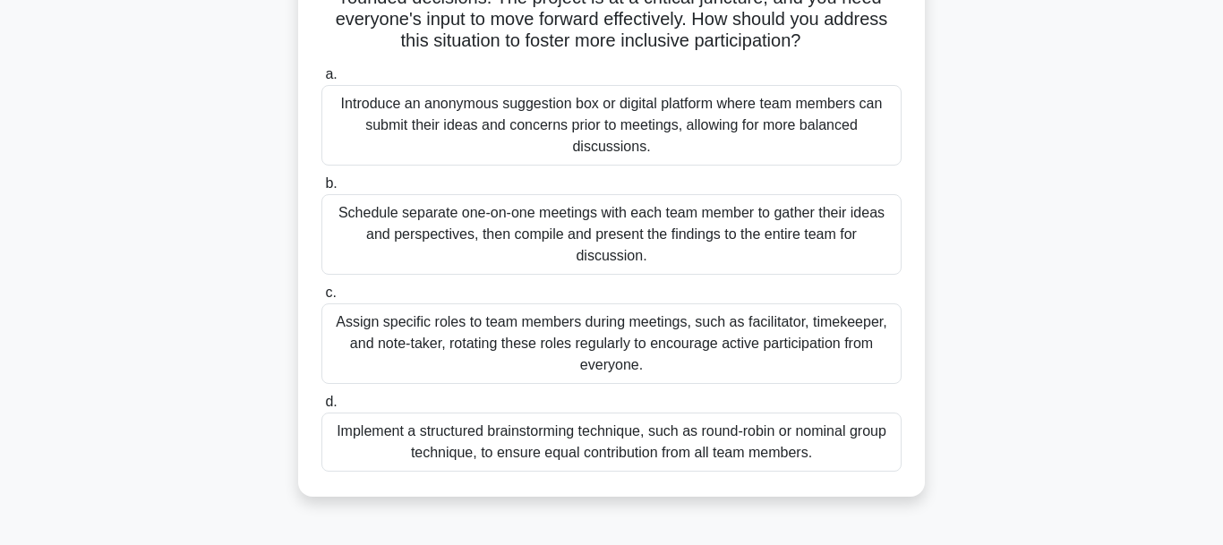
click at [765, 445] on div "Implement a structured brainstorming technique, such as round-robin or nominal …" at bounding box center [611, 442] width 580 height 59
click at [321, 408] on input "d. Implement a structured brainstorming technique, such as round-[PERSON_NAME] …" at bounding box center [321, 403] width 0 height 12
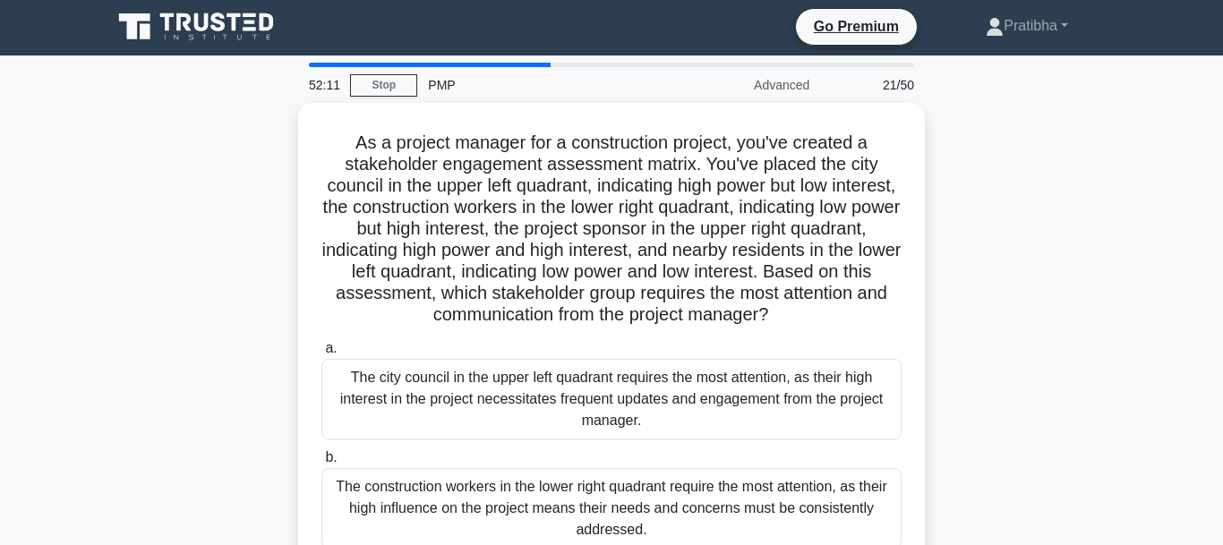
scroll to position [0, 0]
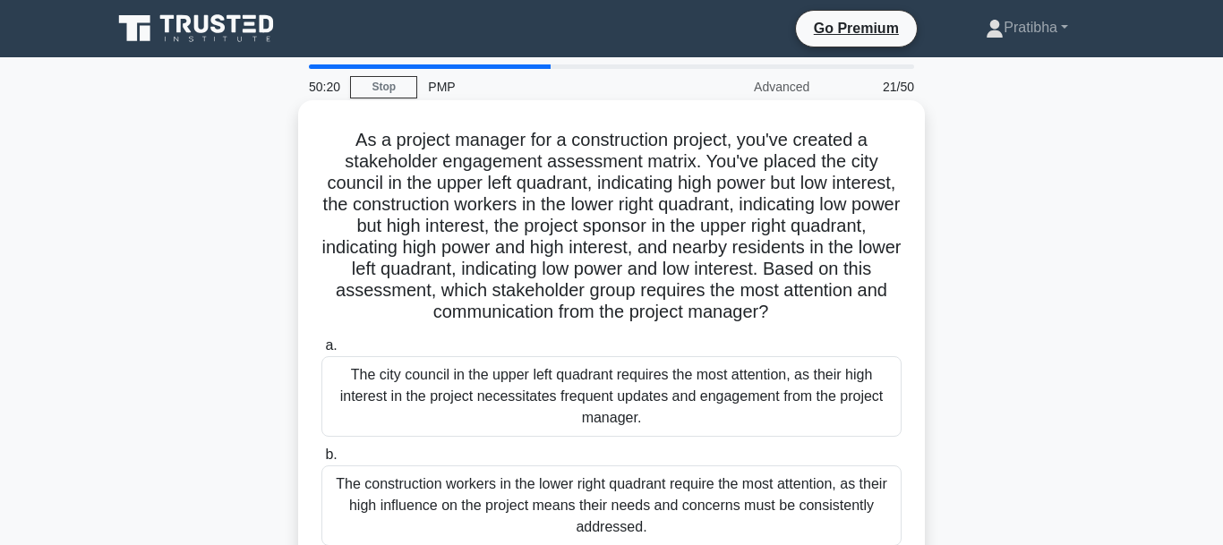
click at [662, 401] on div "The city council in the upper left quadrant requires the most attention, as the…" at bounding box center [611, 396] width 580 height 81
click at [321, 352] on input "a. The city council in the upper left quadrant requires the most attention, as …" at bounding box center [321, 346] width 0 height 12
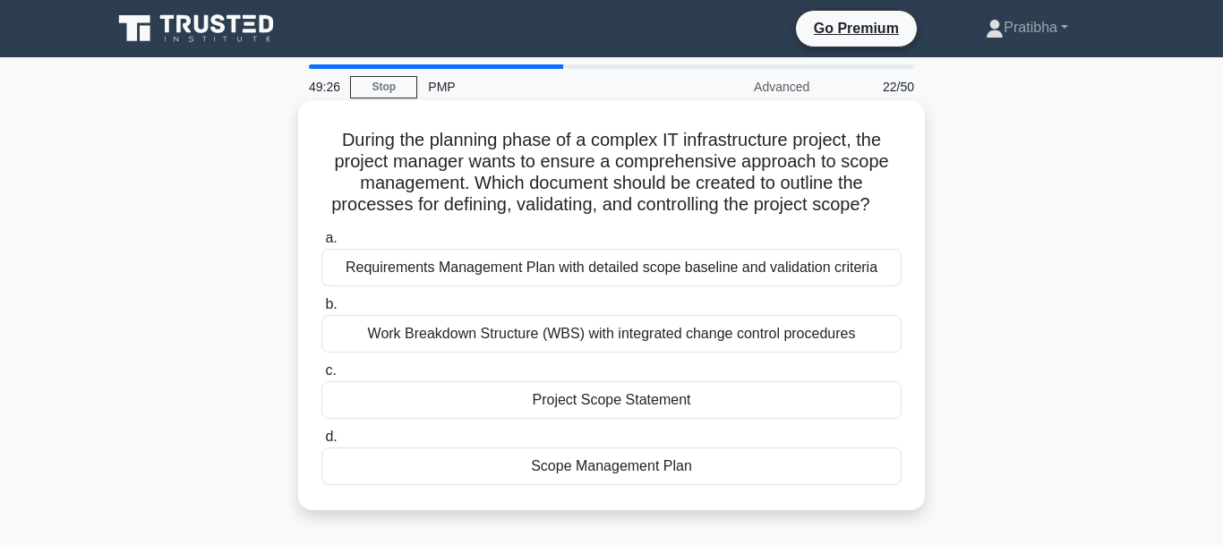
click at [717, 404] on div "Project Scope Statement" at bounding box center [611, 400] width 580 height 38
click at [321, 377] on input "c. Project Scope Statement" at bounding box center [321, 371] width 0 height 12
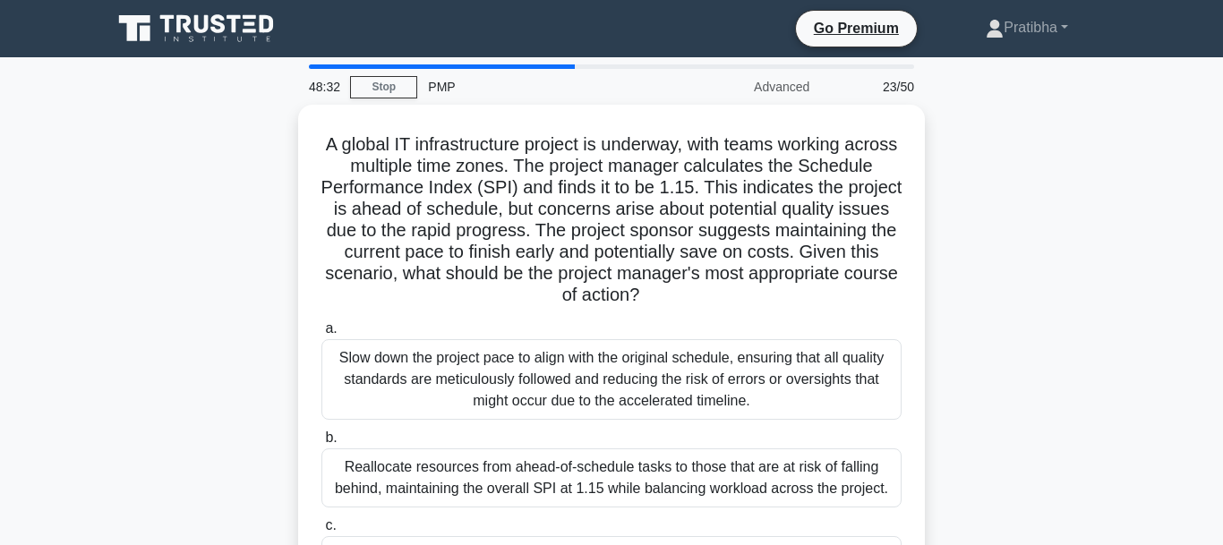
click at [1023, 404] on div "A global IT infrastructure project is underway, with teams working across multi…" at bounding box center [611, 417] width 1021 height 625
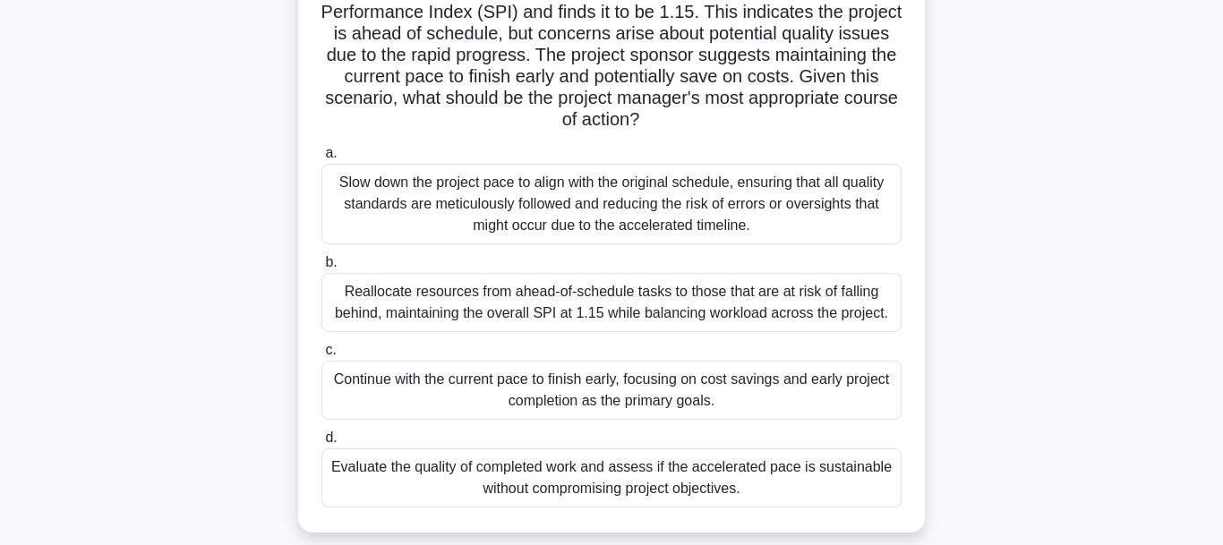
scroll to position [183, 0]
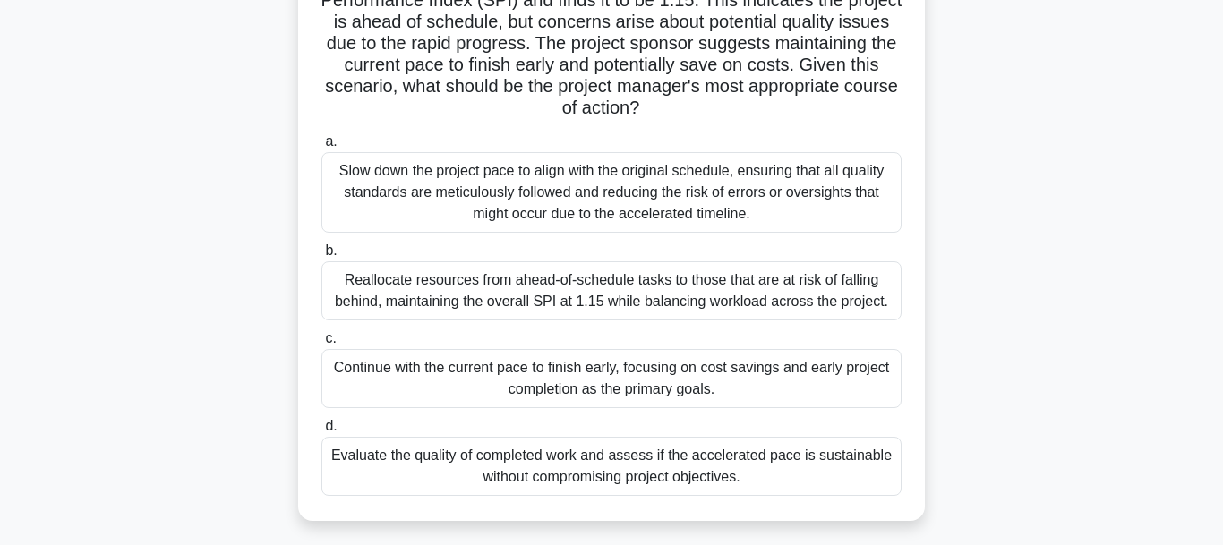
click at [582, 308] on div "Reallocate resources from ahead-of-schedule tasks to those that are at risk of …" at bounding box center [611, 290] width 580 height 59
click at [321, 257] on input "b. Reallocate resources from ahead-of-schedule tasks to those that are at risk …" at bounding box center [321, 251] width 0 height 12
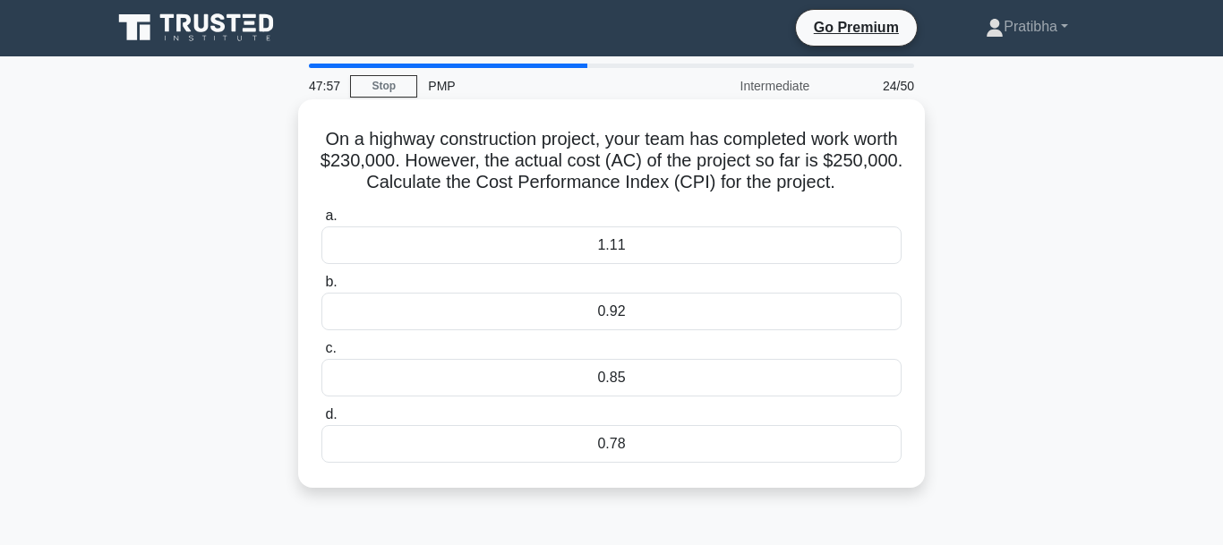
scroll to position [0, 0]
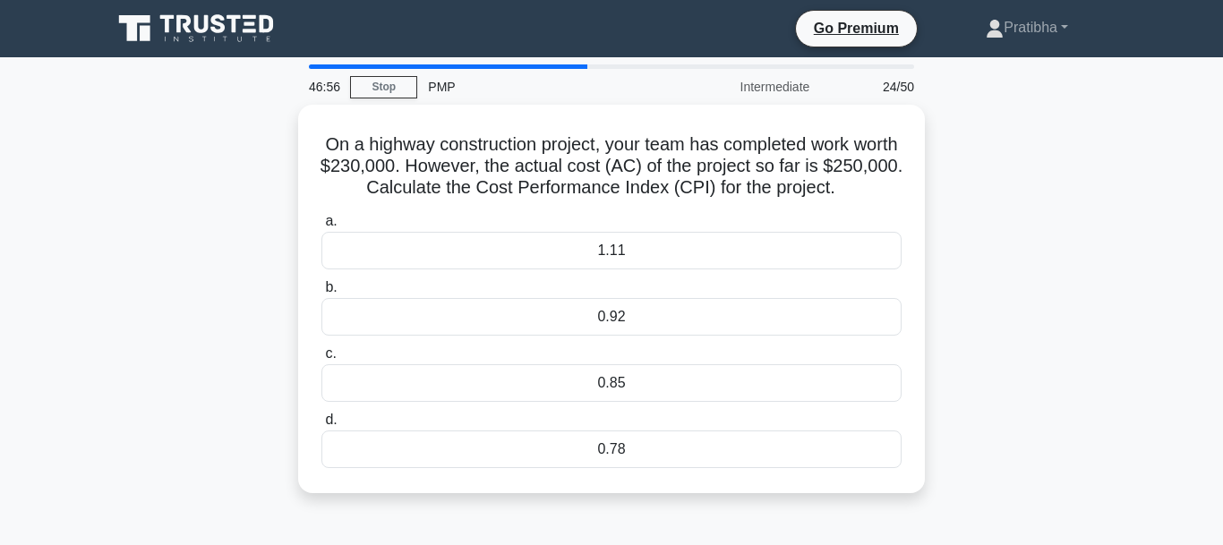
click at [1010, 288] on div "On a highway construction project, your team has completed work worth $230,000.…" at bounding box center [611, 310] width 1021 height 410
click at [1062, 333] on div "On a highway construction project, your team has completed work worth $230,000.…" at bounding box center [611, 310] width 1021 height 410
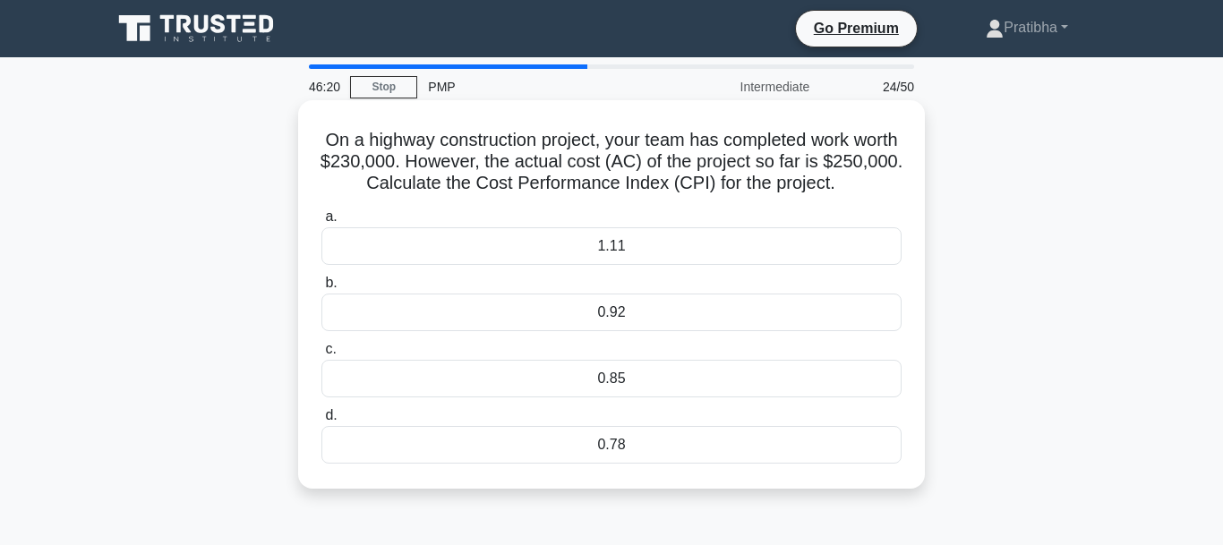
click at [455, 296] on div "0.92" at bounding box center [611, 313] width 580 height 38
click at [321, 289] on input "b. 0.92" at bounding box center [321, 284] width 0 height 12
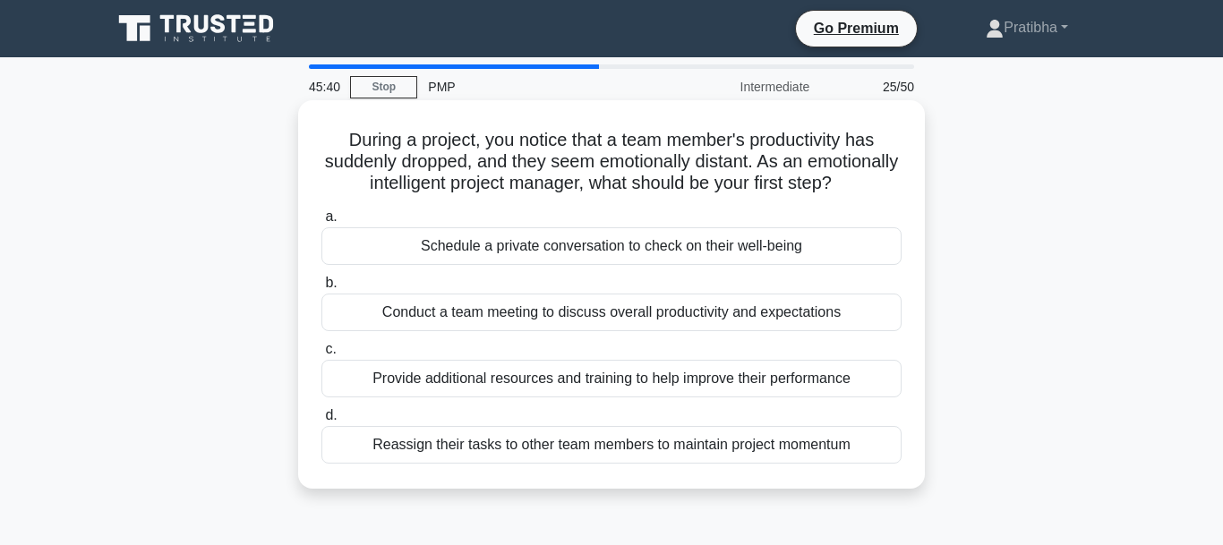
click at [608, 248] on div "Schedule a private conversation to check on their well-being" at bounding box center [611, 246] width 580 height 38
click at [321, 223] on input "a. Schedule a private conversation to check on their well-being" at bounding box center [321, 217] width 0 height 12
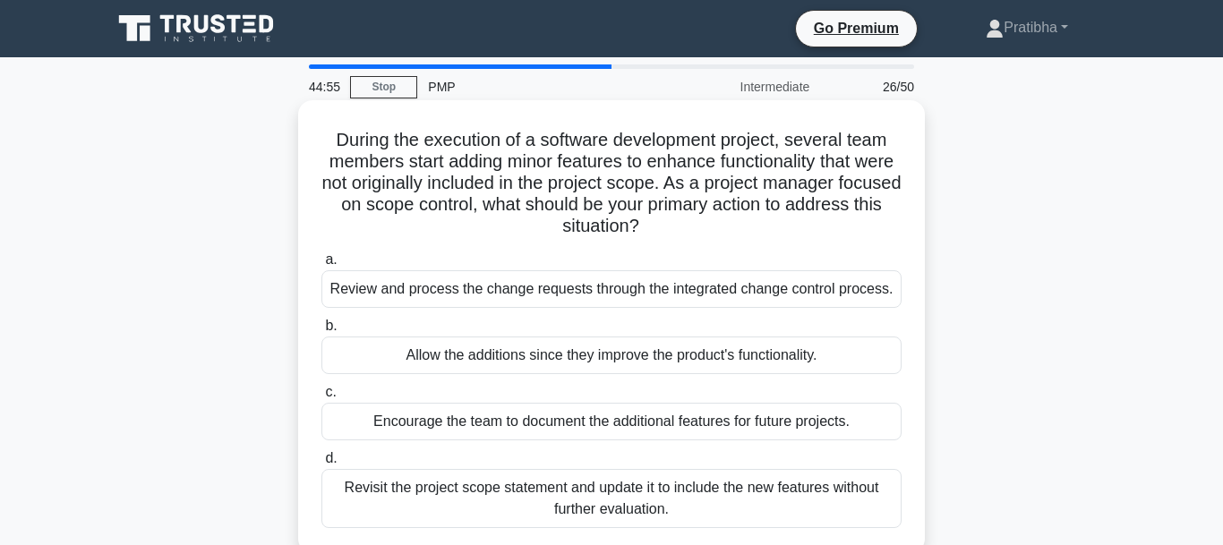
click at [530, 293] on div "Review and process the change requests through the integrated change control pr…" at bounding box center [611, 289] width 580 height 38
click at [321, 266] on input "a. Review and process the change requests through the integrated change control…" at bounding box center [321, 260] width 0 height 12
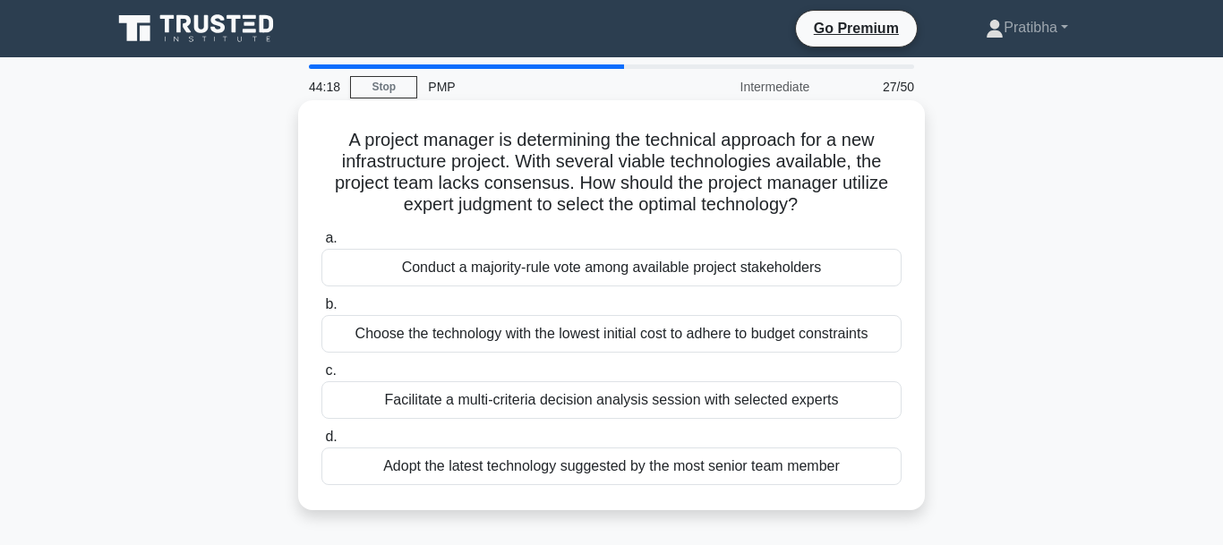
click at [663, 406] on div "Facilitate a multi-criteria decision analysis session with selected experts" at bounding box center [611, 400] width 580 height 38
click at [321, 377] on input "c. Facilitate a multi-criteria decision analysis session with selected experts" at bounding box center [321, 371] width 0 height 12
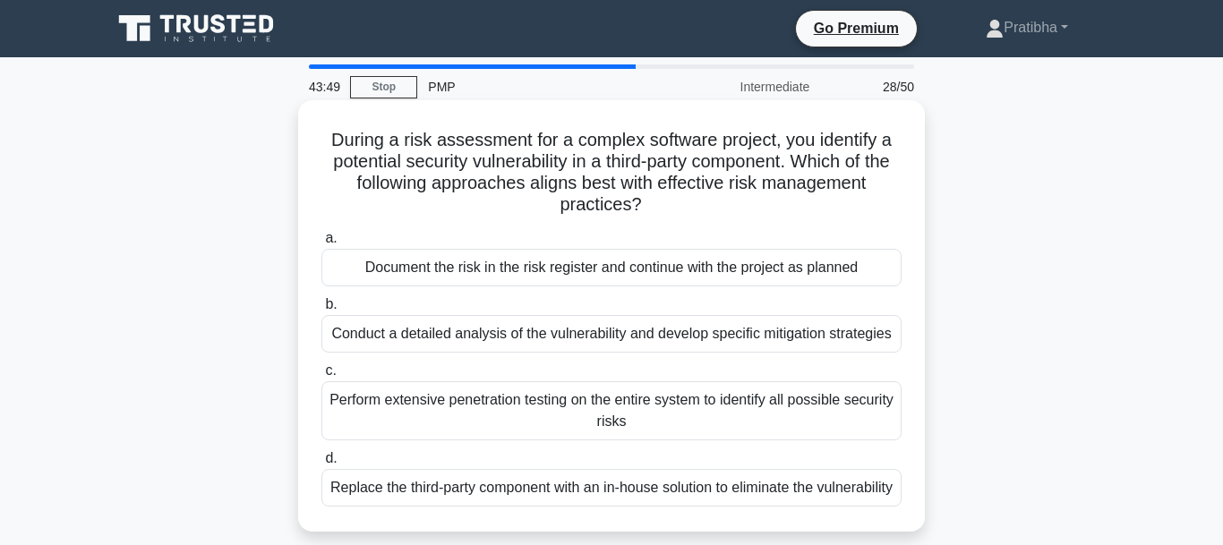
click at [517, 338] on div "Conduct a detailed analysis of the vulnerability and develop specific mitigatio…" at bounding box center [611, 334] width 580 height 38
click at [321, 311] on input "b. Conduct a detailed analysis of the vulnerability and develop specific mitiga…" at bounding box center [321, 305] width 0 height 12
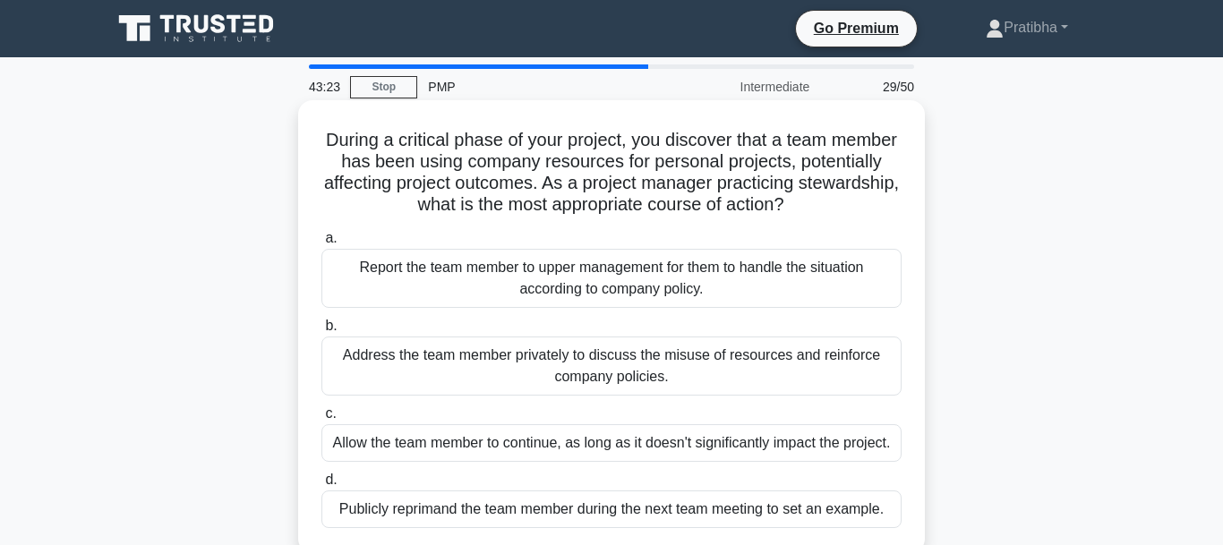
click at [551, 372] on div "Address the team member privately to discuss the misuse of resources and reinfo…" at bounding box center [611, 366] width 580 height 59
click at [321, 332] on input "b. Address the team member privately to discuss the misuse of resources and rei…" at bounding box center [321, 327] width 0 height 12
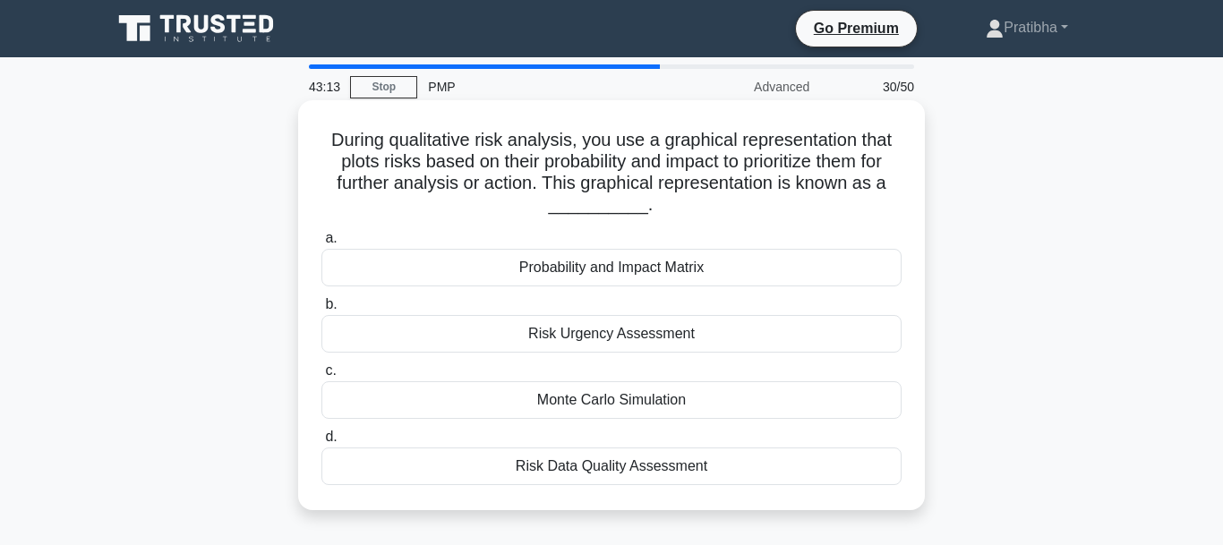
click at [700, 273] on div "Probability and Impact Matrix" at bounding box center [611, 268] width 580 height 38
click at [321, 244] on input "a. Probability and Impact Matrix" at bounding box center [321, 239] width 0 height 12
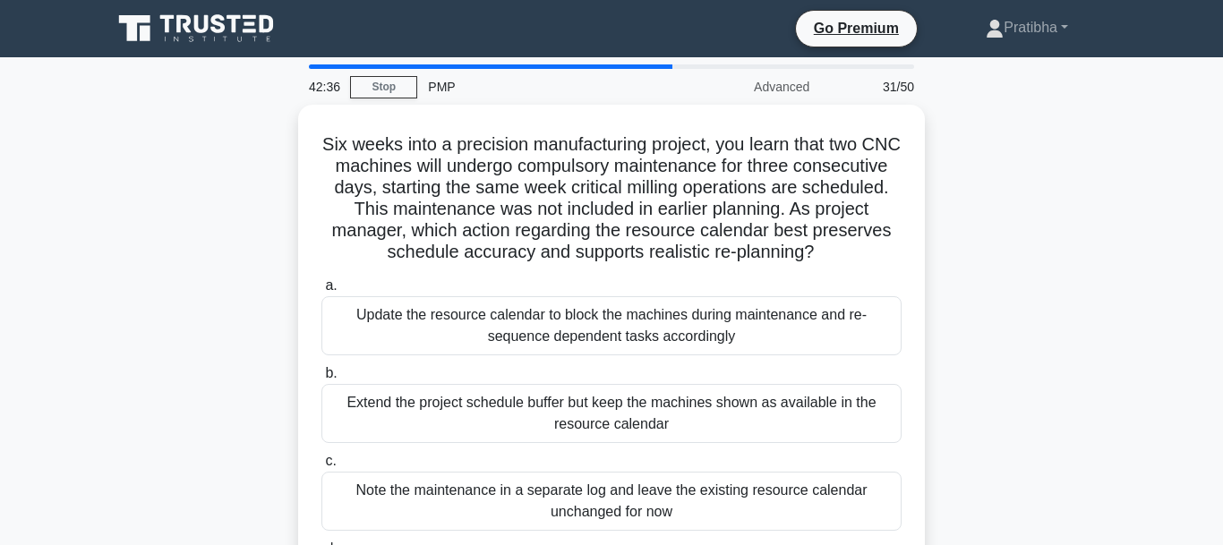
click at [977, 385] on div "Six weeks into a precision manufacturing project, you learn that two CNC machin…" at bounding box center [611, 385] width 1021 height 561
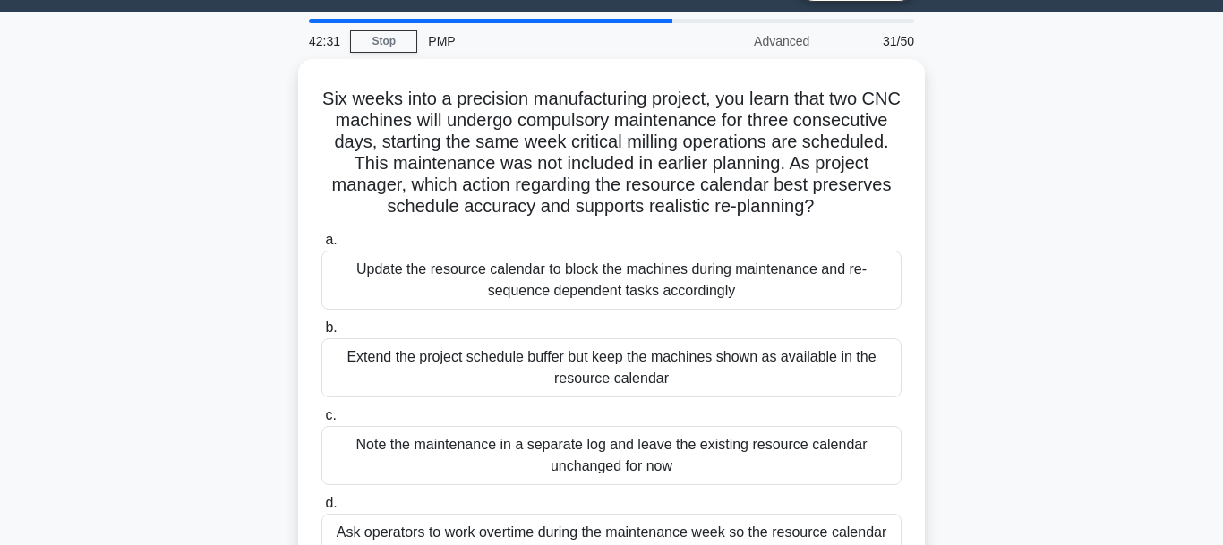
scroll to position [91, 0]
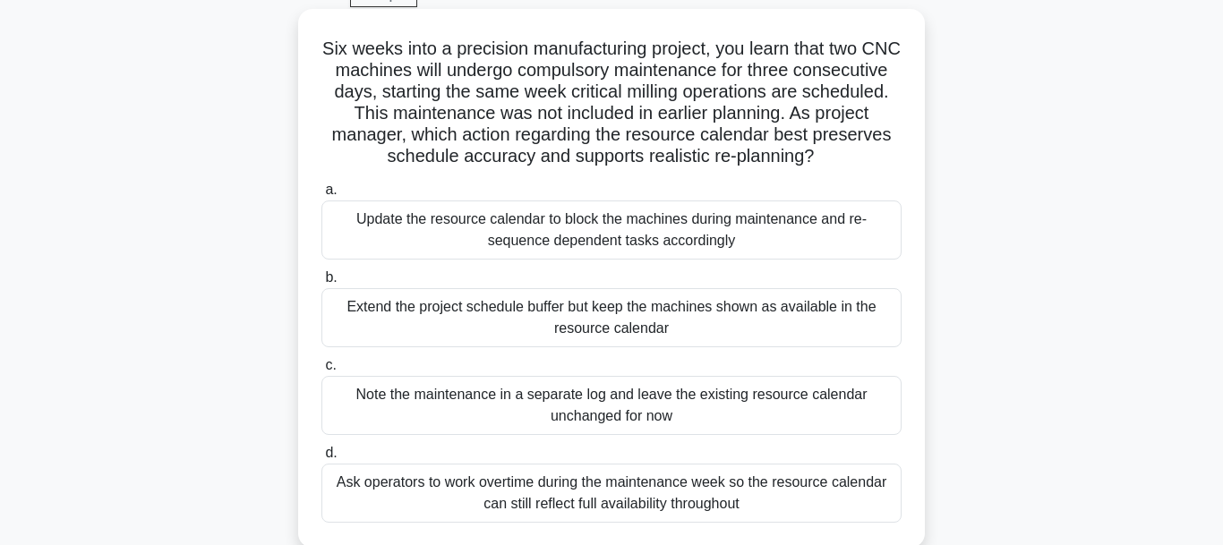
click at [819, 235] on div "Update the resource calendar to block the machines during maintenance and re-se…" at bounding box center [611, 230] width 580 height 59
click at [321, 196] on input "a. Update the resource calendar to block the machines during maintenance and re…" at bounding box center [321, 190] width 0 height 12
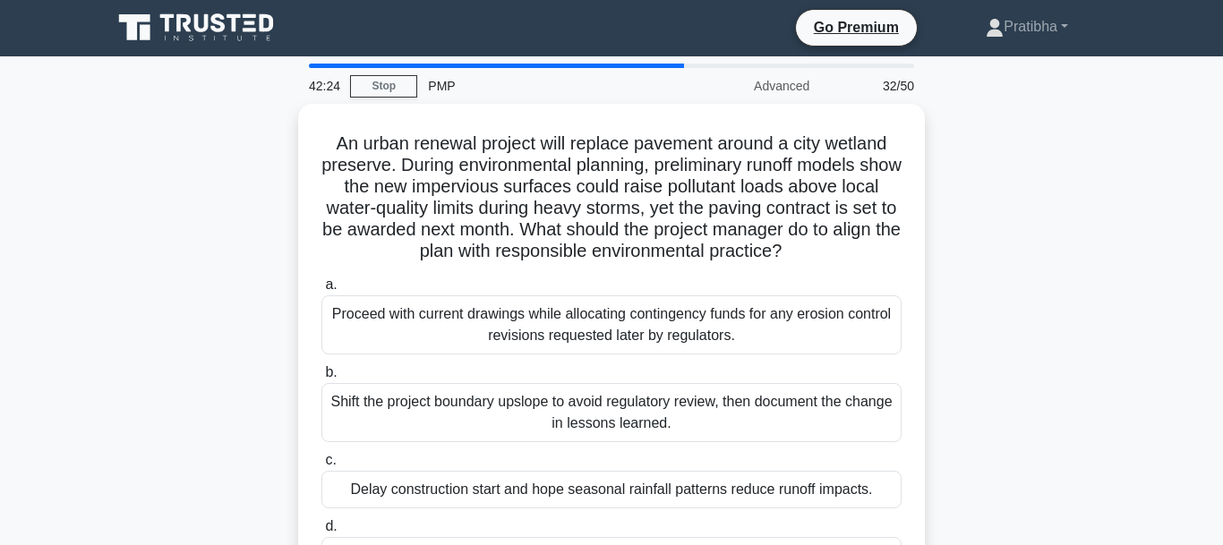
scroll to position [0, 0]
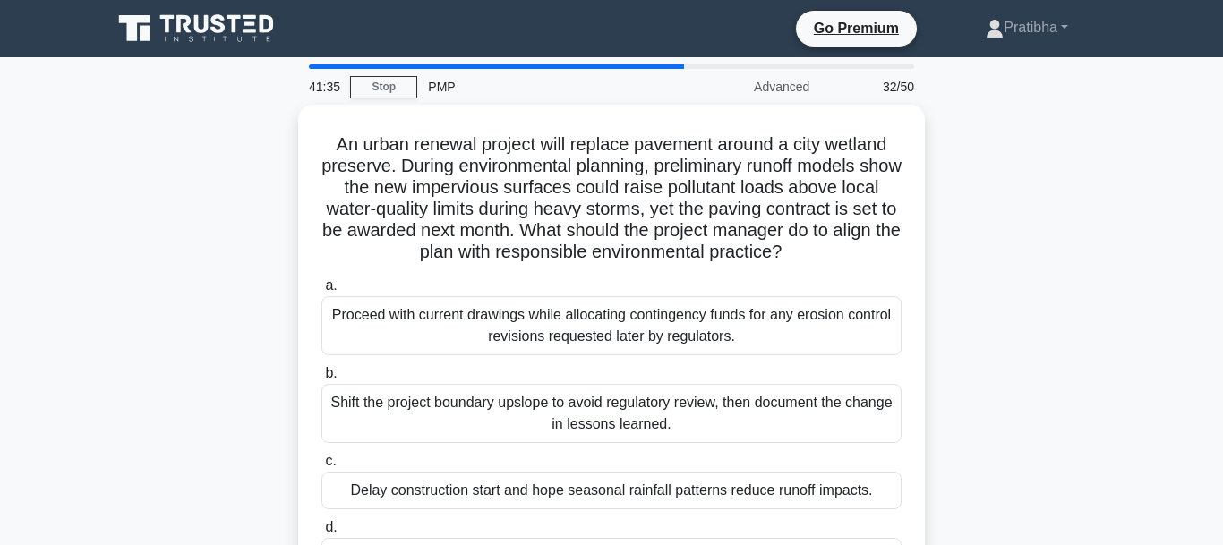
click at [975, 395] on div "An urban renewal project will replace pavement around a city wetland preserve. …" at bounding box center [611, 364] width 1021 height 518
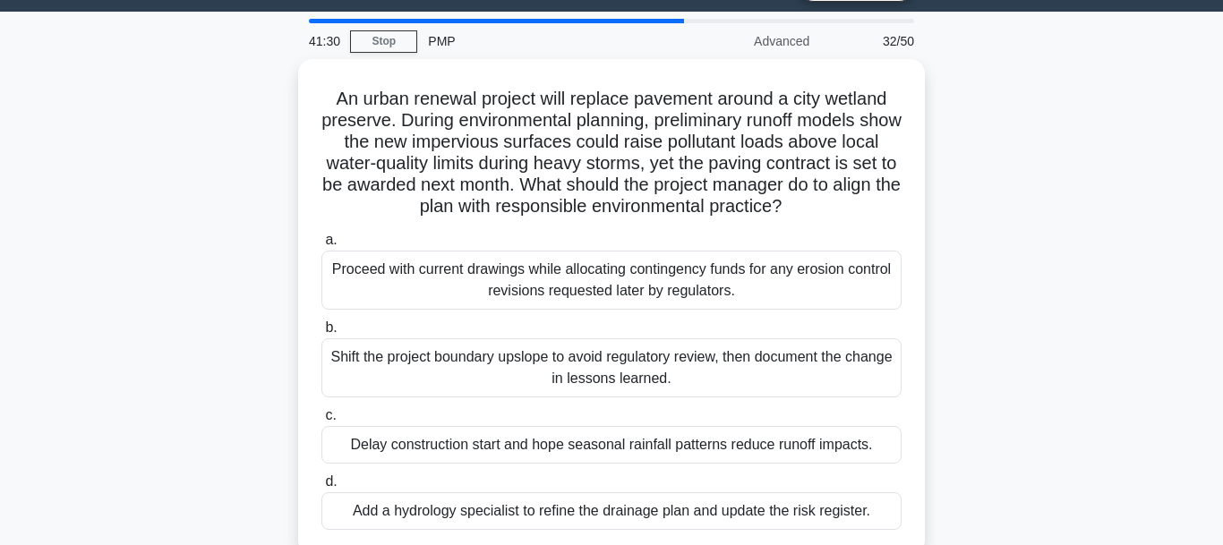
scroll to position [91, 0]
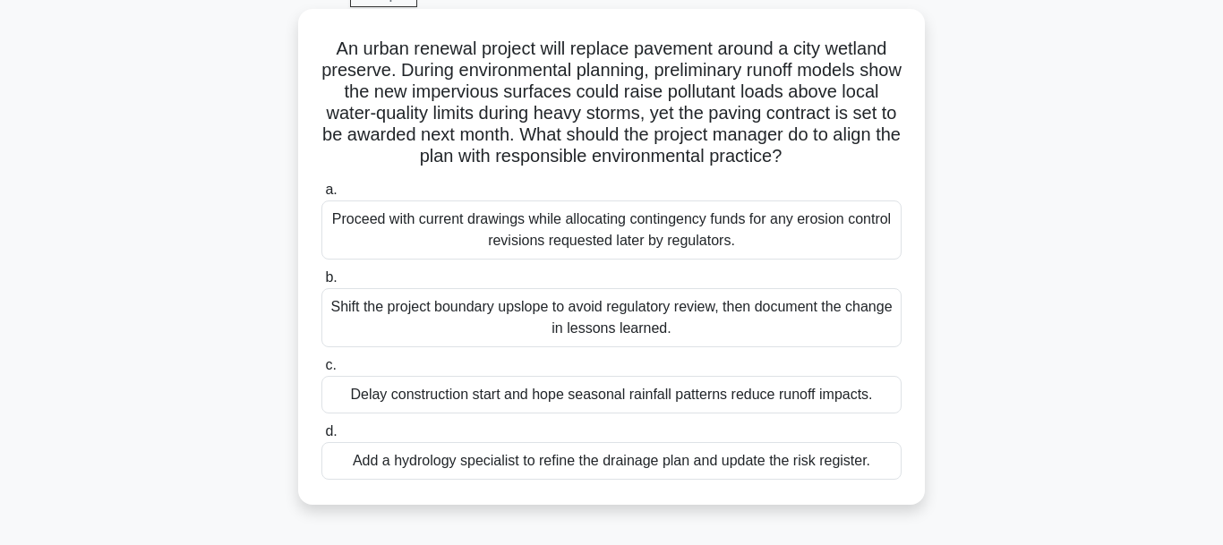
click at [583, 235] on div "Proceed with current drawings while allocating contingency funds for any erosio…" at bounding box center [611, 230] width 580 height 59
click at [321, 196] on input "a. Proceed with current drawings while allocating contingency funds for any ero…" at bounding box center [321, 190] width 0 height 12
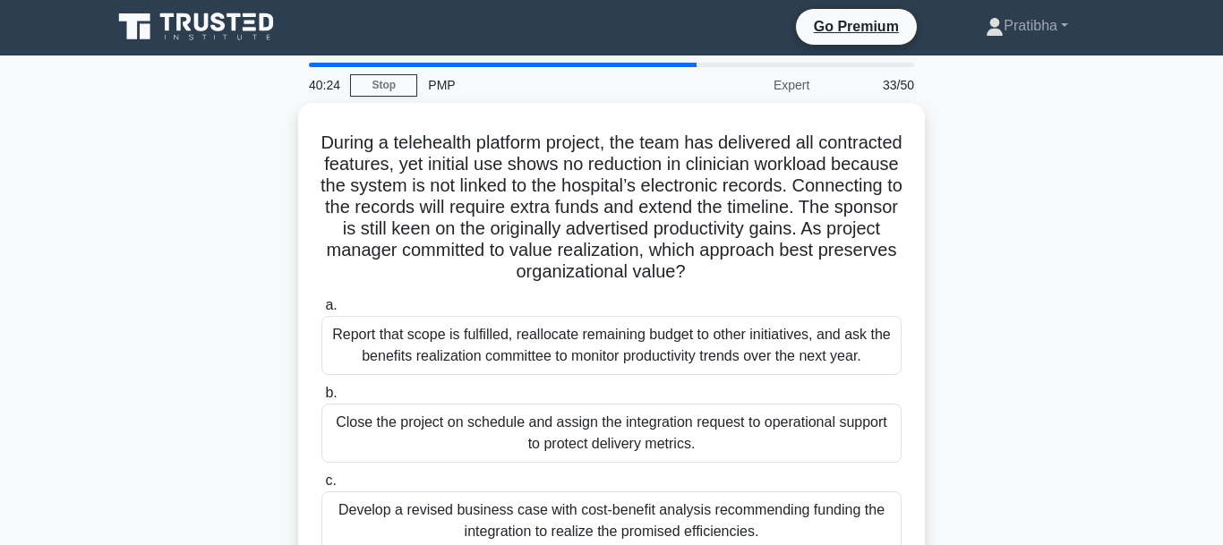
scroll to position [0, 0]
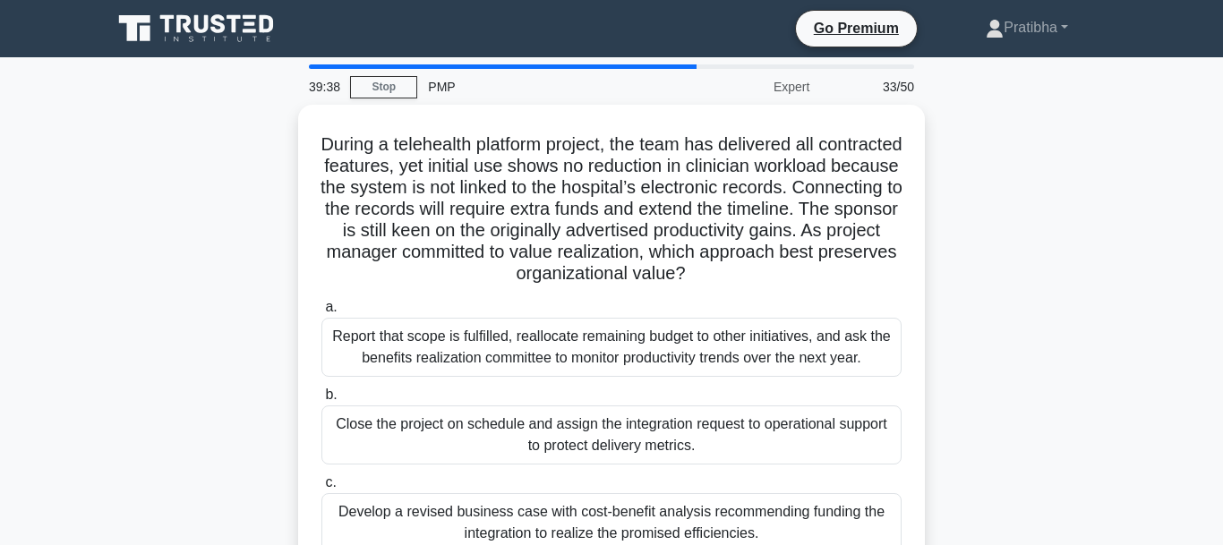
click at [1032, 409] on div "During a telehealth platform project, the team has delivered all contracted fea…" at bounding box center [611, 396] width 1021 height 582
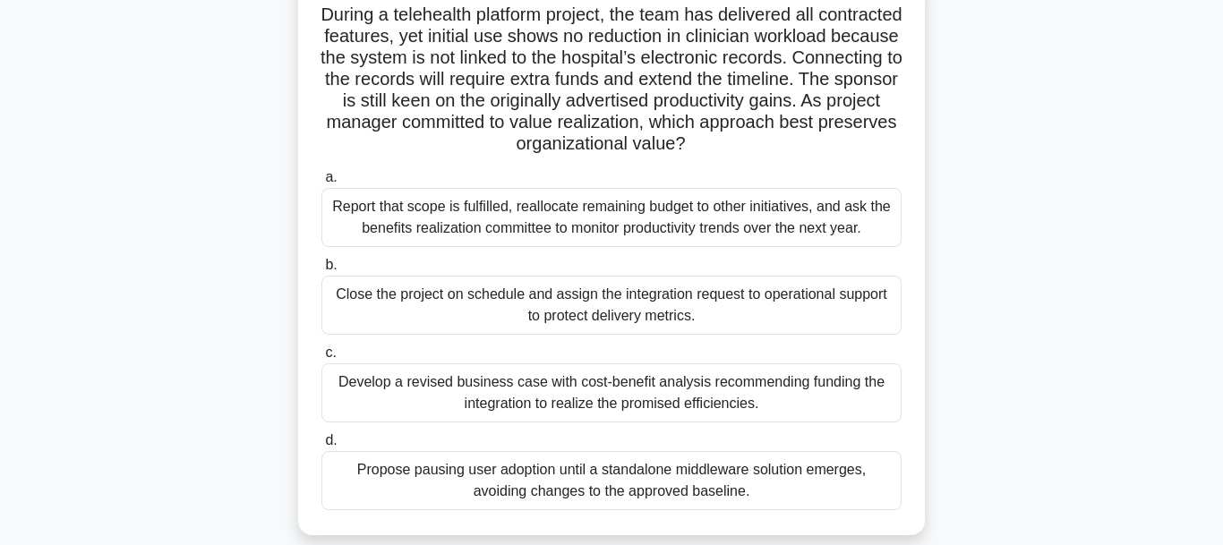
scroll to position [137, 0]
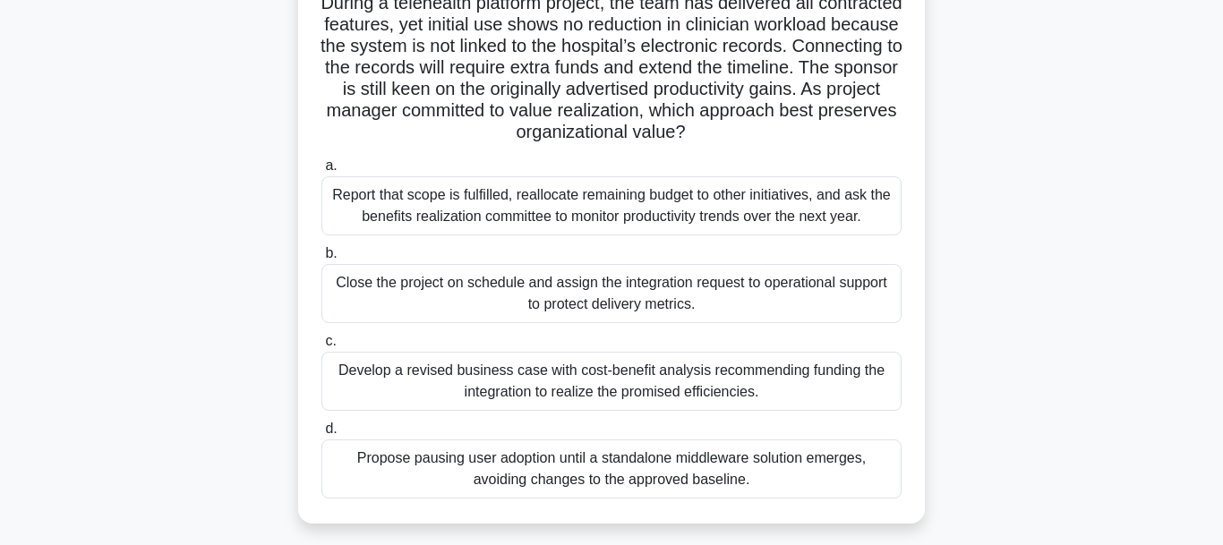
click at [585, 299] on div "Close the project on schedule and assign the integration request to operational…" at bounding box center [611, 293] width 580 height 59
click at [321, 260] on input "b. Close the project on schedule and assign the integration request to operatio…" at bounding box center [321, 254] width 0 height 12
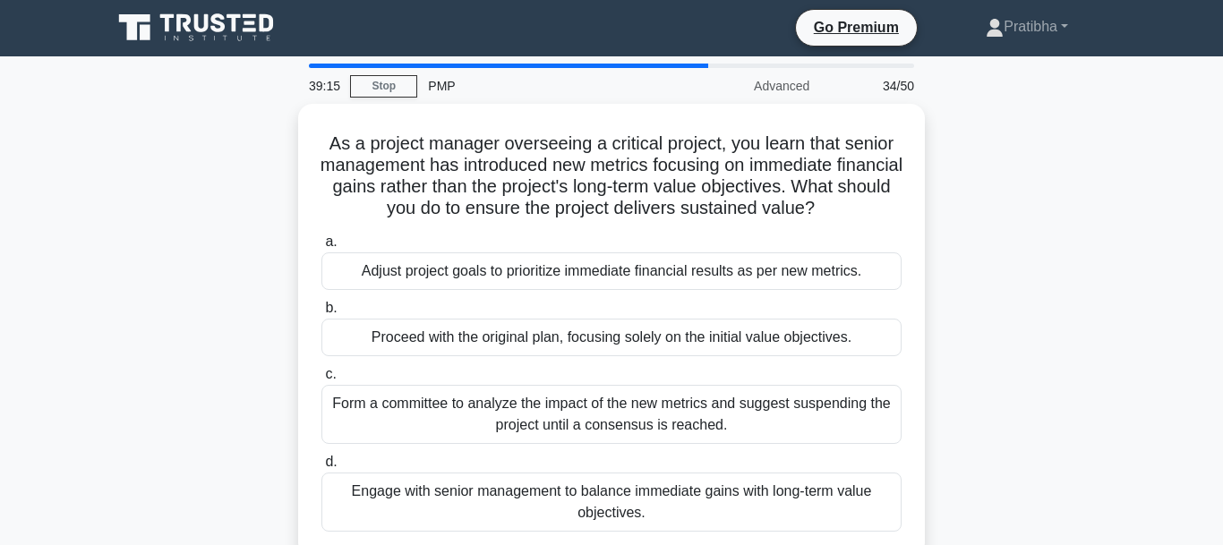
scroll to position [0, 0]
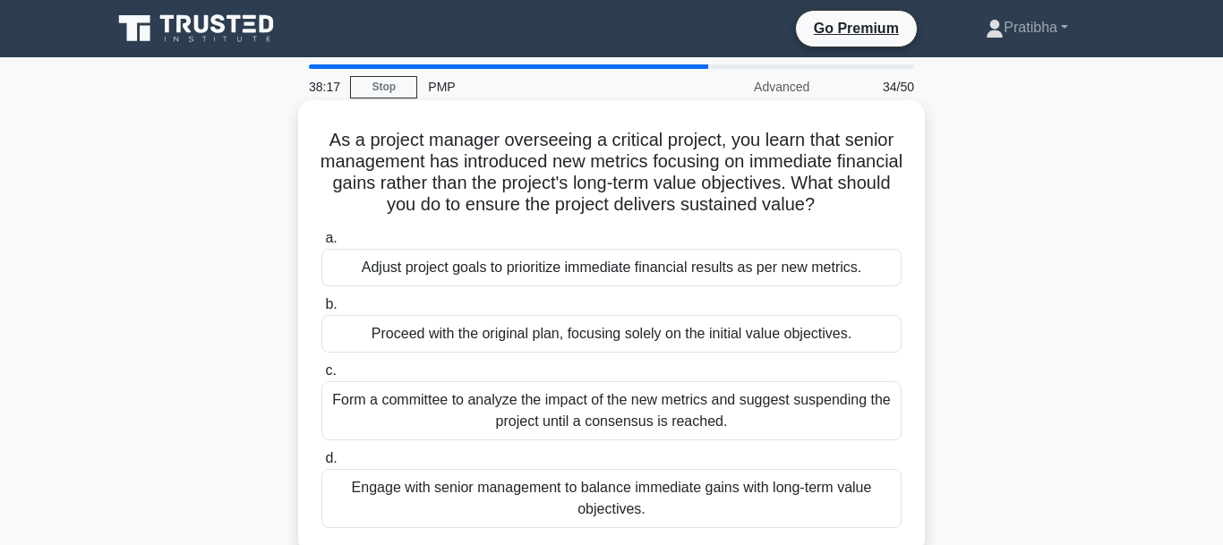
click at [771, 498] on div "Engage with senior management to balance immediate gains with long-term value o…" at bounding box center [611, 498] width 580 height 59
click at [321, 465] on input "d. Engage with senior management to balance immediate gains with long-term valu…" at bounding box center [321, 459] width 0 height 12
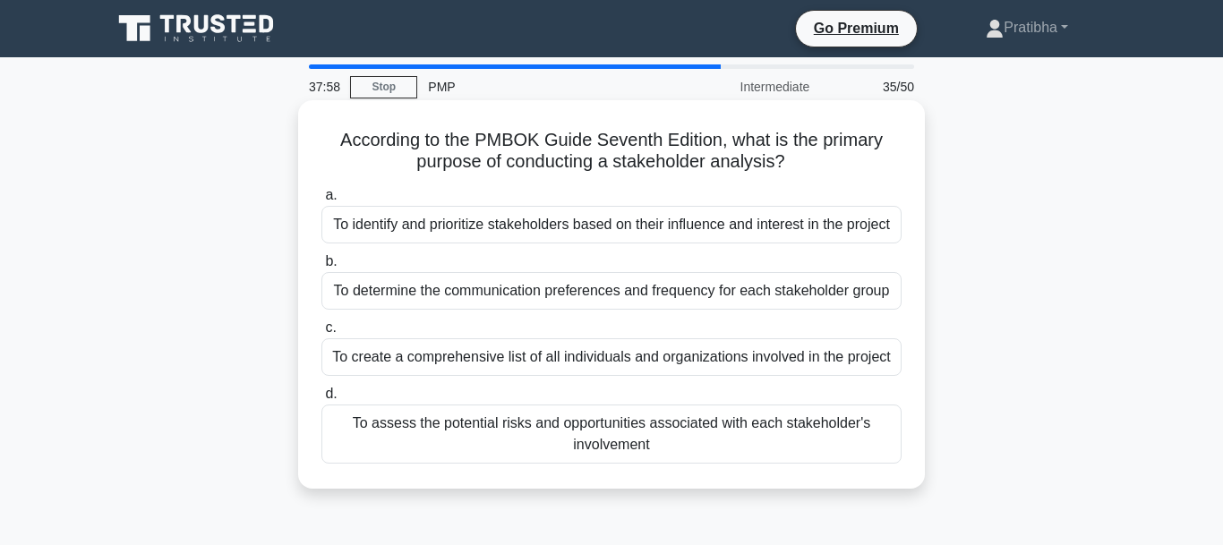
click at [604, 228] on div "To identify and prioritize stakeholders based on their influence and interest i…" at bounding box center [611, 225] width 580 height 38
click at [321, 201] on input "a. To identify and prioritize stakeholders based on their influence and interes…" at bounding box center [321, 196] width 0 height 12
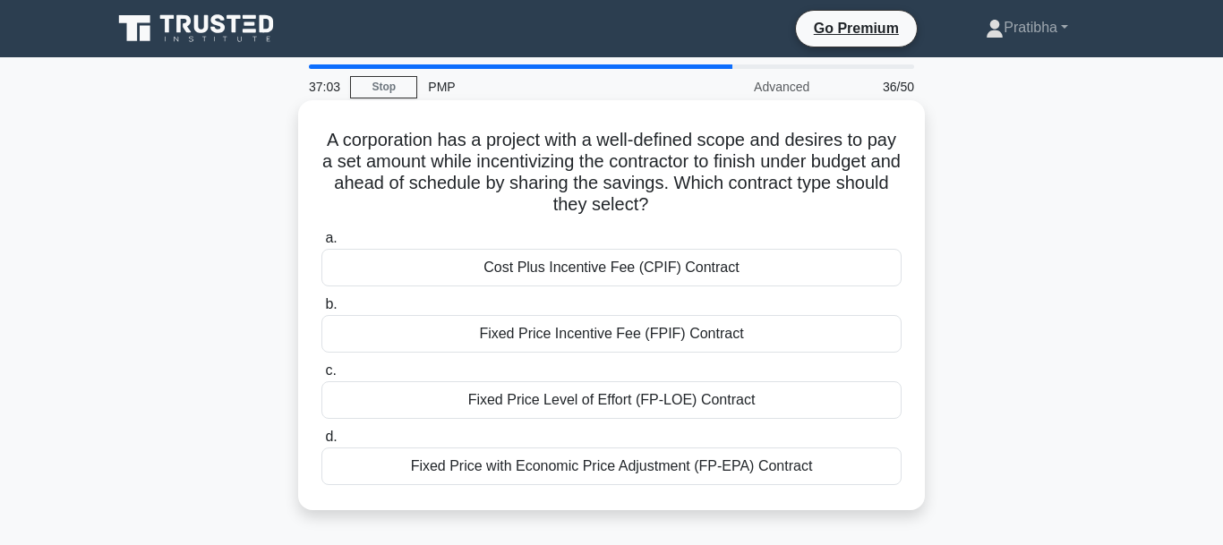
click at [543, 341] on div "Fixed Price Incentive Fee (FPIF) Contract" at bounding box center [611, 334] width 580 height 38
click at [321, 311] on input "b. Fixed Price Incentive Fee (FPIF) Contract" at bounding box center [321, 305] width 0 height 12
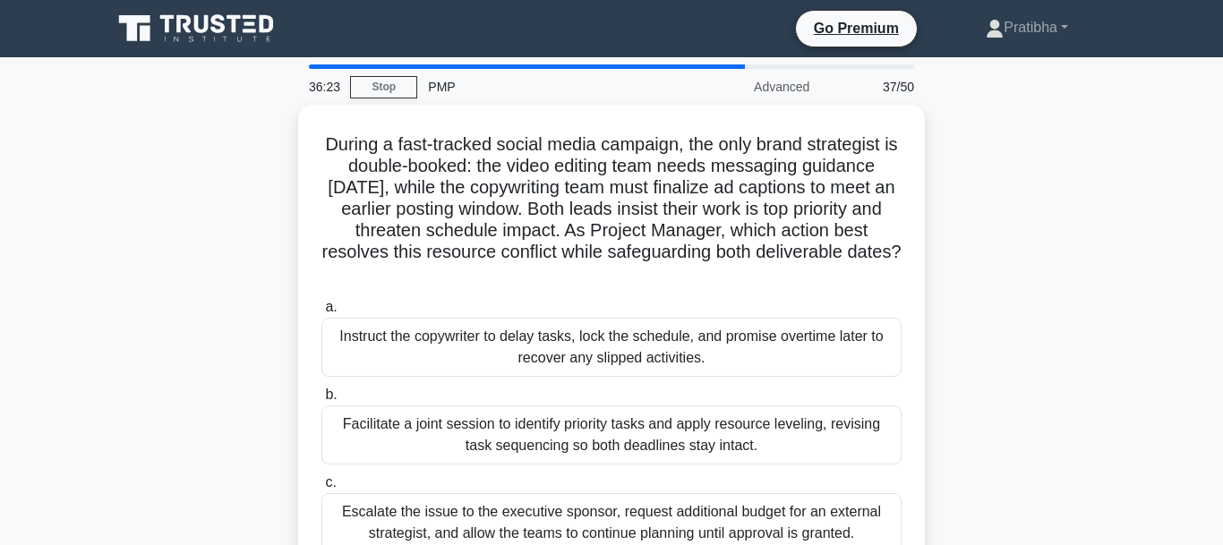
click at [967, 400] on div "During a fast-tracked social media campaign, the only brand strategist is doubl…" at bounding box center [611, 396] width 1021 height 582
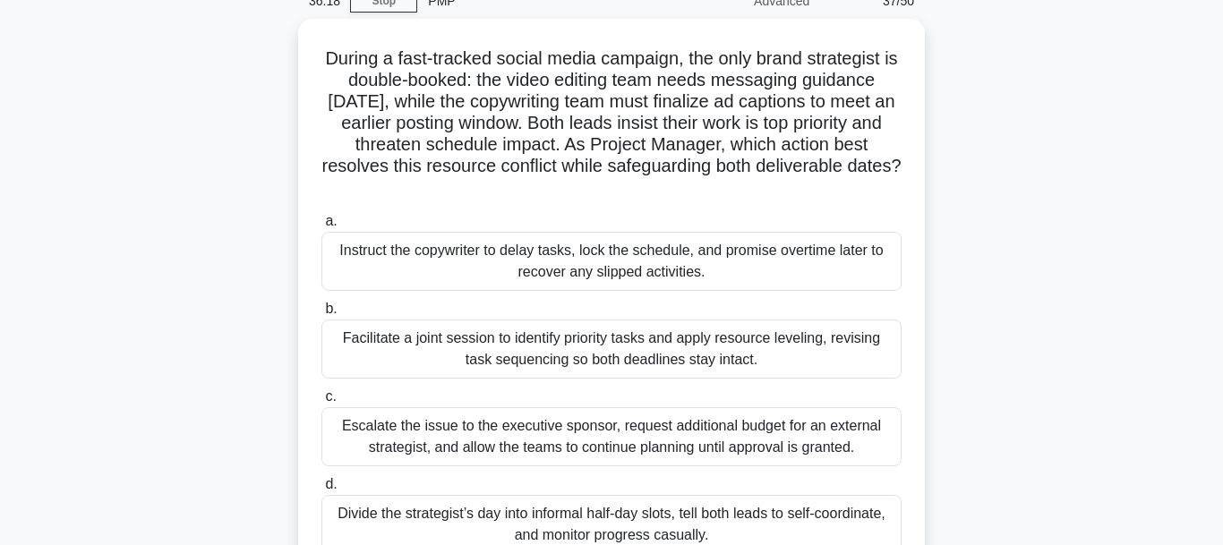
scroll to position [91, 0]
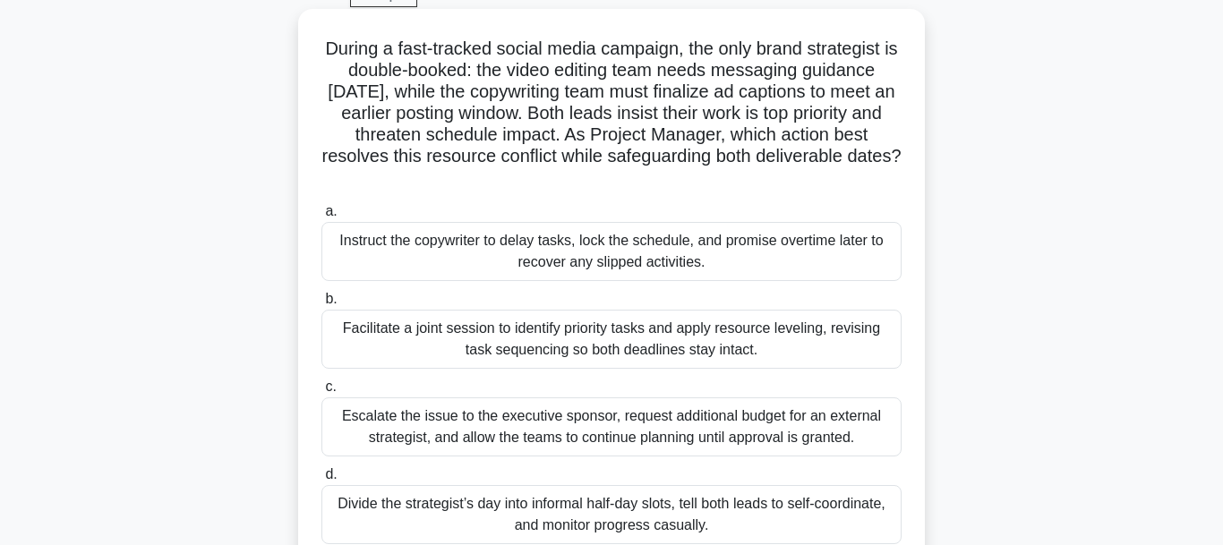
click at [642, 331] on div "Facilitate a joint session to identify priority tasks and apply resource leveli…" at bounding box center [611, 339] width 580 height 59
click at [321, 305] on input "b. Facilitate a joint session to identify priority tasks and apply resource lev…" at bounding box center [321, 300] width 0 height 12
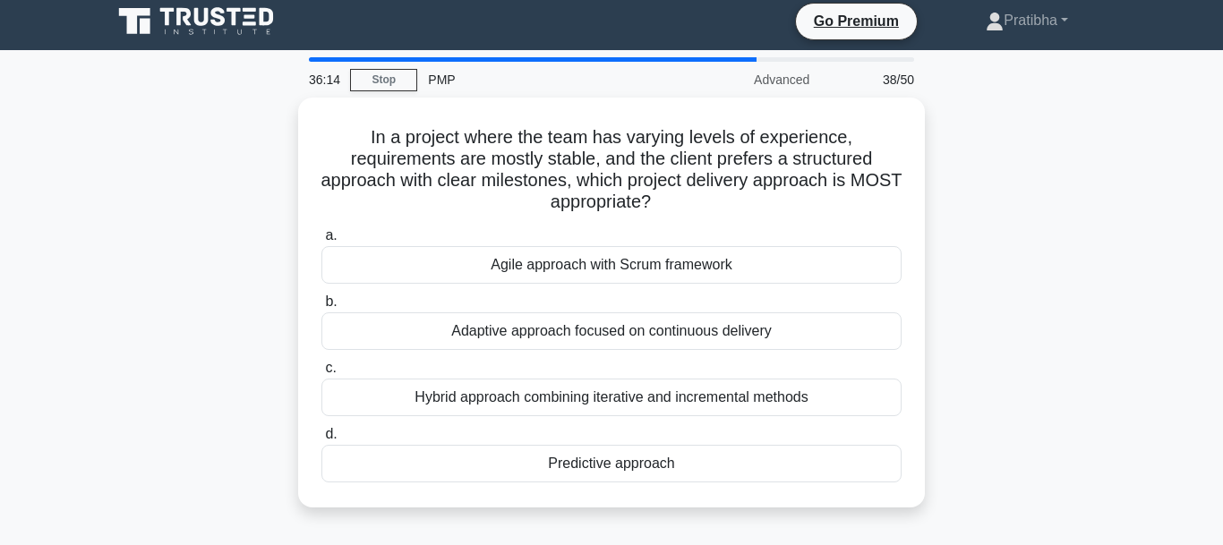
scroll to position [0, 0]
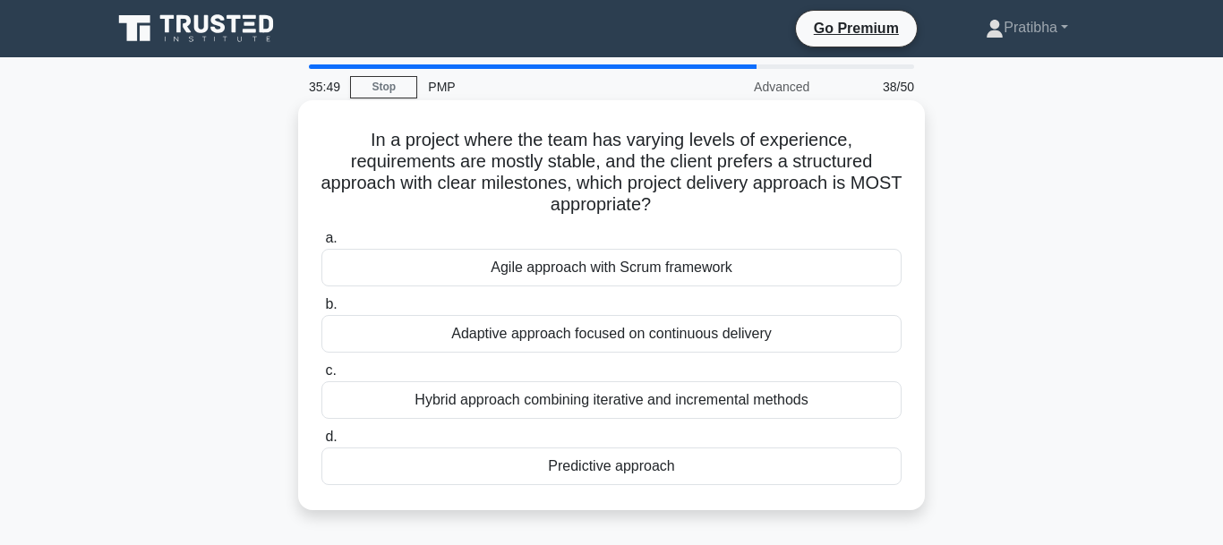
click at [611, 467] on div "Predictive approach" at bounding box center [611, 467] width 580 height 38
click at [321, 443] on input "d. Predictive approach" at bounding box center [321, 438] width 0 height 12
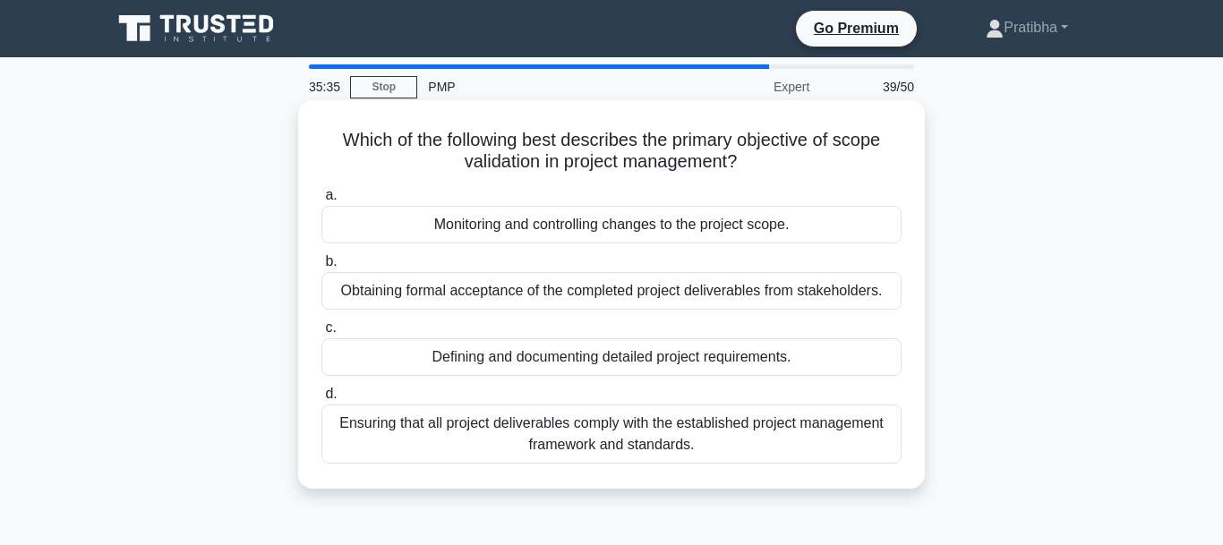
click at [576, 295] on div "Obtaining formal acceptance of the completed project deliverables from stakehol…" at bounding box center [611, 291] width 580 height 38
click at [321, 268] on input "b. Obtaining formal acceptance of the completed project deliverables from stake…" at bounding box center [321, 262] width 0 height 12
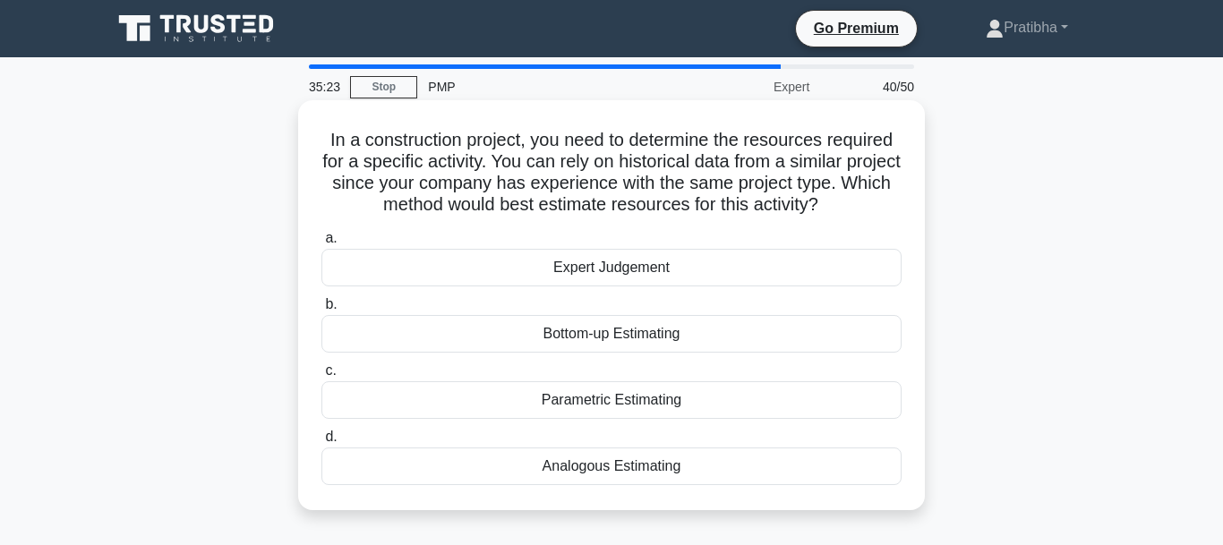
click at [639, 480] on div "Analogous Estimating" at bounding box center [611, 467] width 580 height 38
click at [321, 443] on input "d. Analogous Estimating" at bounding box center [321, 438] width 0 height 12
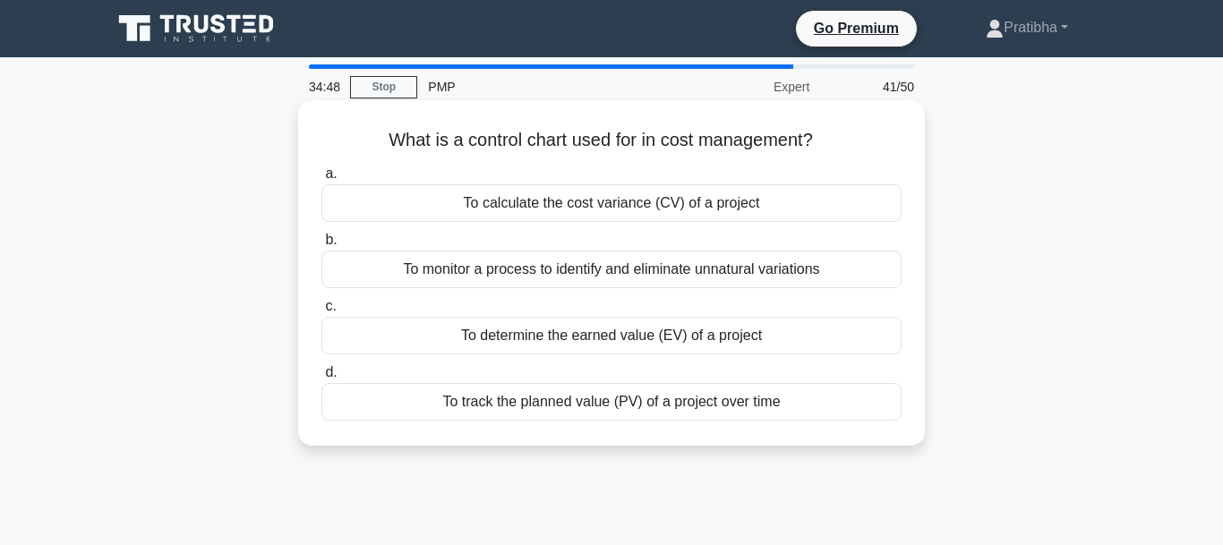
click at [552, 337] on div "To determine the earned value (EV) of a project" at bounding box center [611, 336] width 580 height 38
click at [321, 312] on input "c. To determine the earned value (EV) of a project" at bounding box center [321, 307] width 0 height 12
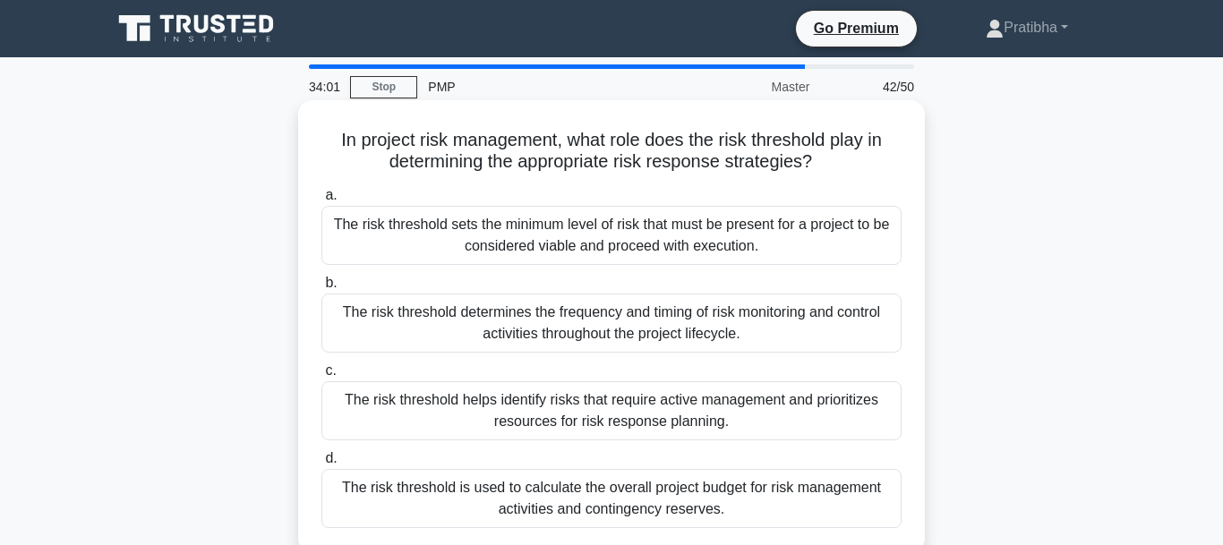
click at [660, 230] on div "The risk threshold sets the minimum level of risk that must be present for a pr…" at bounding box center [611, 235] width 580 height 59
click at [321, 201] on input "a. The risk threshold sets the minimum level of risk that must be present for a…" at bounding box center [321, 196] width 0 height 12
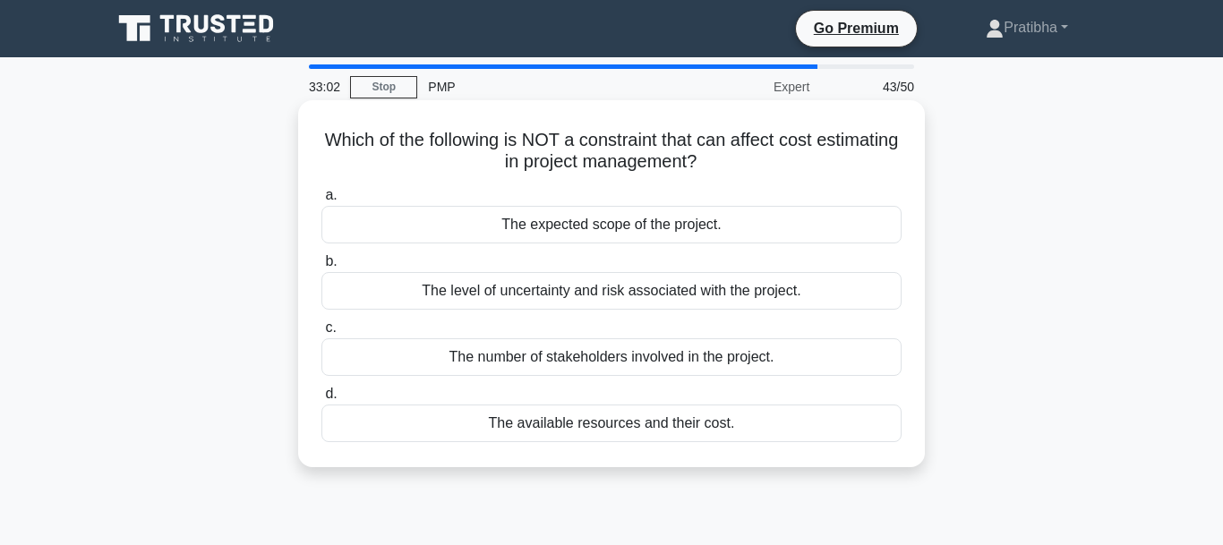
click at [606, 357] on div "The number of stakeholders involved in the project." at bounding box center [611, 357] width 580 height 38
click at [321, 334] on input "c. The number of stakeholders involved in the project." at bounding box center [321, 328] width 0 height 12
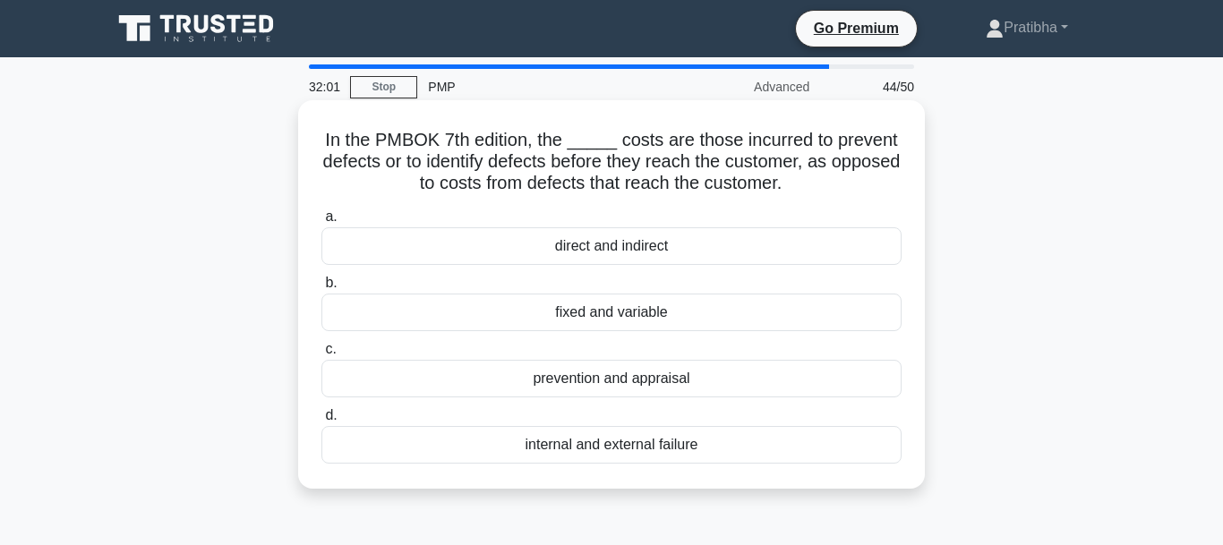
click at [638, 379] on div "prevention and appraisal" at bounding box center [611, 379] width 580 height 38
click at [321, 355] on input "c. prevention and appraisal" at bounding box center [321, 350] width 0 height 12
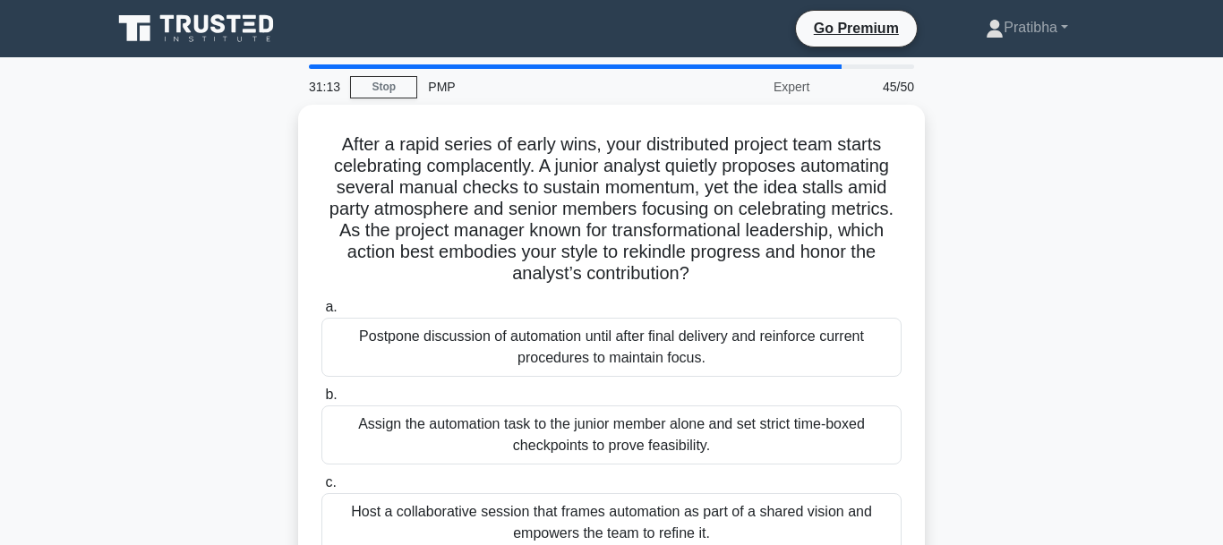
click at [981, 394] on div "After a rapid series of early wins, your distributed project team starts celebr…" at bounding box center [611, 406] width 1021 height 603
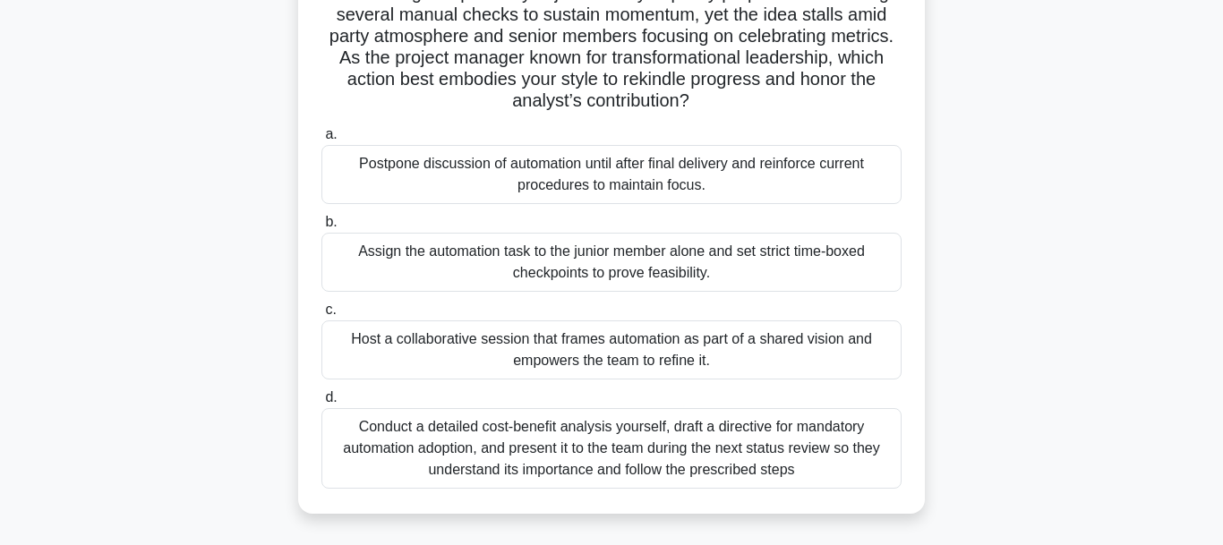
scroll to position [183, 0]
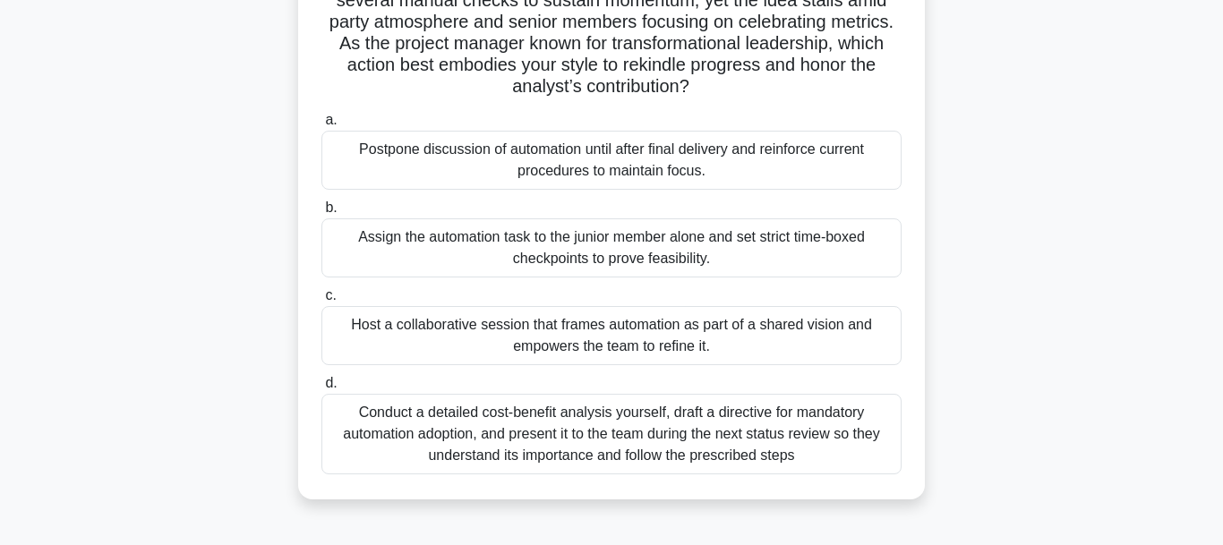
click at [821, 332] on div "Host a collaborative session that frames automation as part of a shared vision …" at bounding box center [611, 335] width 580 height 59
click at [321, 302] on input "c. Host a collaborative session that frames automation as part of a shared visi…" at bounding box center [321, 296] width 0 height 12
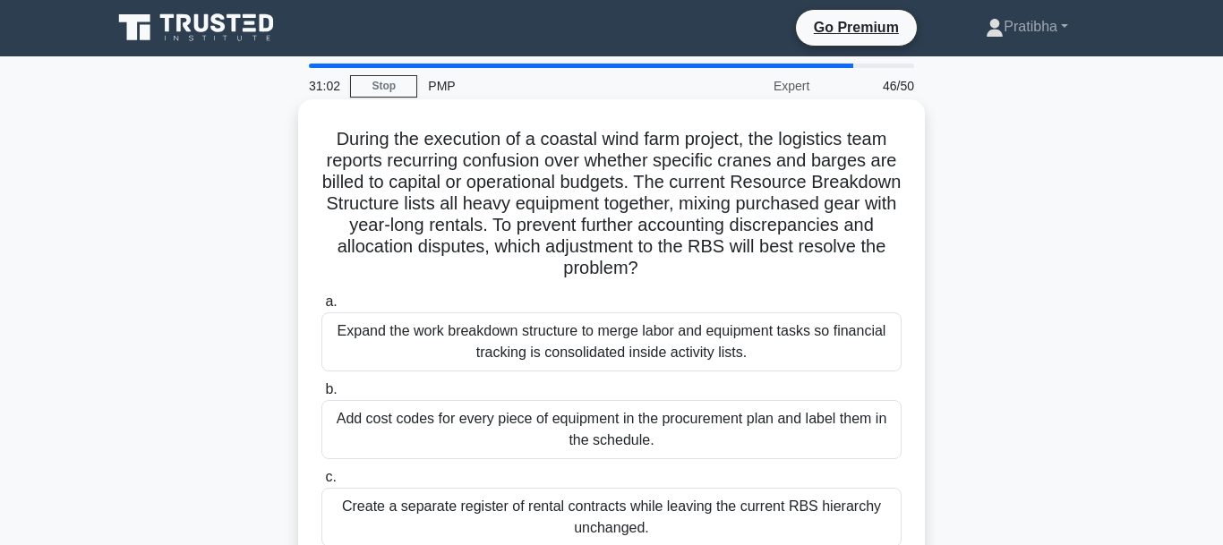
scroll to position [0, 0]
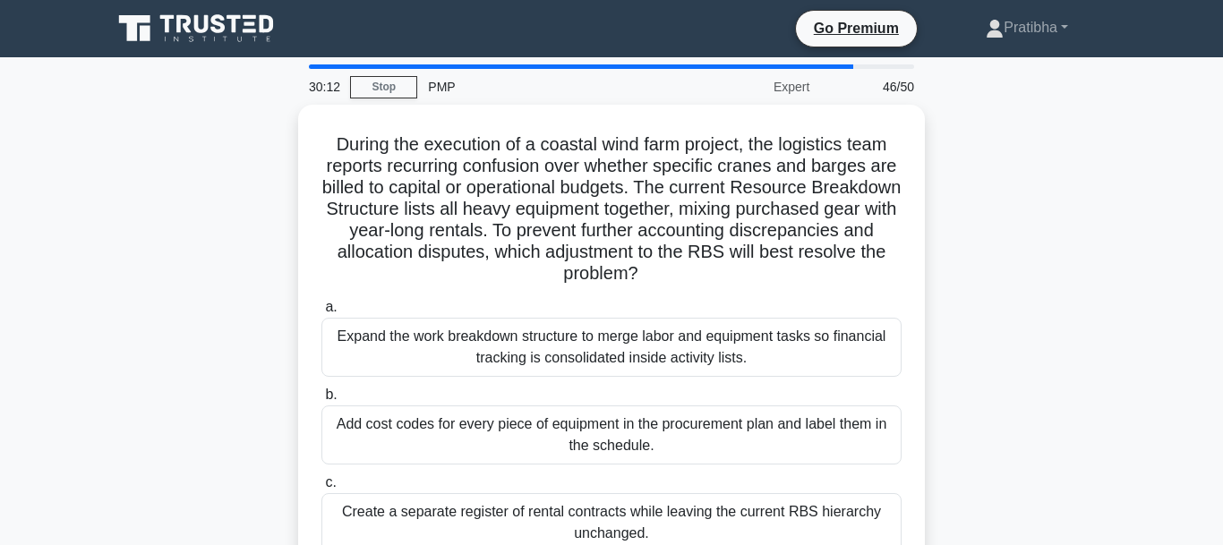
click at [944, 443] on div "During the execution of a coastal wind farm project, the logistics team reports…" at bounding box center [611, 396] width 1021 height 582
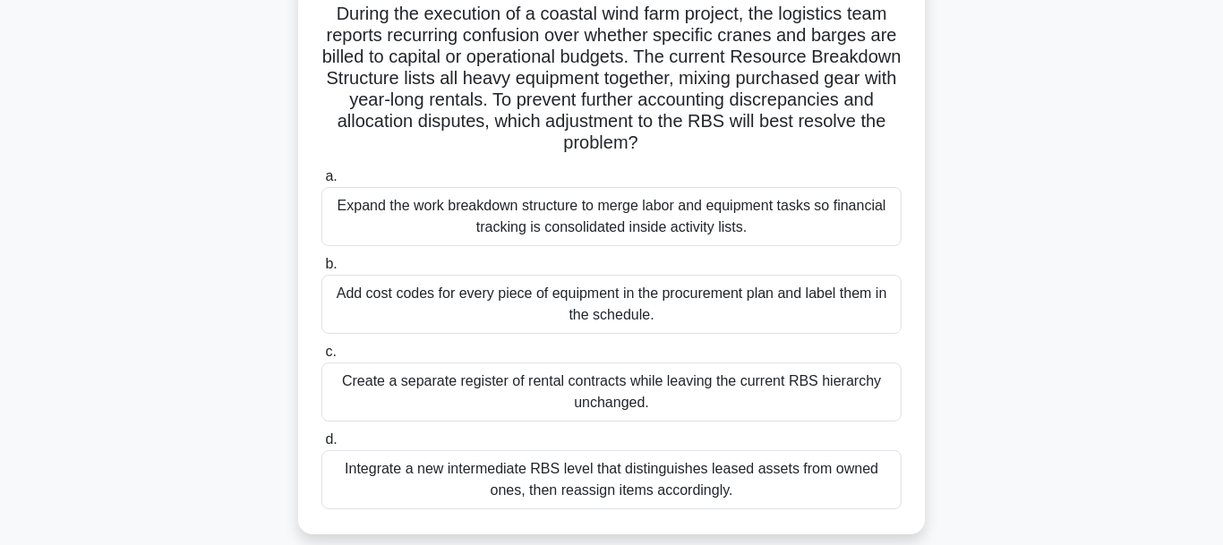
scroll to position [137, 0]
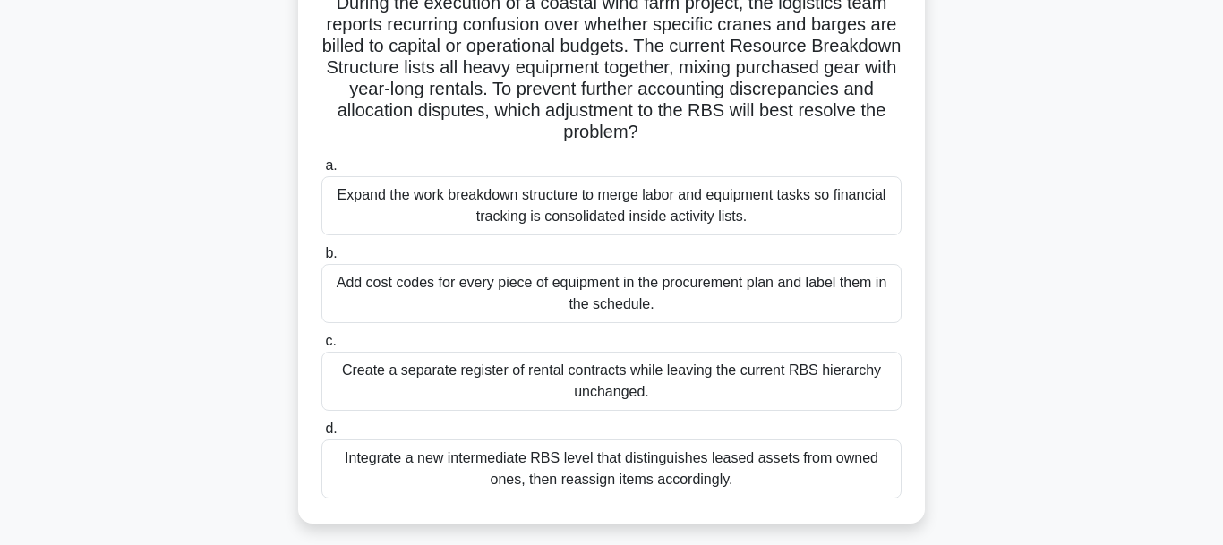
click at [610, 307] on div "Add cost codes for every piece of equipment in the procurement plan and label t…" at bounding box center [611, 293] width 580 height 59
click at [321, 260] on input "b. Add cost codes for every piece of equipment in the procurement plan and labe…" at bounding box center [321, 254] width 0 height 12
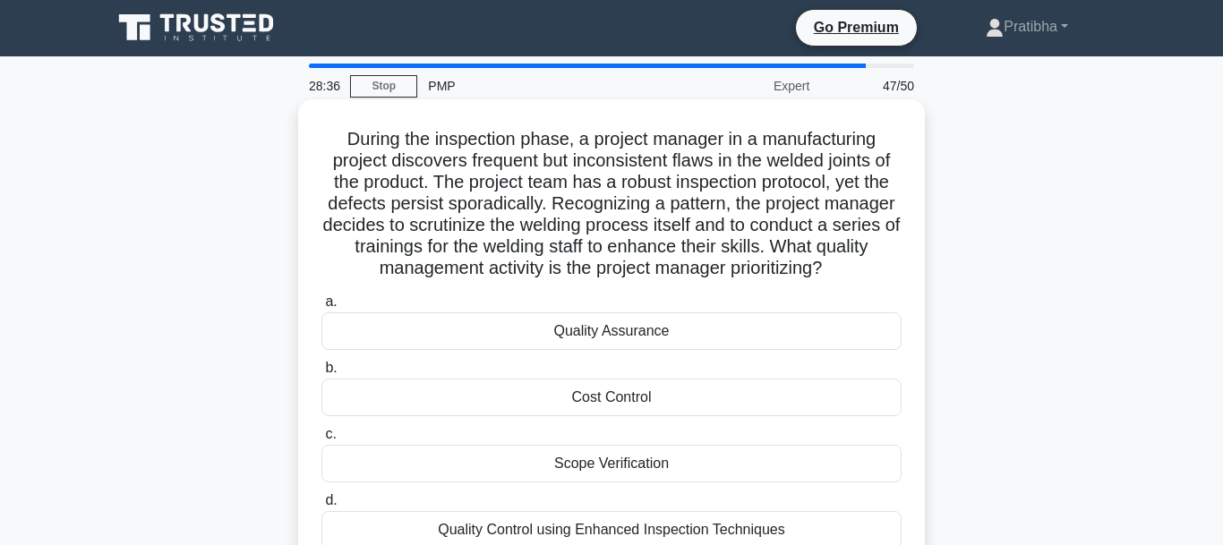
scroll to position [0, 0]
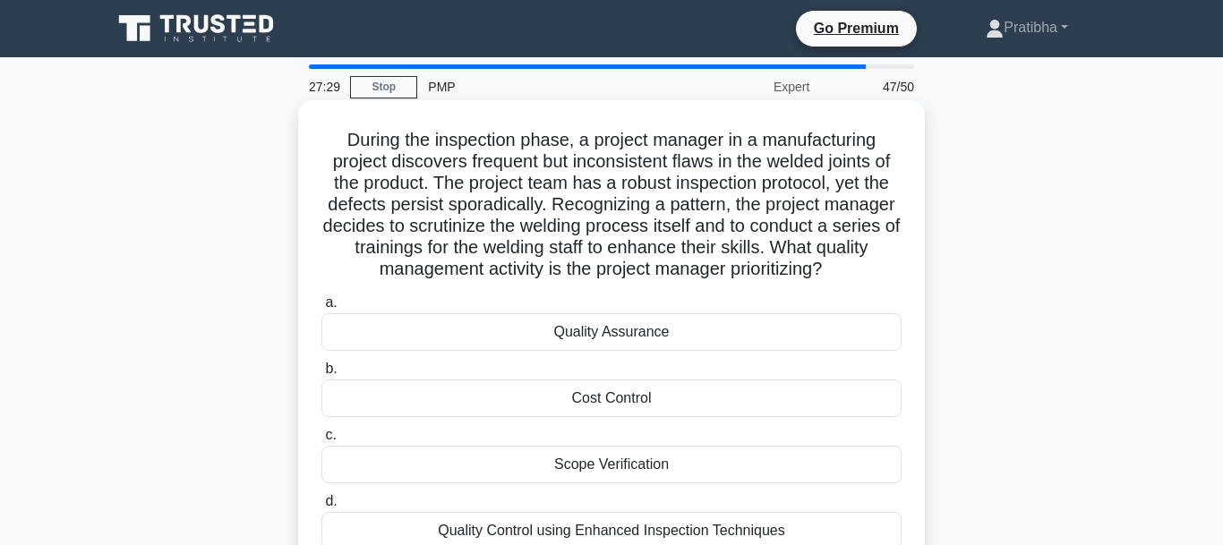
click at [577, 338] on div "Quality Assurance" at bounding box center [611, 332] width 580 height 38
click at [321, 309] on input "a. Quality Assurance" at bounding box center [321, 303] width 0 height 12
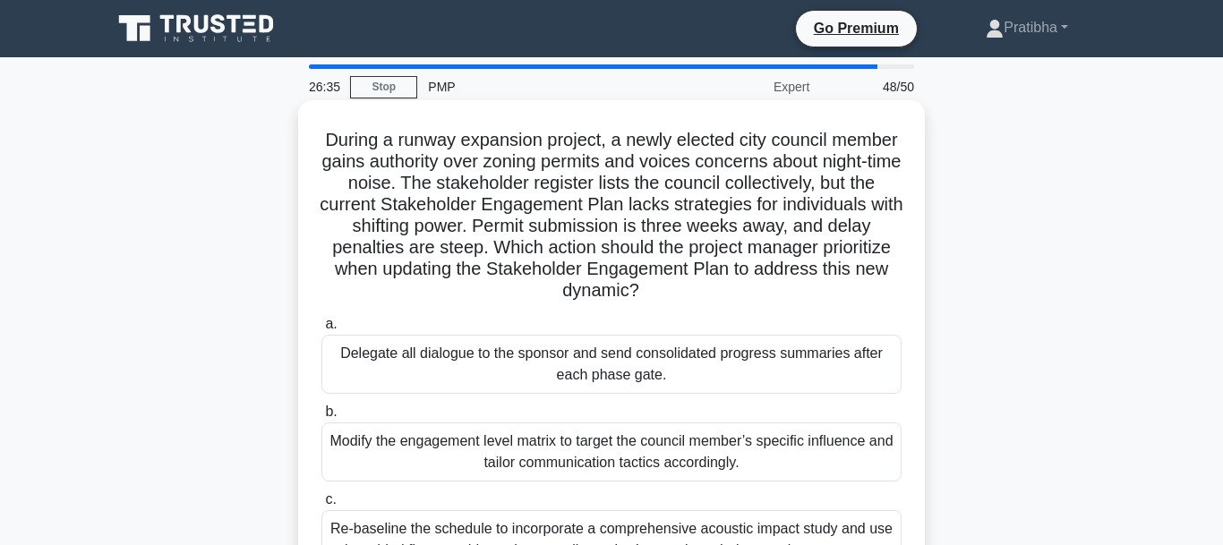
click at [911, 400] on div "a. Delegate all dialogue to the sponsor and send consolidated progress summarie…" at bounding box center [612, 496] width 602 height 372
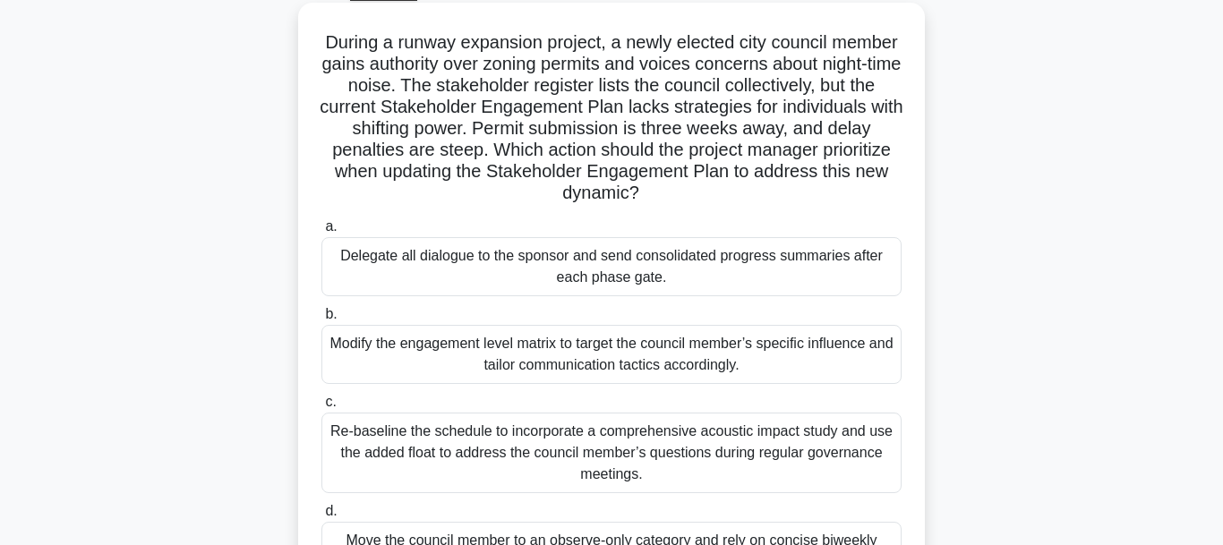
scroll to position [91, 0]
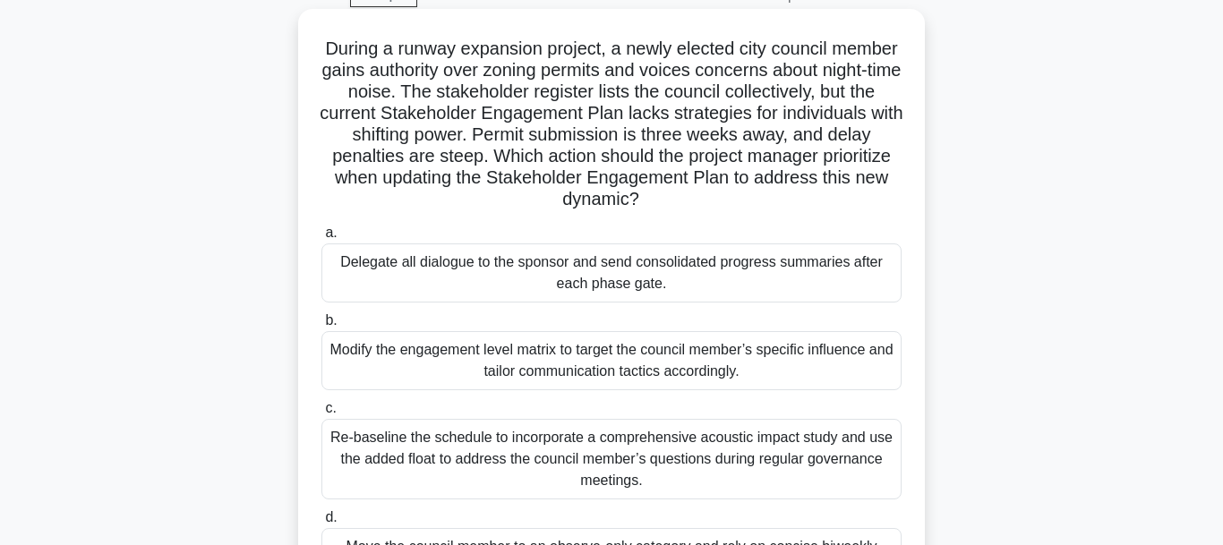
click at [595, 359] on div "Modify the engagement level matrix to target the council member’s specific infl…" at bounding box center [611, 360] width 580 height 59
click at [321, 327] on input "b. Modify the engagement level matrix to target the council member’s specific i…" at bounding box center [321, 321] width 0 height 12
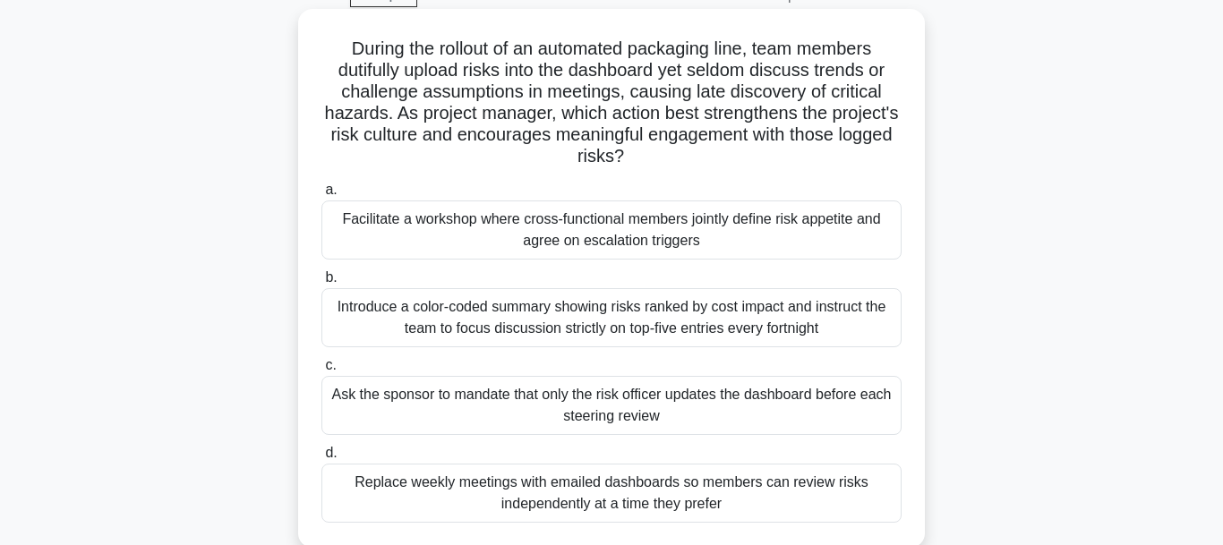
click at [607, 220] on div "Facilitate a workshop where cross-functional members jointly define risk appeti…" at bounding box center [611, 230] width 580 height 59
click at [321, 196] on input "a. Facilitate a workshop where cross-functional members jointly define risk app…" at bounding box center [321, 190] width 0 height 12
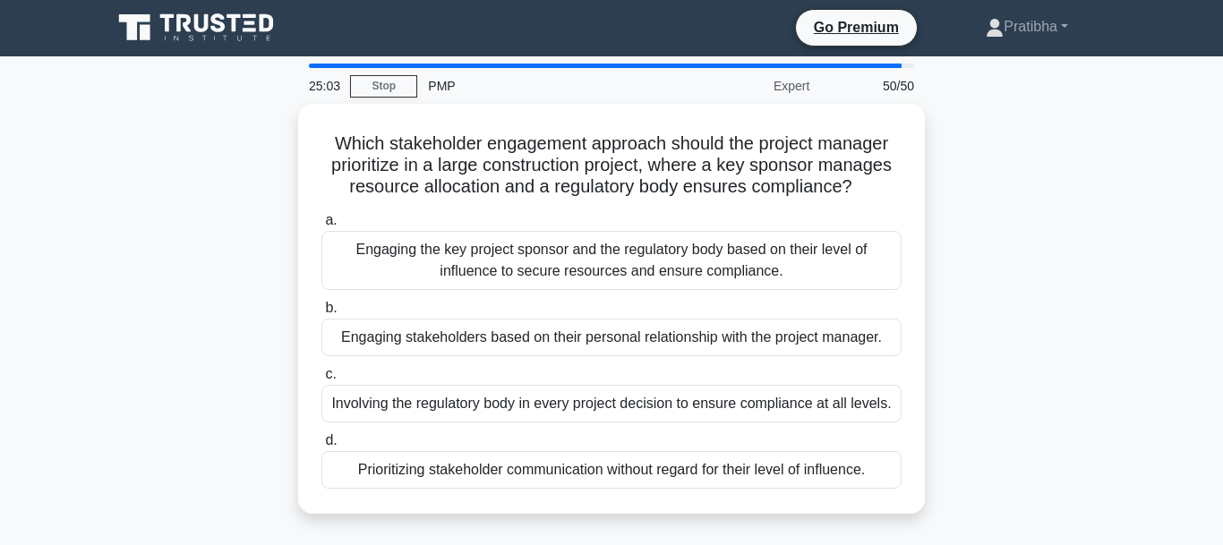
scroll to position [0, 0]
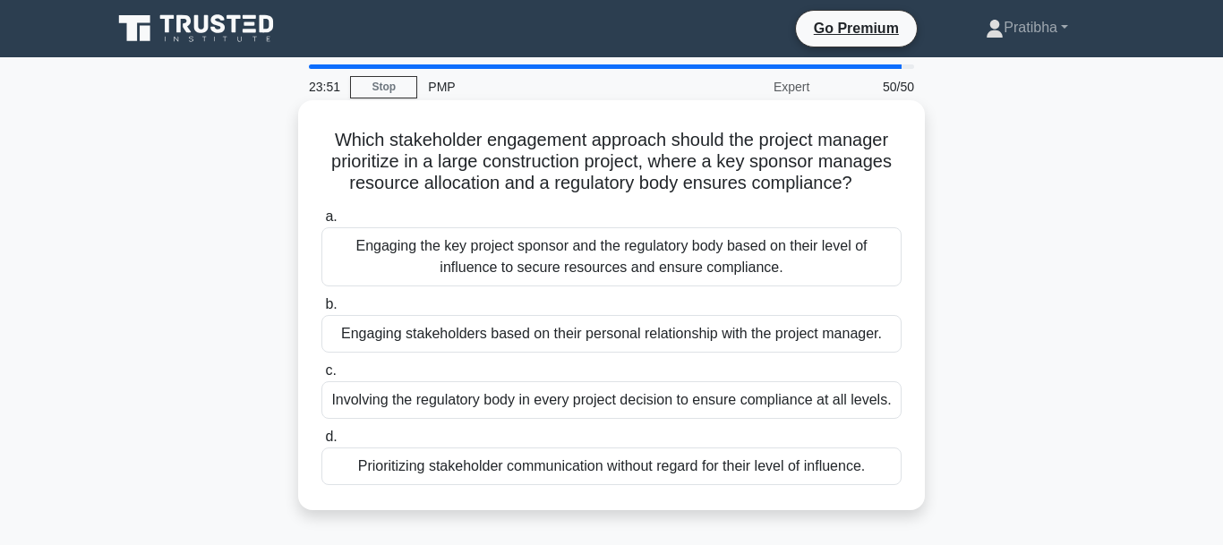
click at [491, 258] on div "Engaging the key project sponsor and the regulatory body based on their level o…" at bounding box center [611, 256] width 580 height 59
click at [321, 223] on input "a. Engaging the key project sponsor and the regulatory body based on their leve…" at bounding box center [321, 217] width 0 height 12
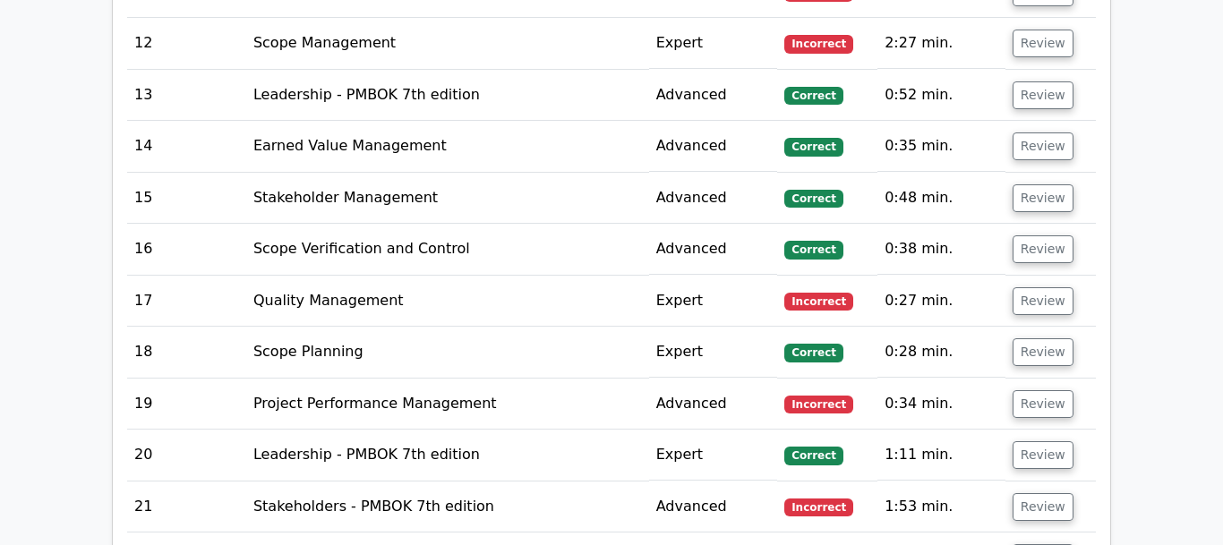
scroll to position [4472, 0]
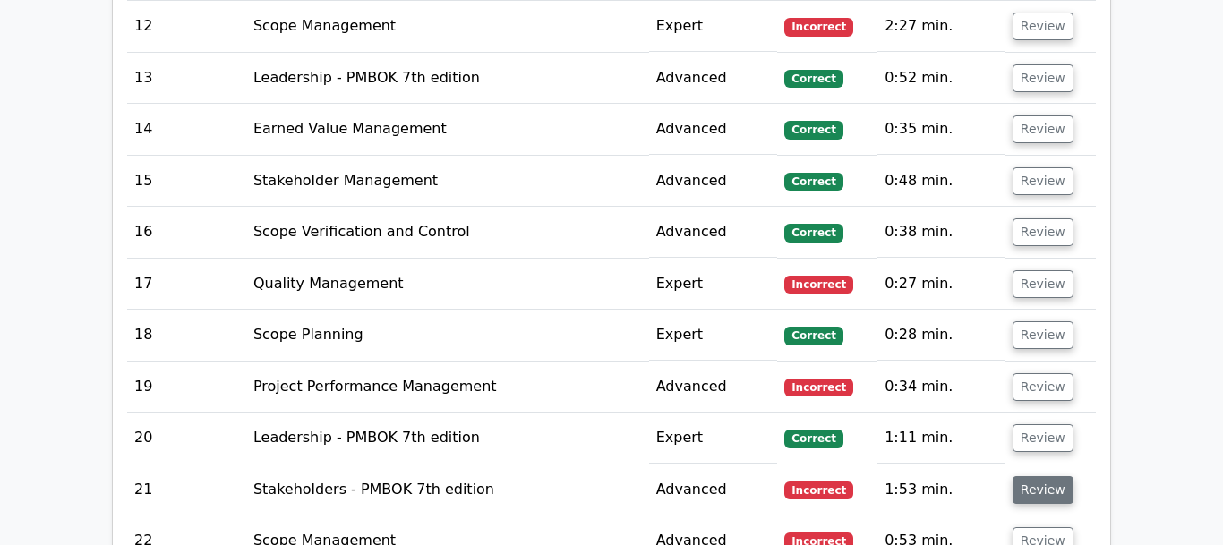
click at [1044, 476] on button "Review" at bounding box center [1043, 490] width 61 height 28
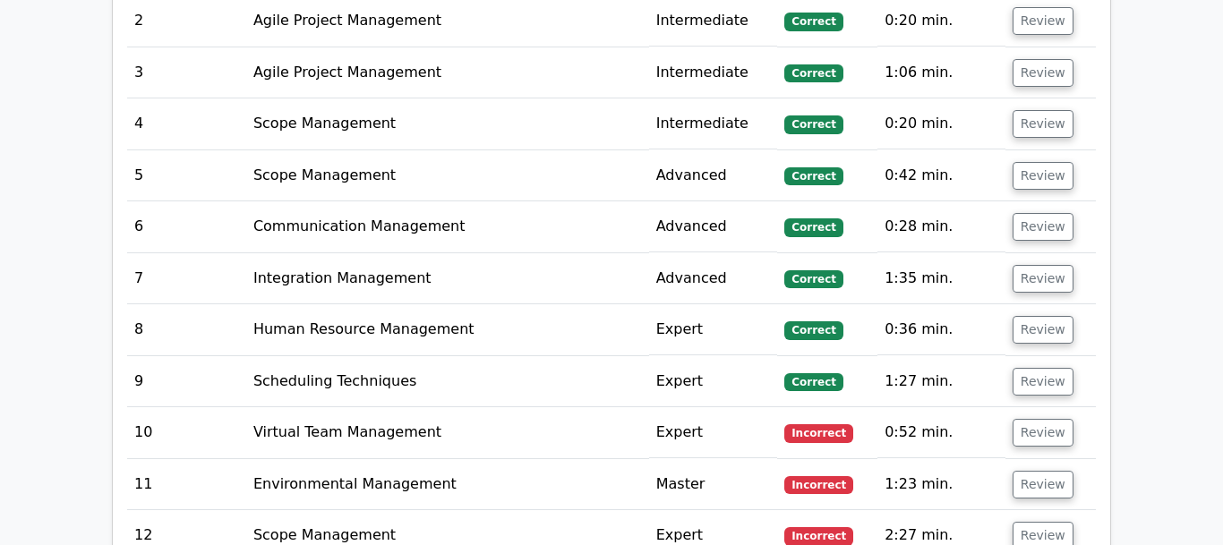
scroll to position [3952, 0]
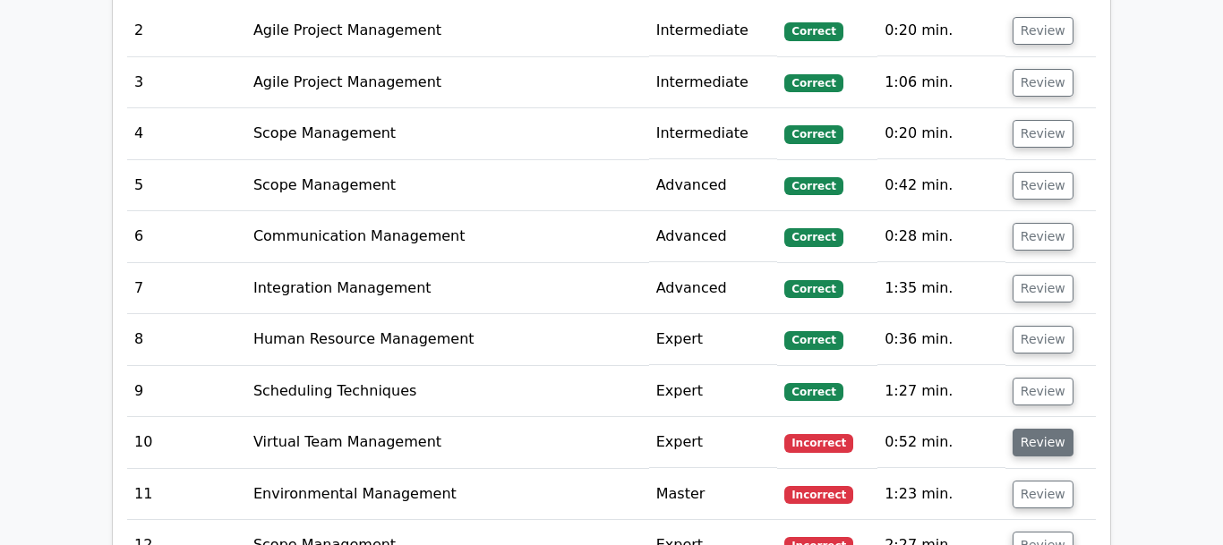
click at [1046, 429] on button "Review" at bounding box center [1043, 443] width 61 height 28
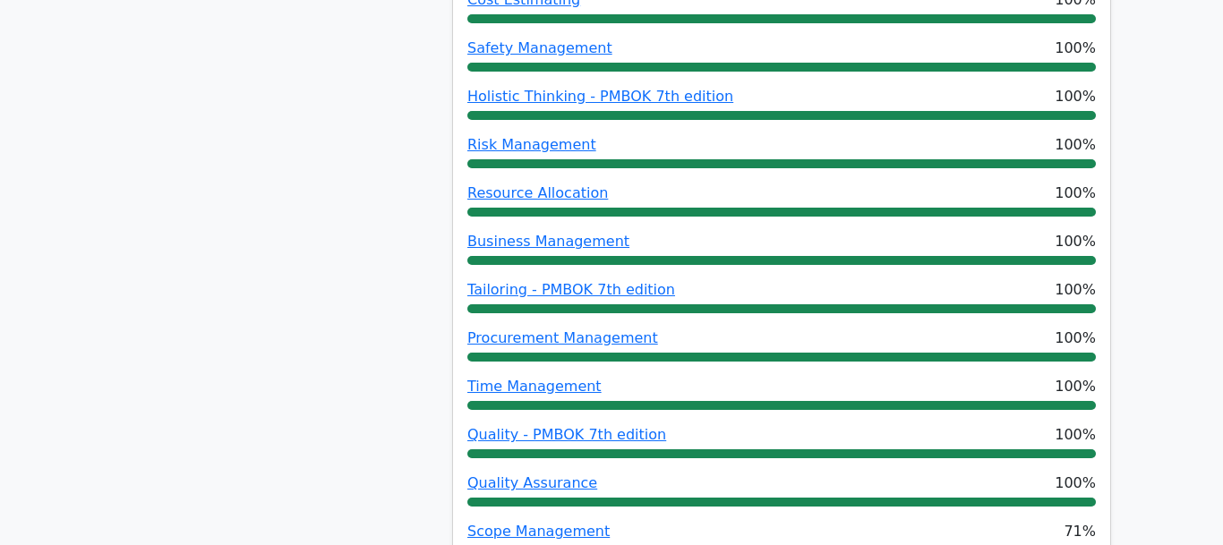
scroll to position [0, 0]
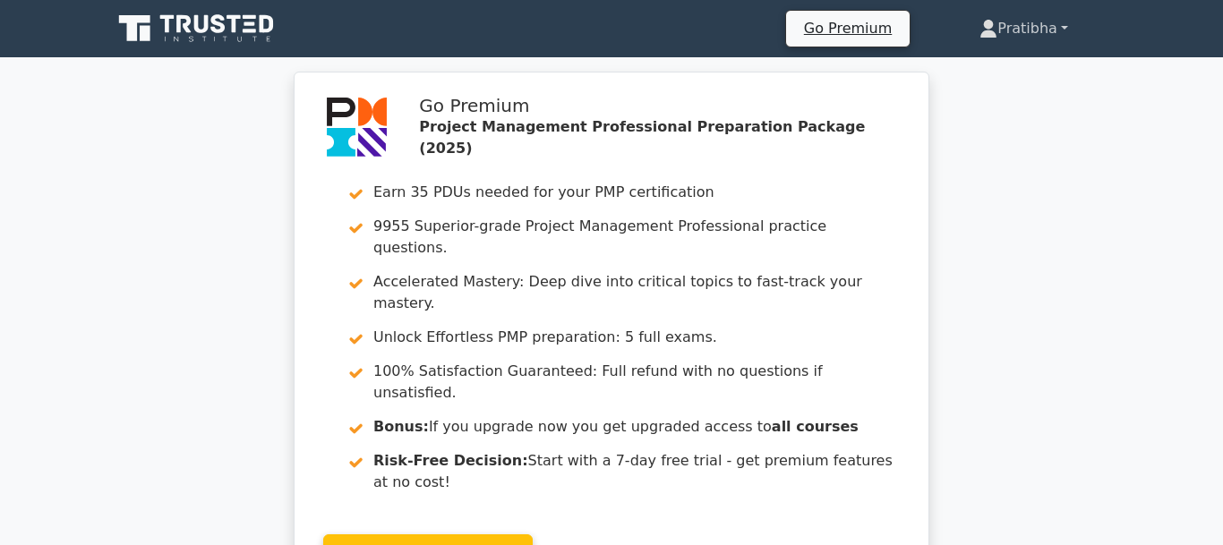
click at [1043, 38] on link "Pratibha" at bounding box center [1024, 29] width 175 height 36
click at [1063, 24] on link "Pratibha" at bounding box center [1024, 29] width 175 height 36
